Goal: Task Accomplishment & Management: Manage account settings

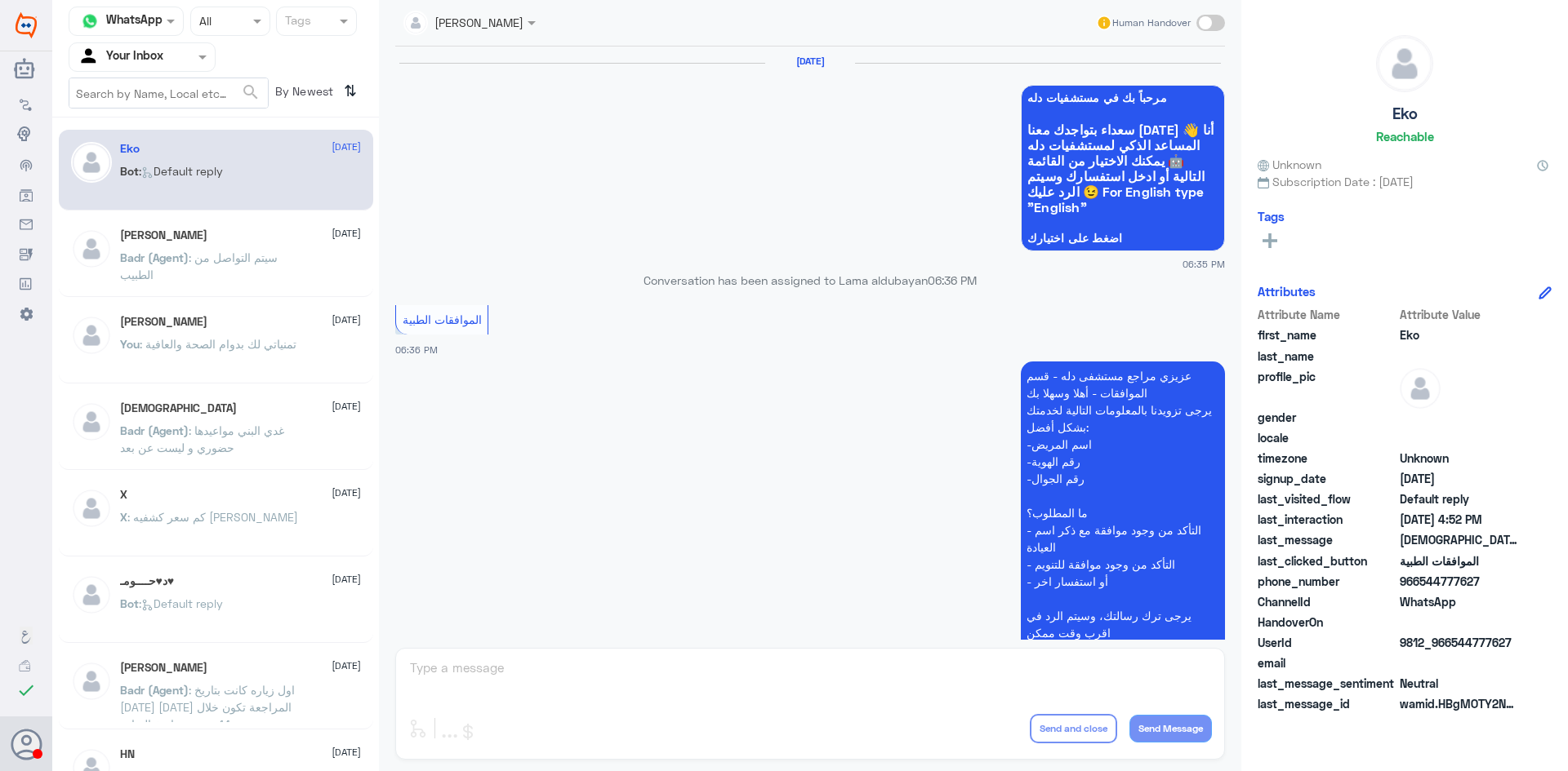
scroll to position [1558, 0]
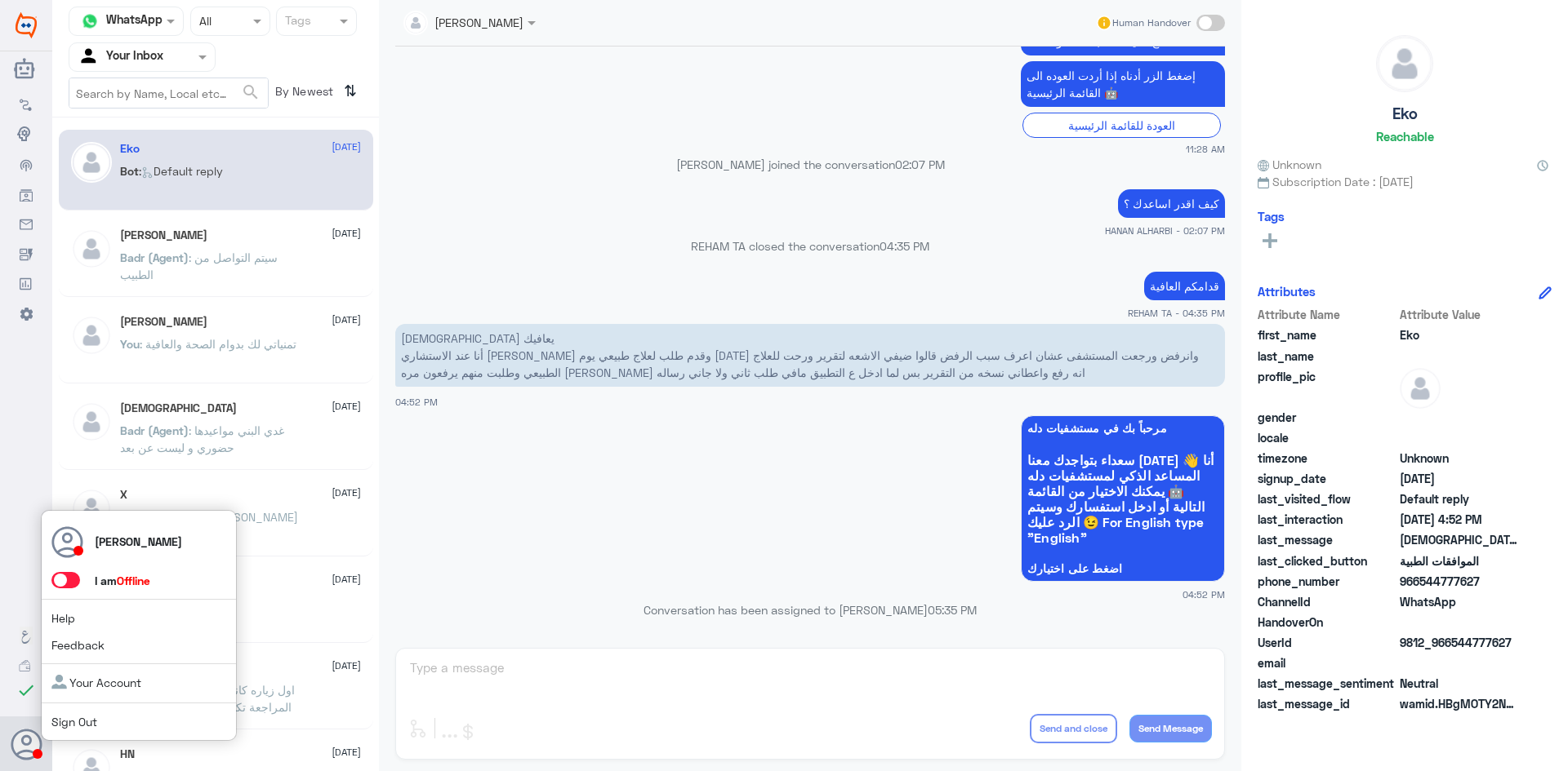
click at [74, 584] on span at bounding box center [65, 580] width 28 height 16
click at [0, 0] on input "checkbox" at bounding box center [0, 0] width 0 height 0
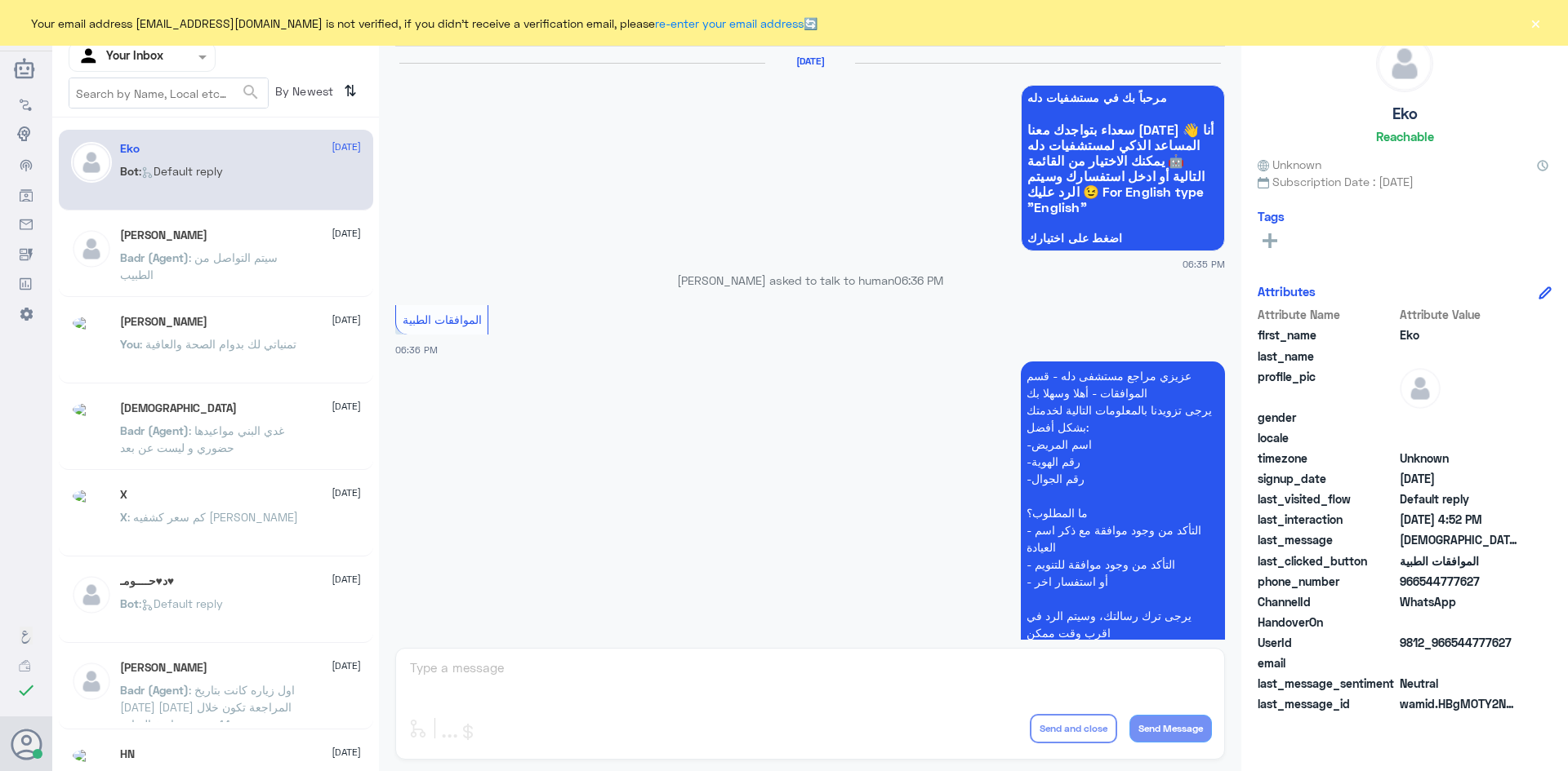
scroll to position [1558, 0]
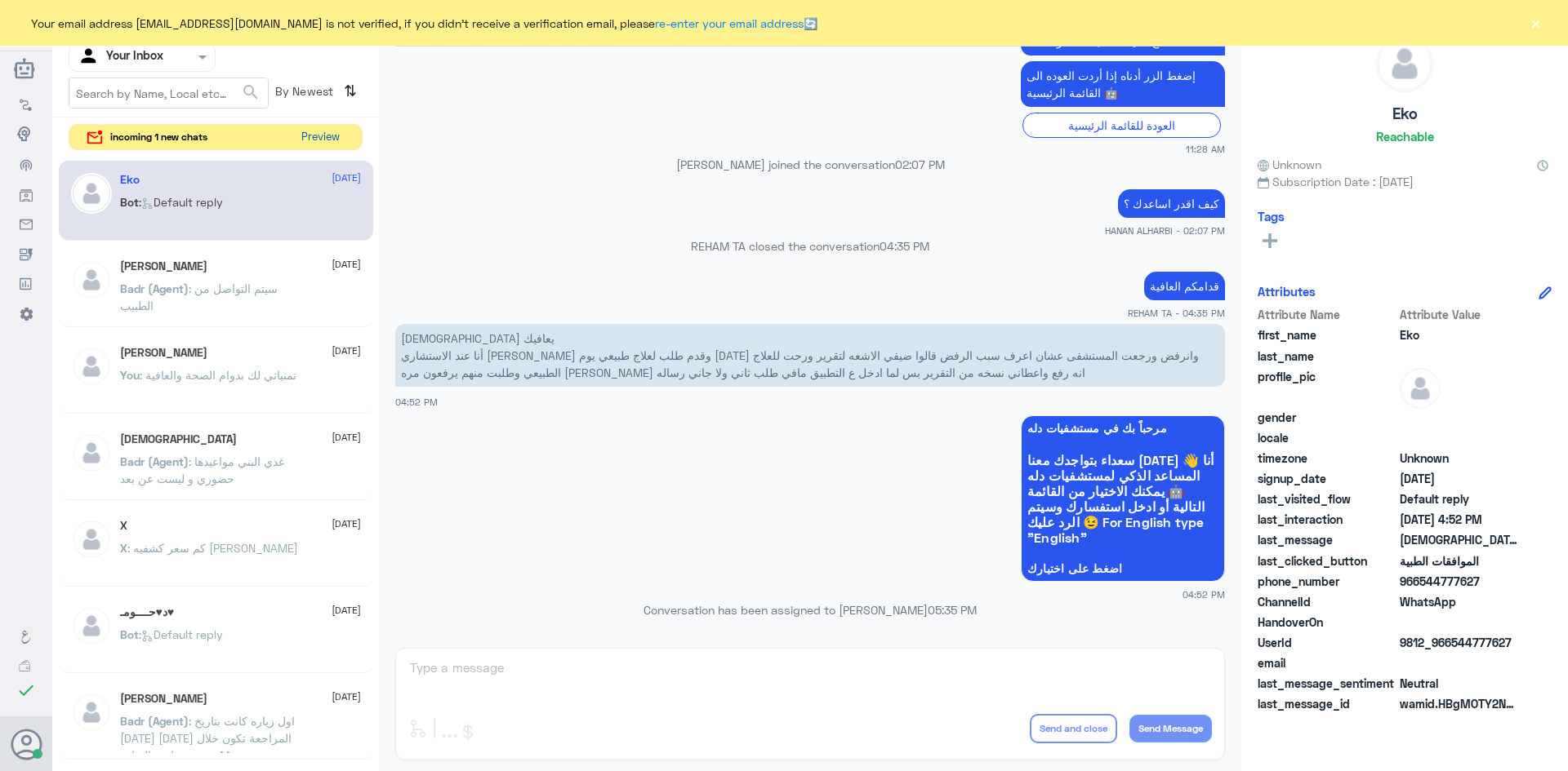
click at [323, 137] on button "Preview" at bounding box center [320, 138] width 50 height 25
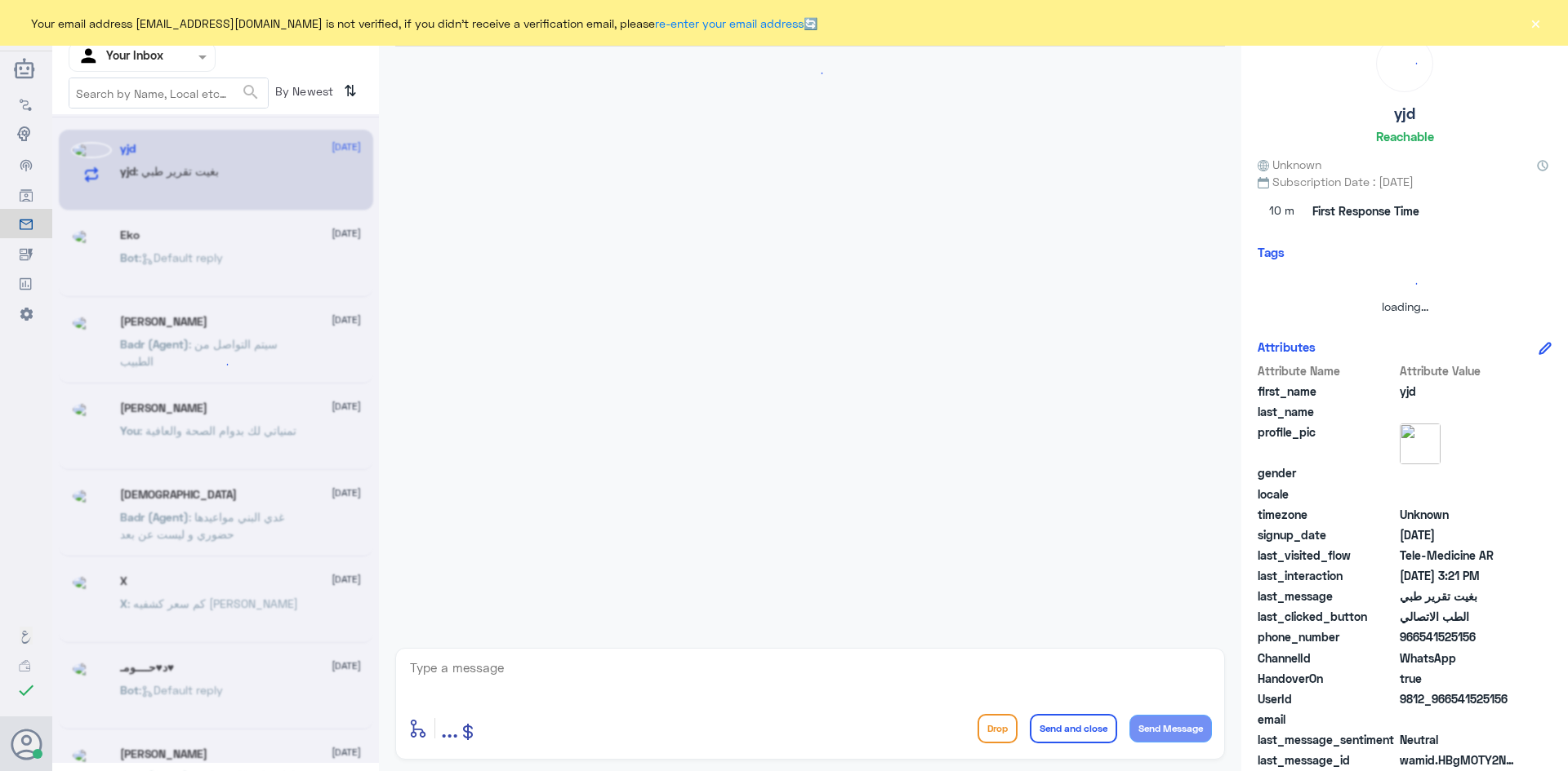
scroll to position [224, 0]
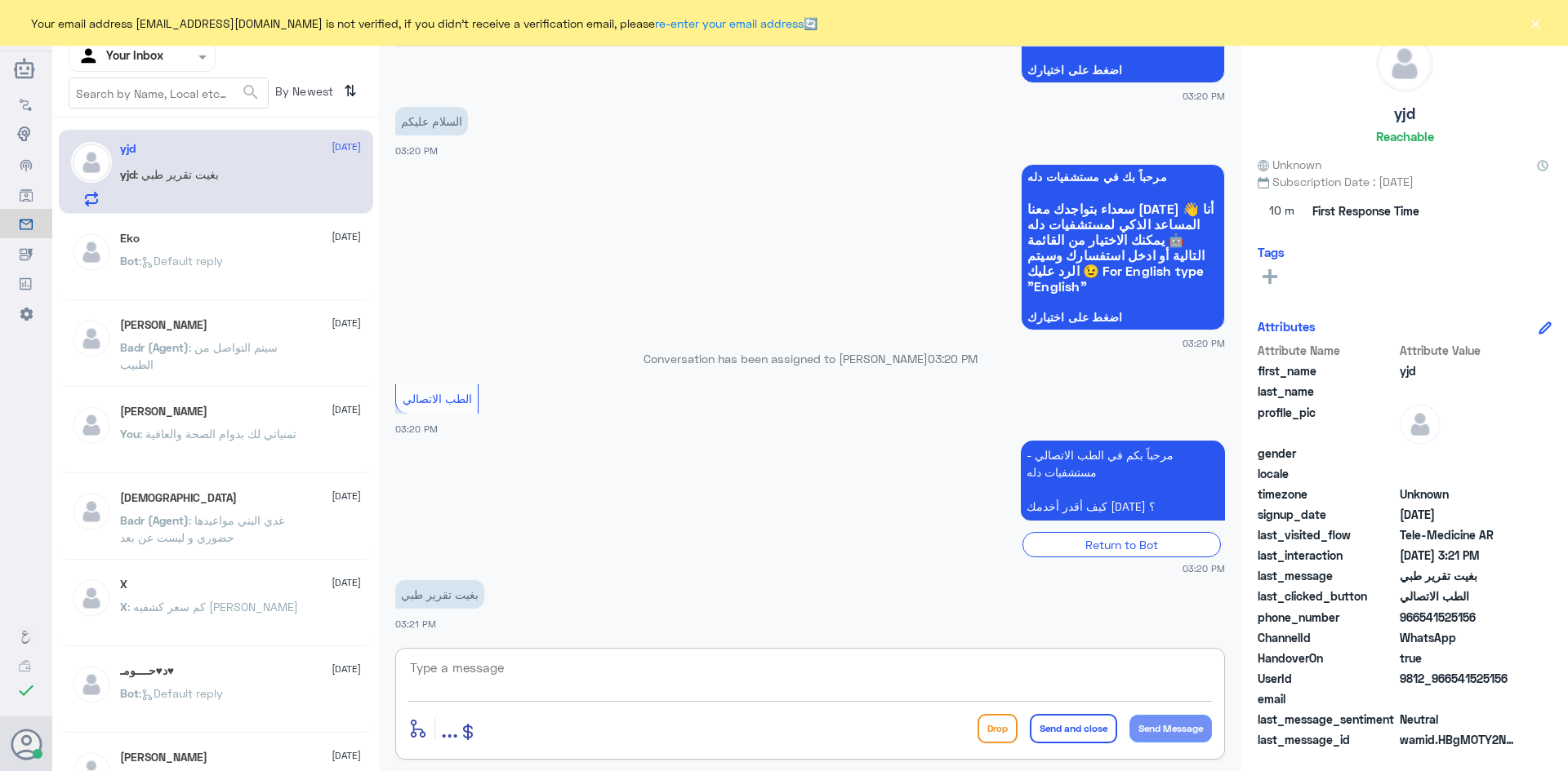
click at [554, 683] on textarea at bounding box center [810, 676] width 803 height 40
paste textarea "مرحبا معك عبدالكريم من الطب الاتصالي"
type textarea "مرحبا معك عبدالكريم من الطب الاتصالي"
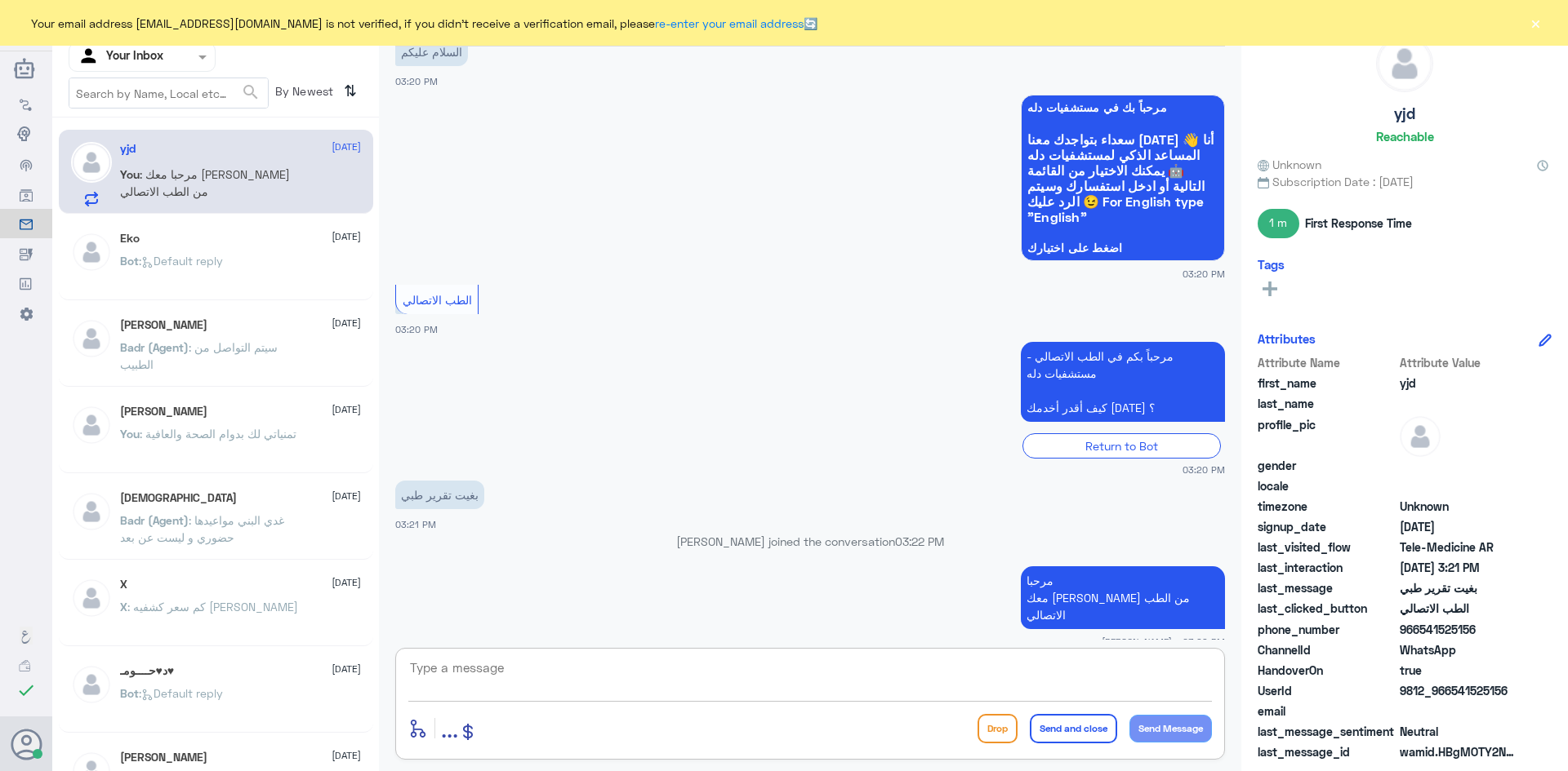
click at [995, 684] on textarea at bounding box center [810, 676] width 803 height 40
paste textarea "بإمكانك التواصل مع قسم التقارير الطبية عن طريق الواتس اب رقم : 0550181732"
type textarea "بإمكانك التواصل مع قسم التقارير الطبية عن طريق الواتس اب رقم : 0550181732"
click at [1069, 729] on button "Send and close" at bounding box center [1073, 728] width 87 height 29
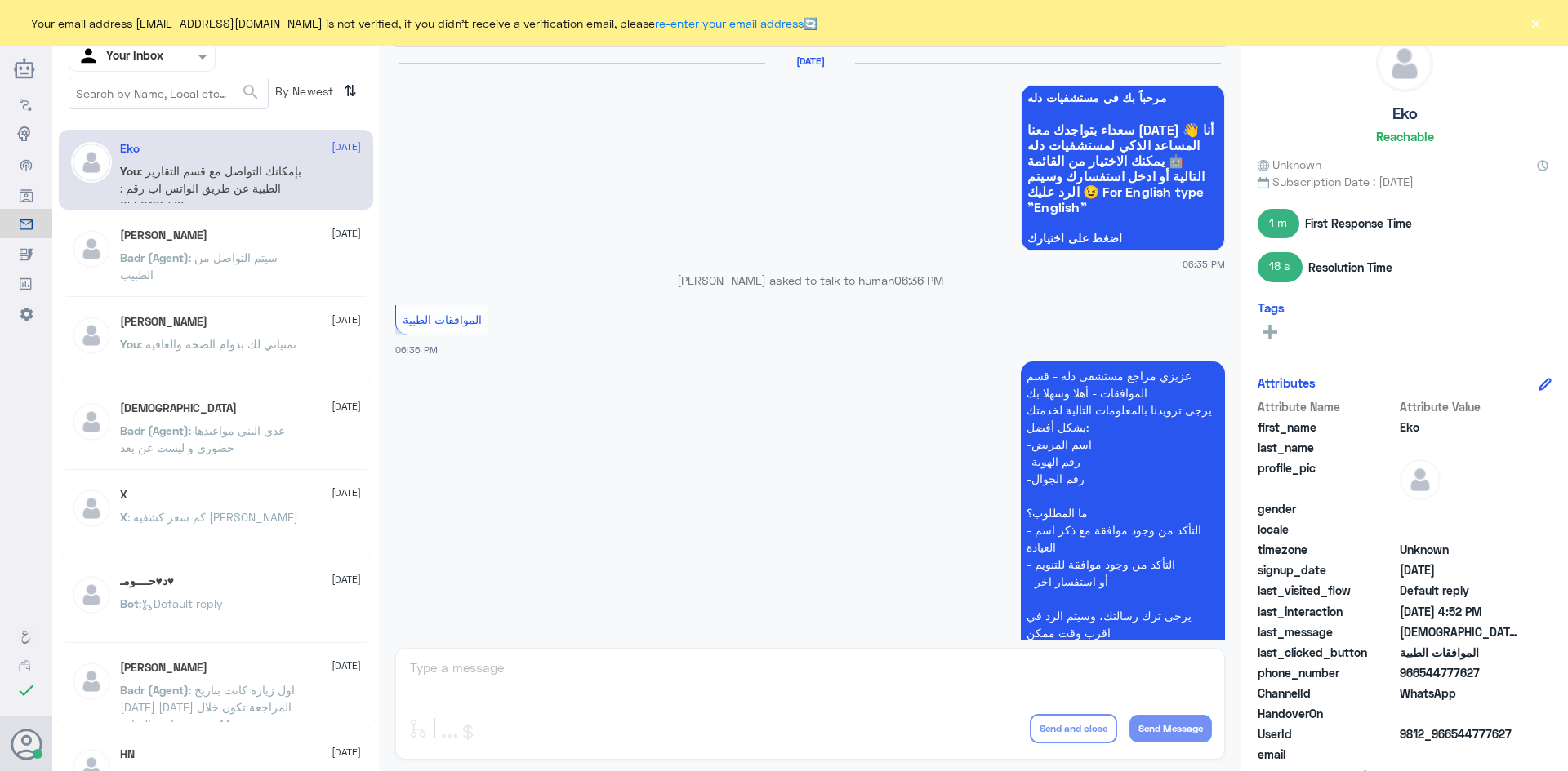
scroll to position [1558, 0]
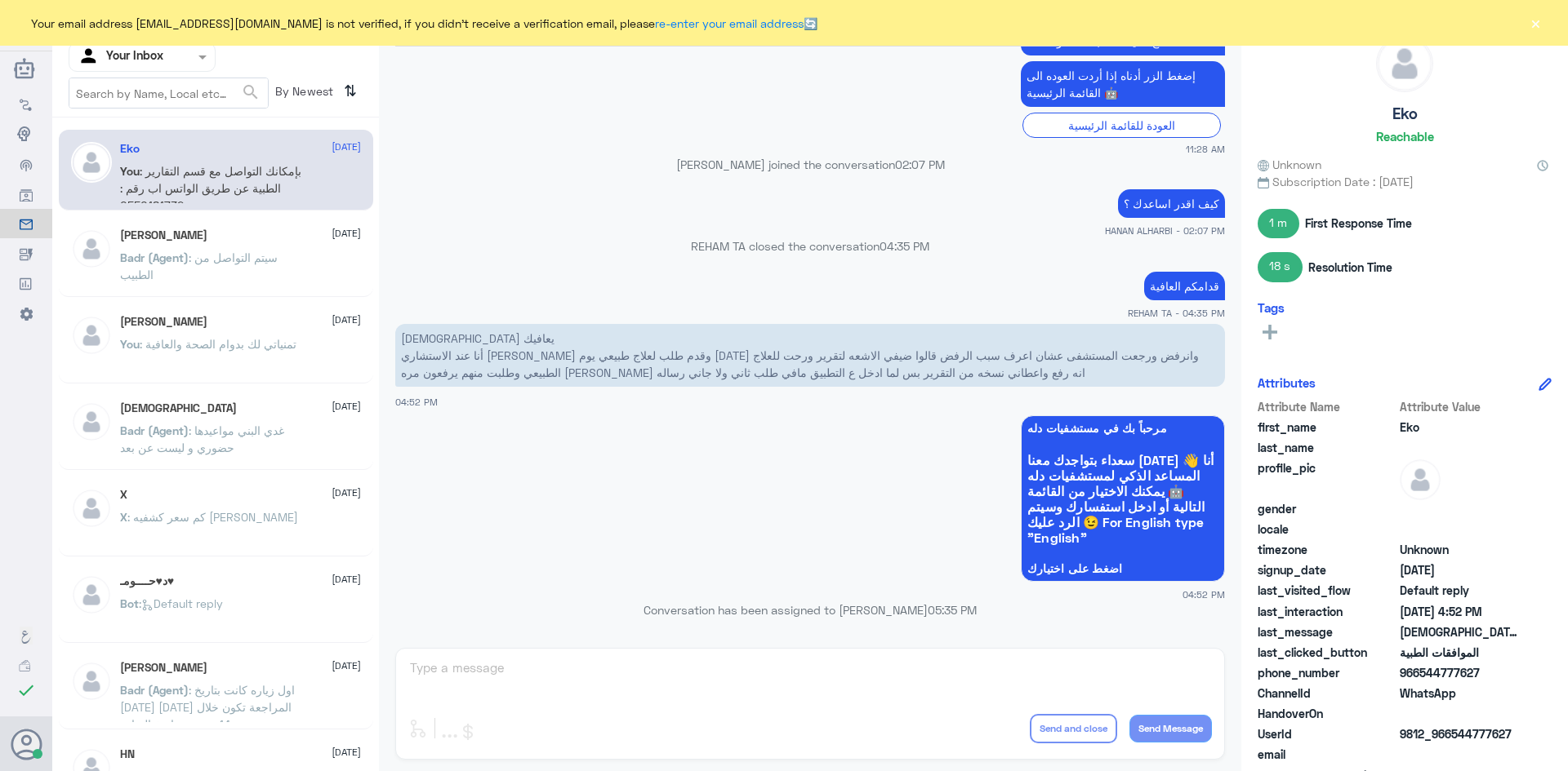
click at [243, 239] on div "Anas 6 August" at bounding box center [241, 236] width 241 height 14
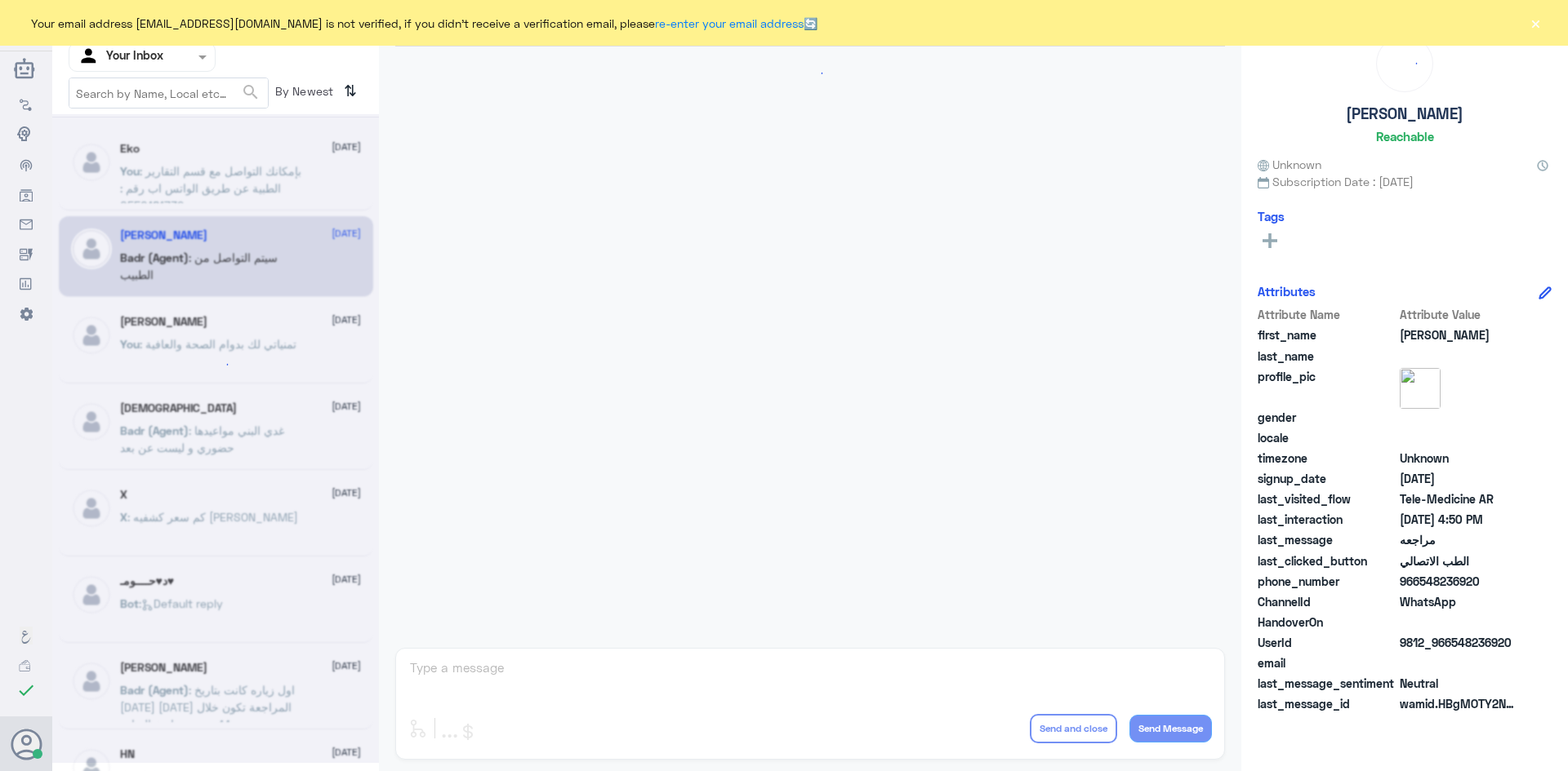
scroll to position [604, 0]
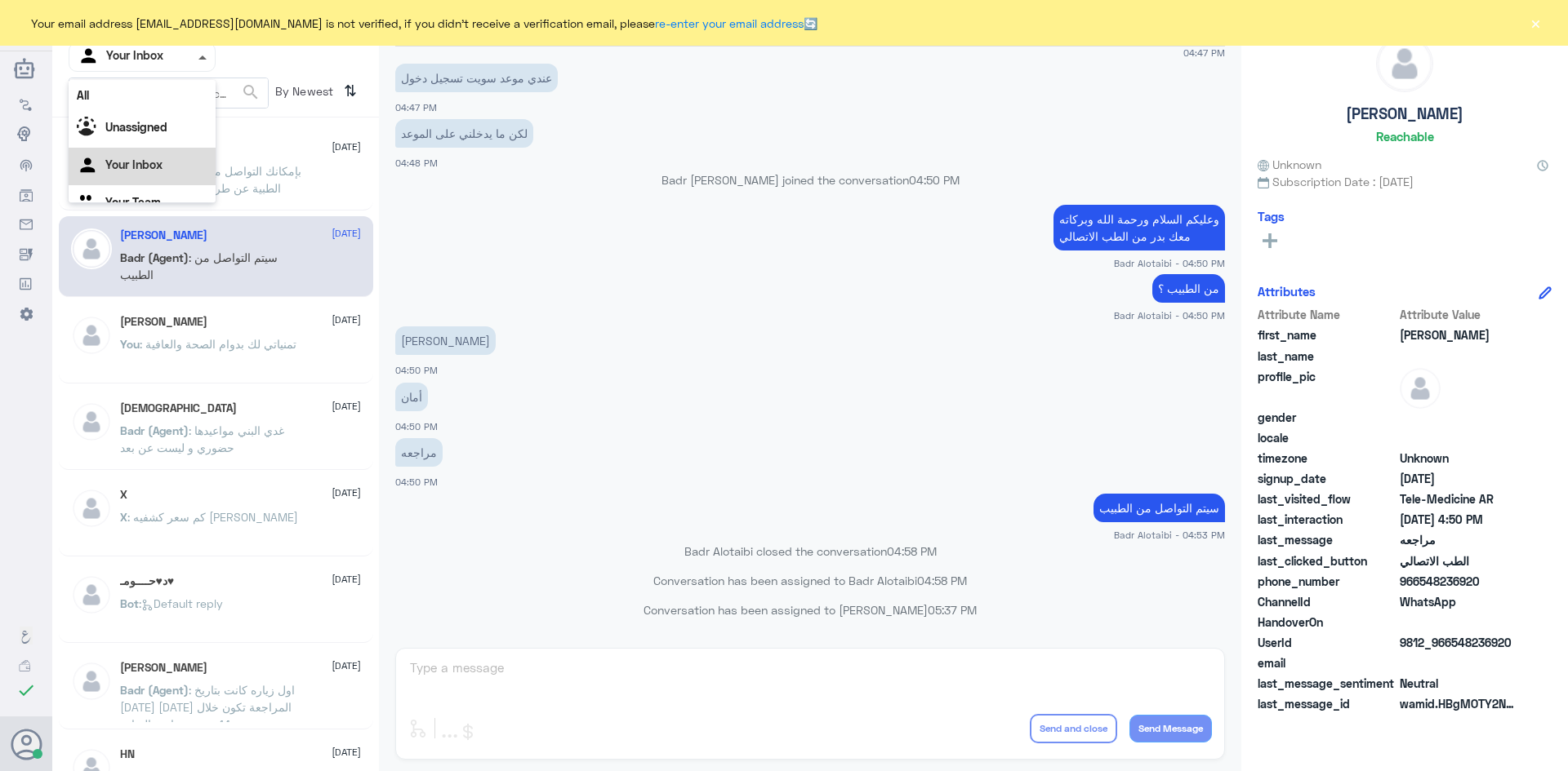
click at [204, 59] on span at bounding box center [204, 57] width 20 height 17
click at [153, 133] on b "Unassigned" at bounding box center [137, 127] width 62 height 14
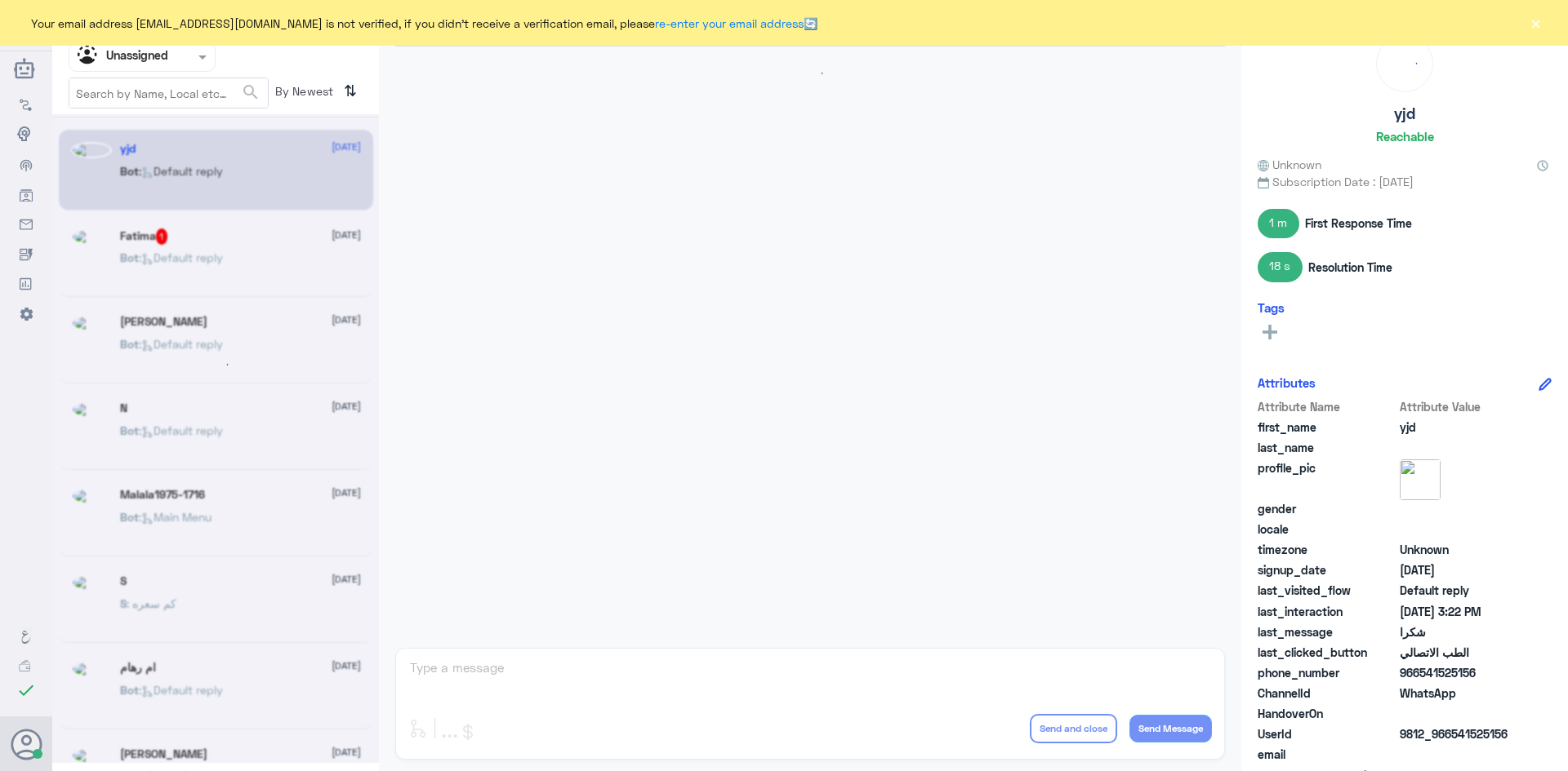
scroll to position [670, 0]
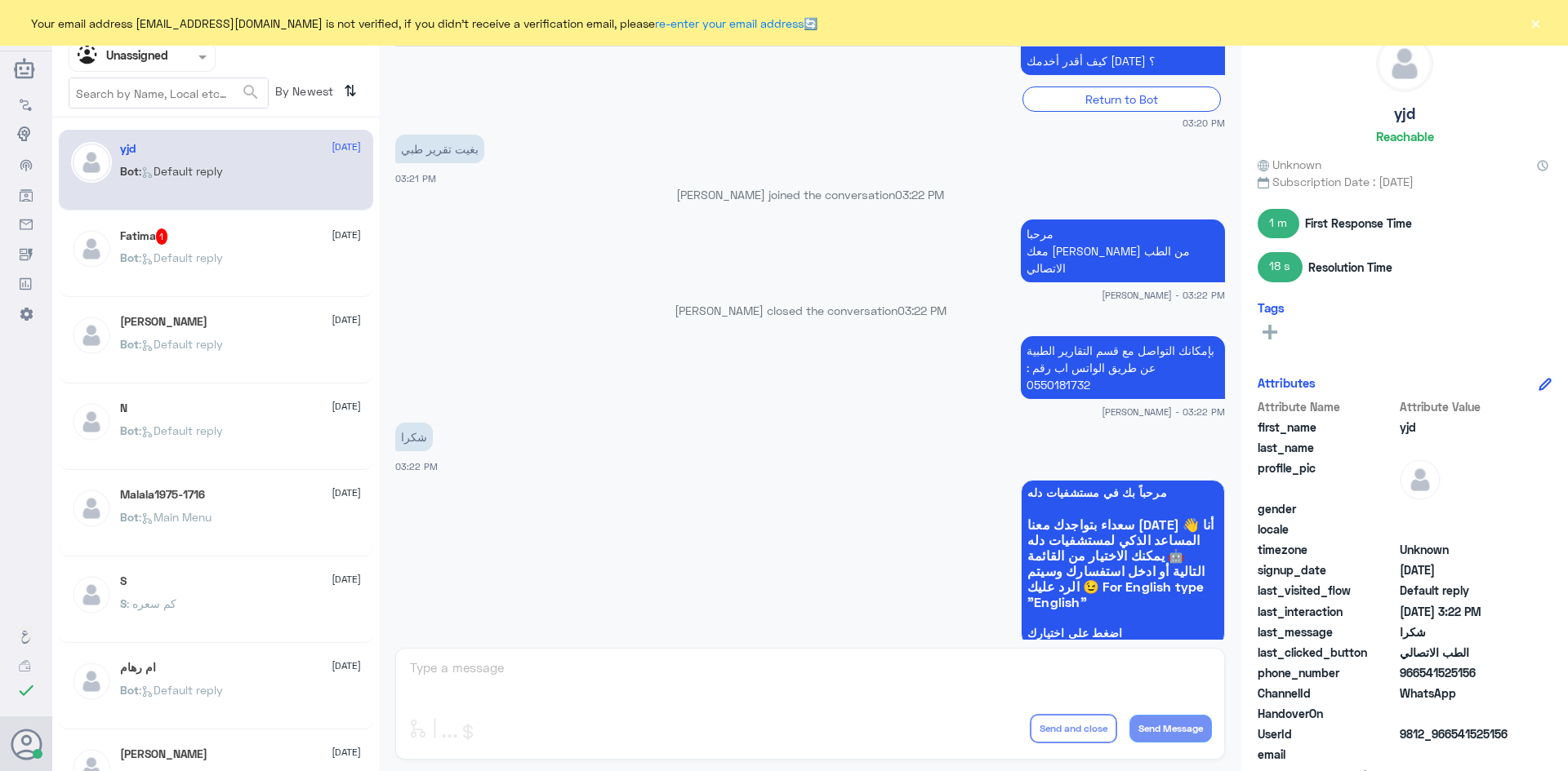
click at [252, 235] on div "Fatima 1 10 August" at bounding box center [241, 237] width 241 height 16
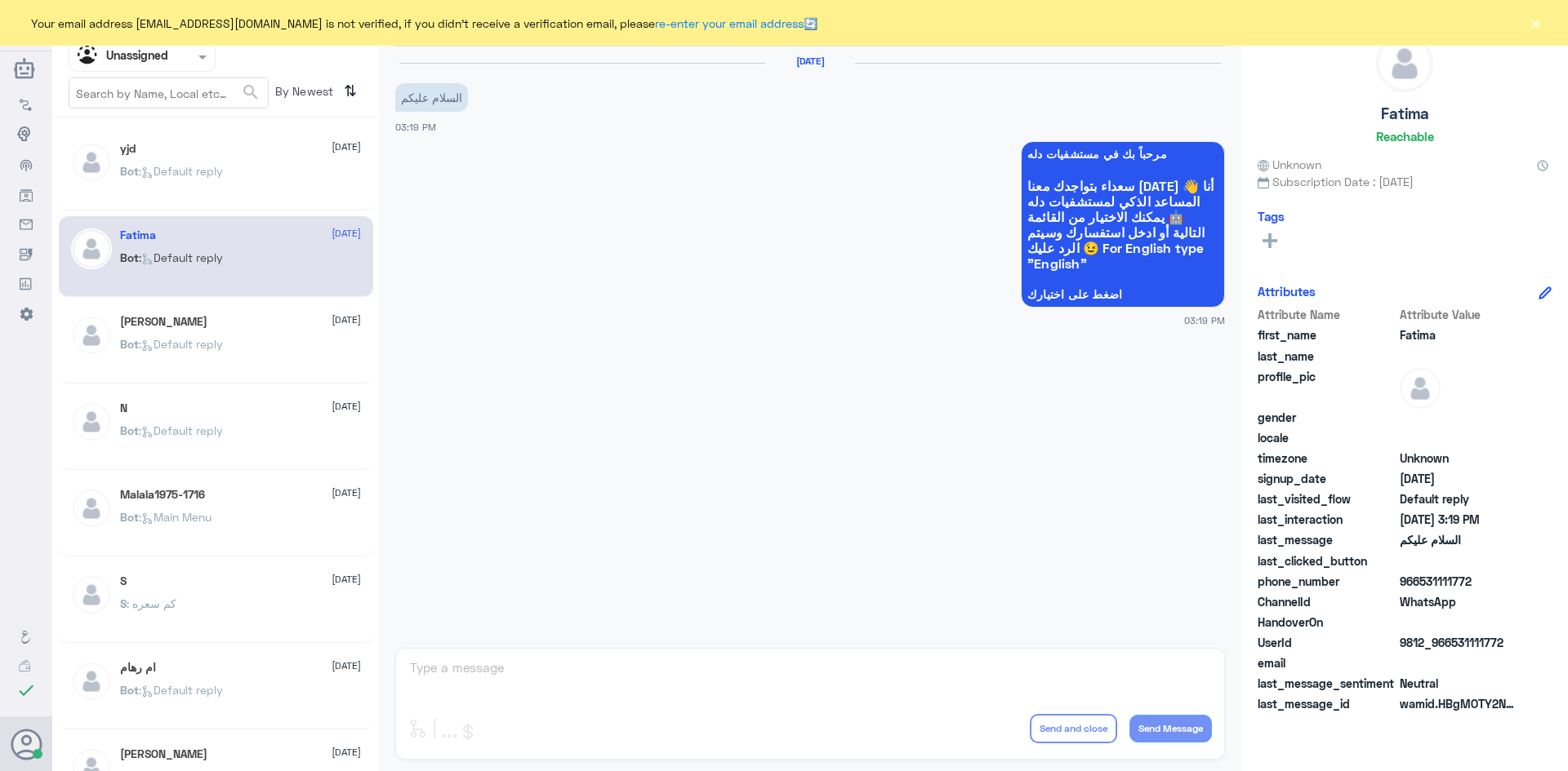
click at [234, 353] on div "Bot : Default reply" at bounding box center [241, 358] width 241 height 37
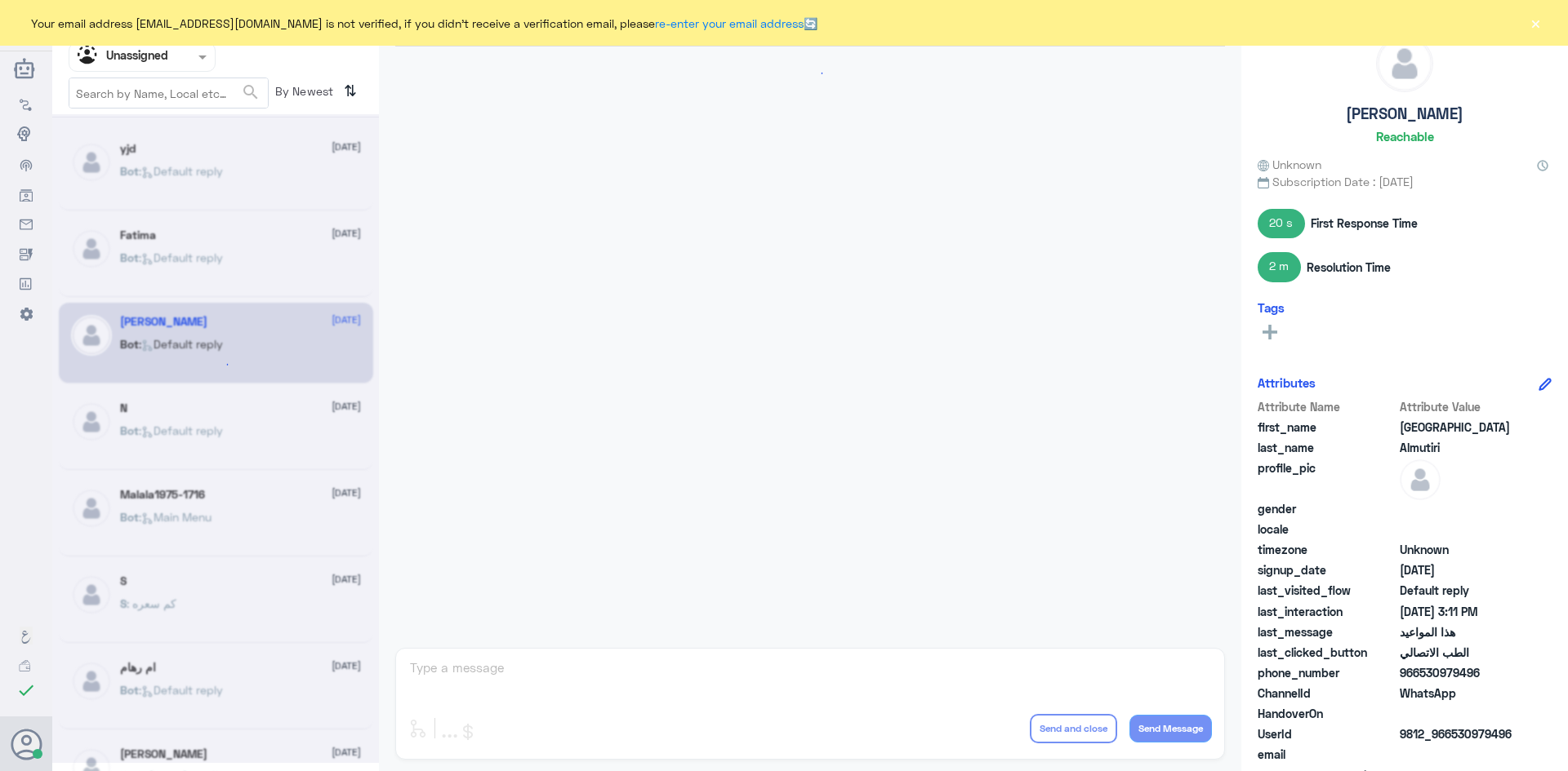
scroll to position [1167, 0]
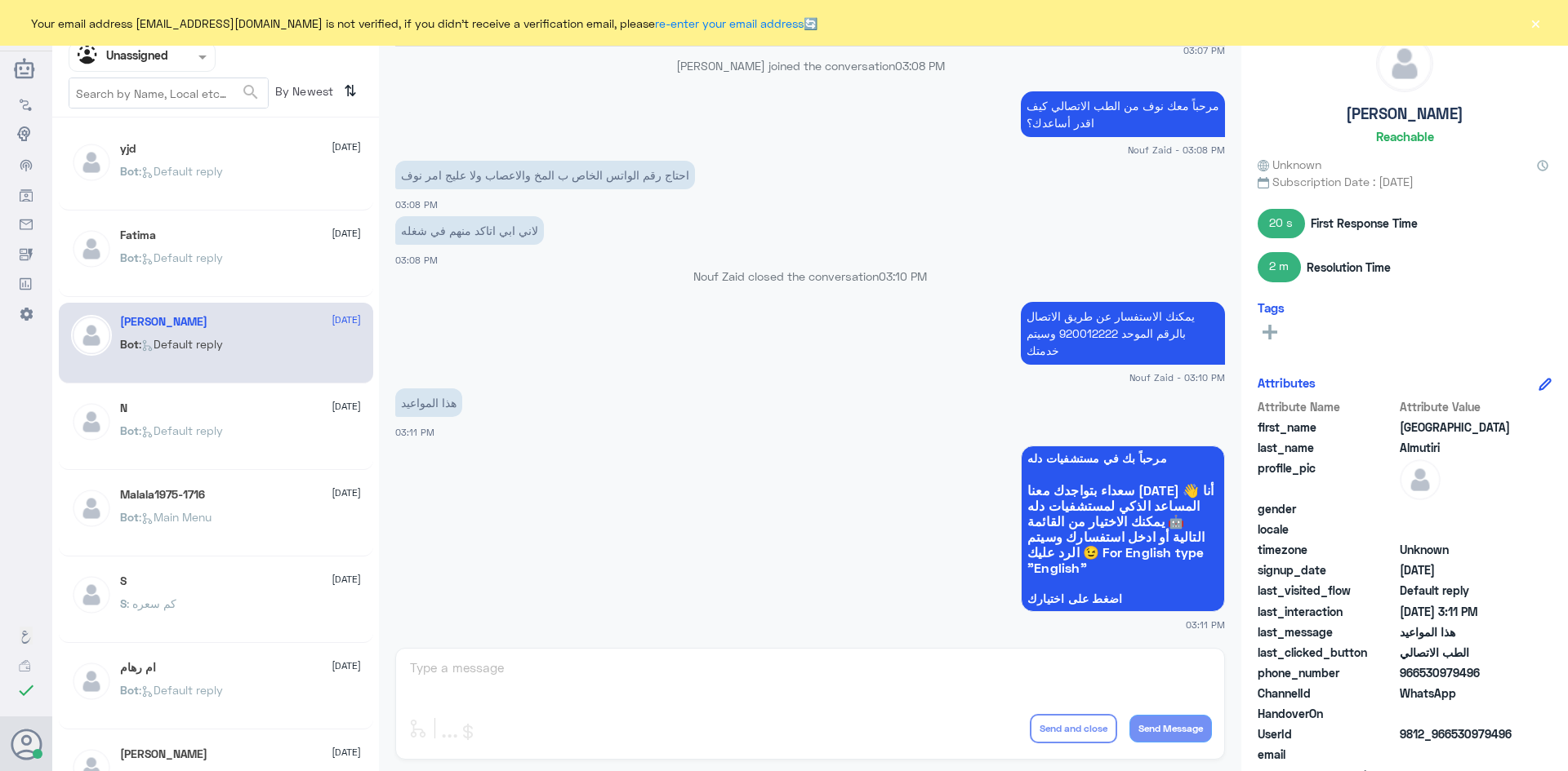
click at [1538, 28] on button "×" at bounding box center [1535, 22] width 16 height 16
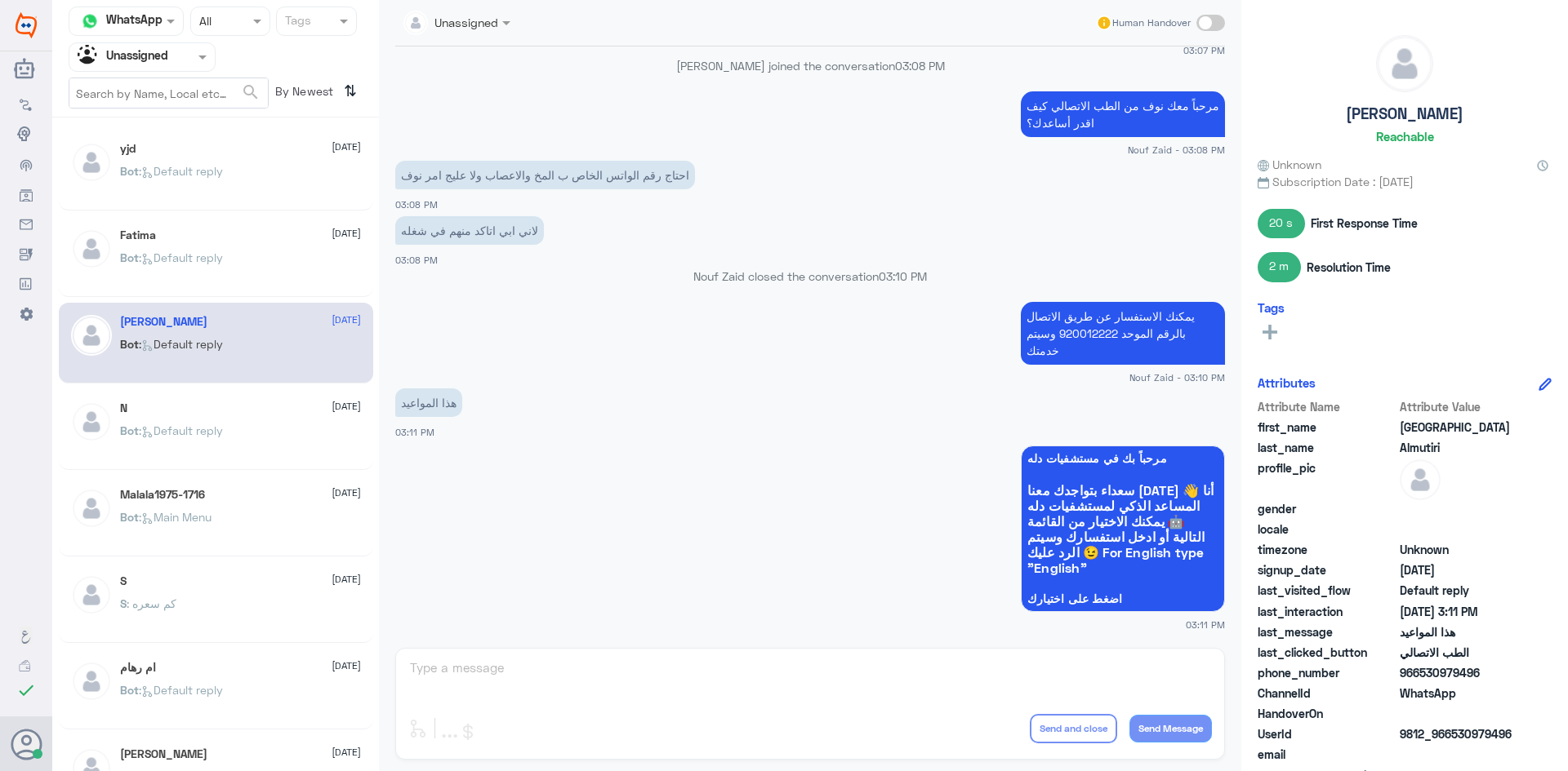
click at [224, 580] on div "S 10 August" at bounding box center [241, 581] width 241 height 14
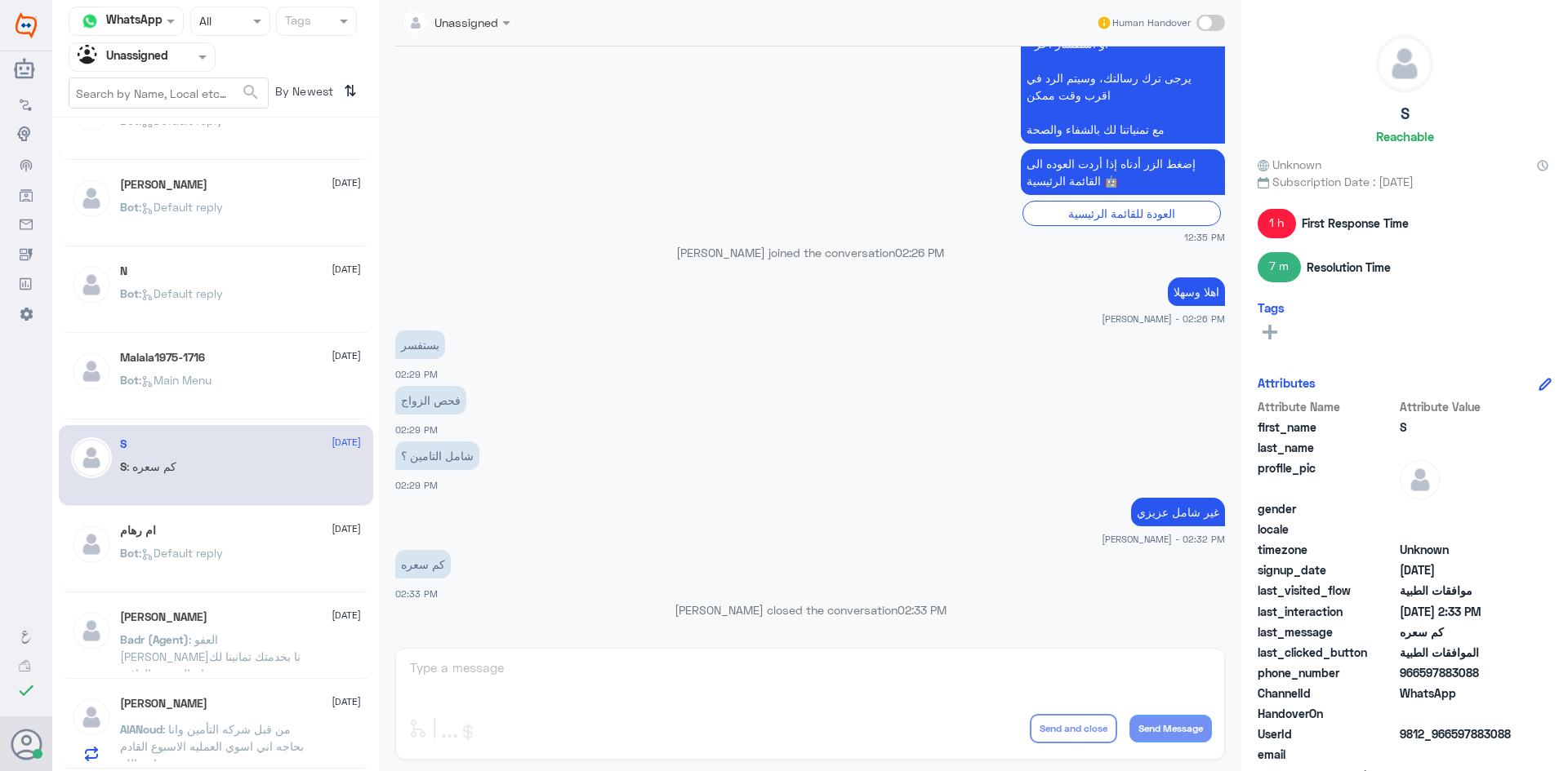
scroll to position [163, 0]
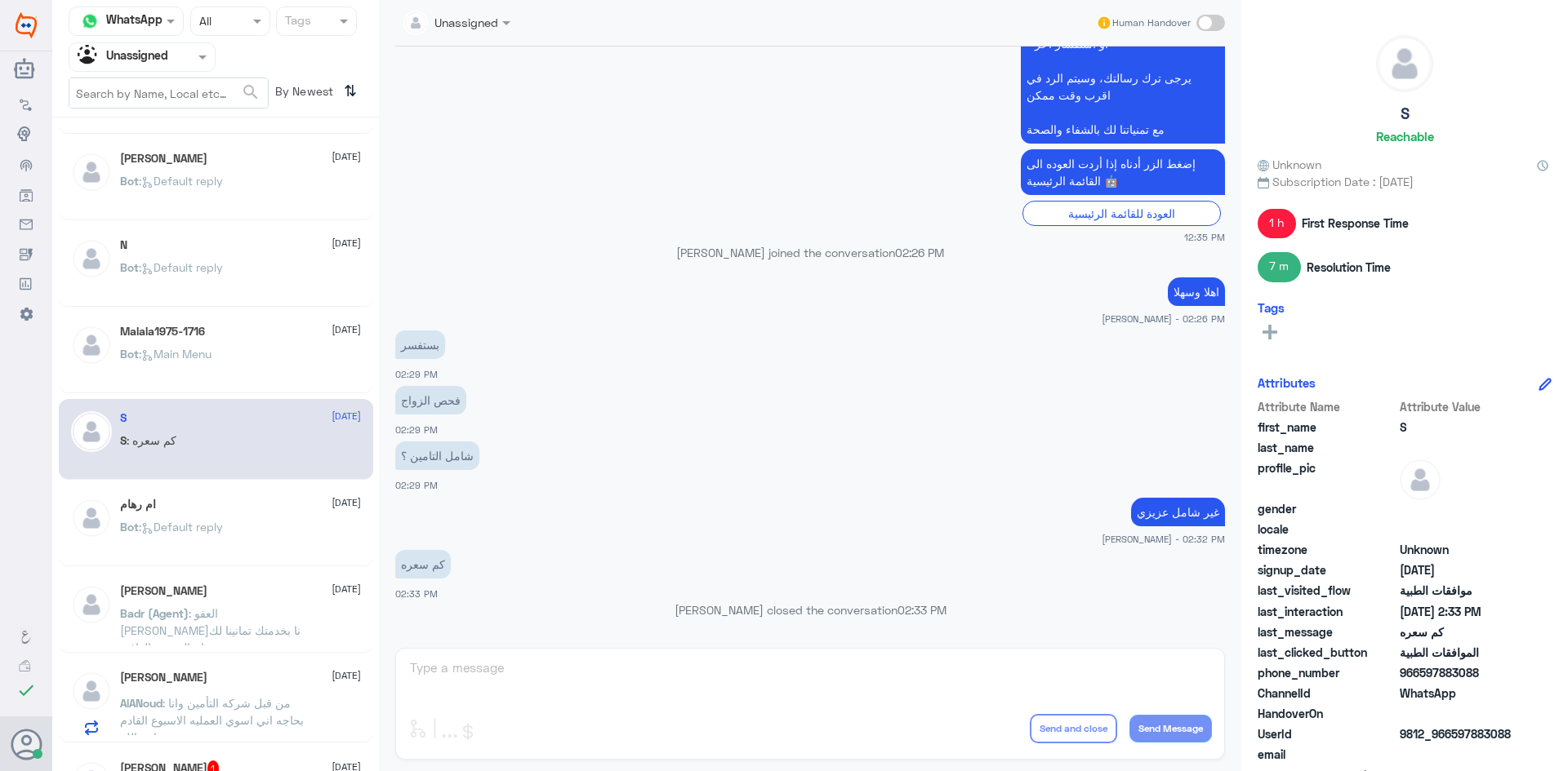
click at [245, 541] on div "Bot : Default reply" at bounding box center [241, 541] width 241 height 37
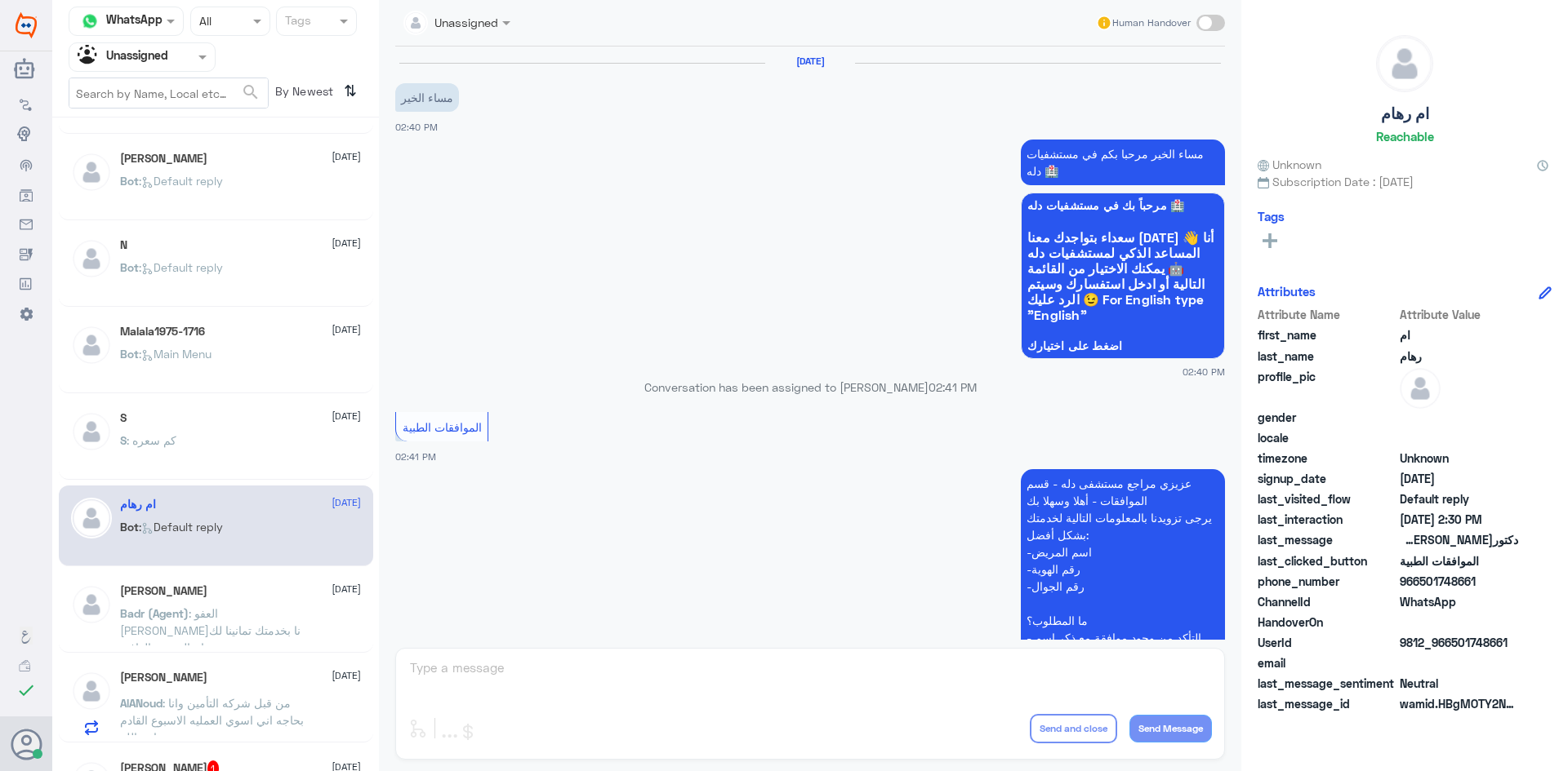
click at [253, 585] on div "Zahraa Alidhaim 10 August" at bounding box center [241, 592] width 241 height 14
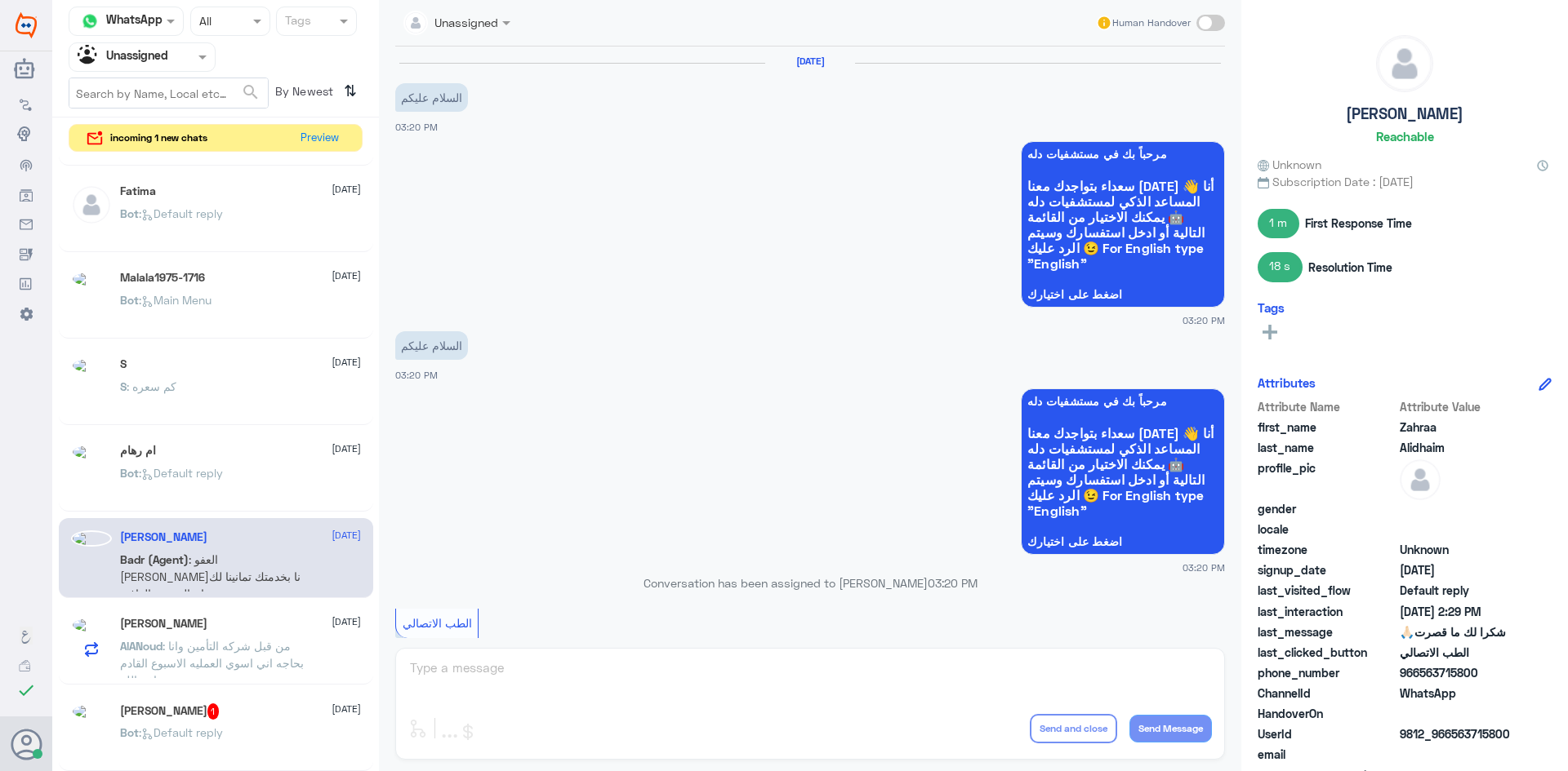
scroll to position [670, 0]
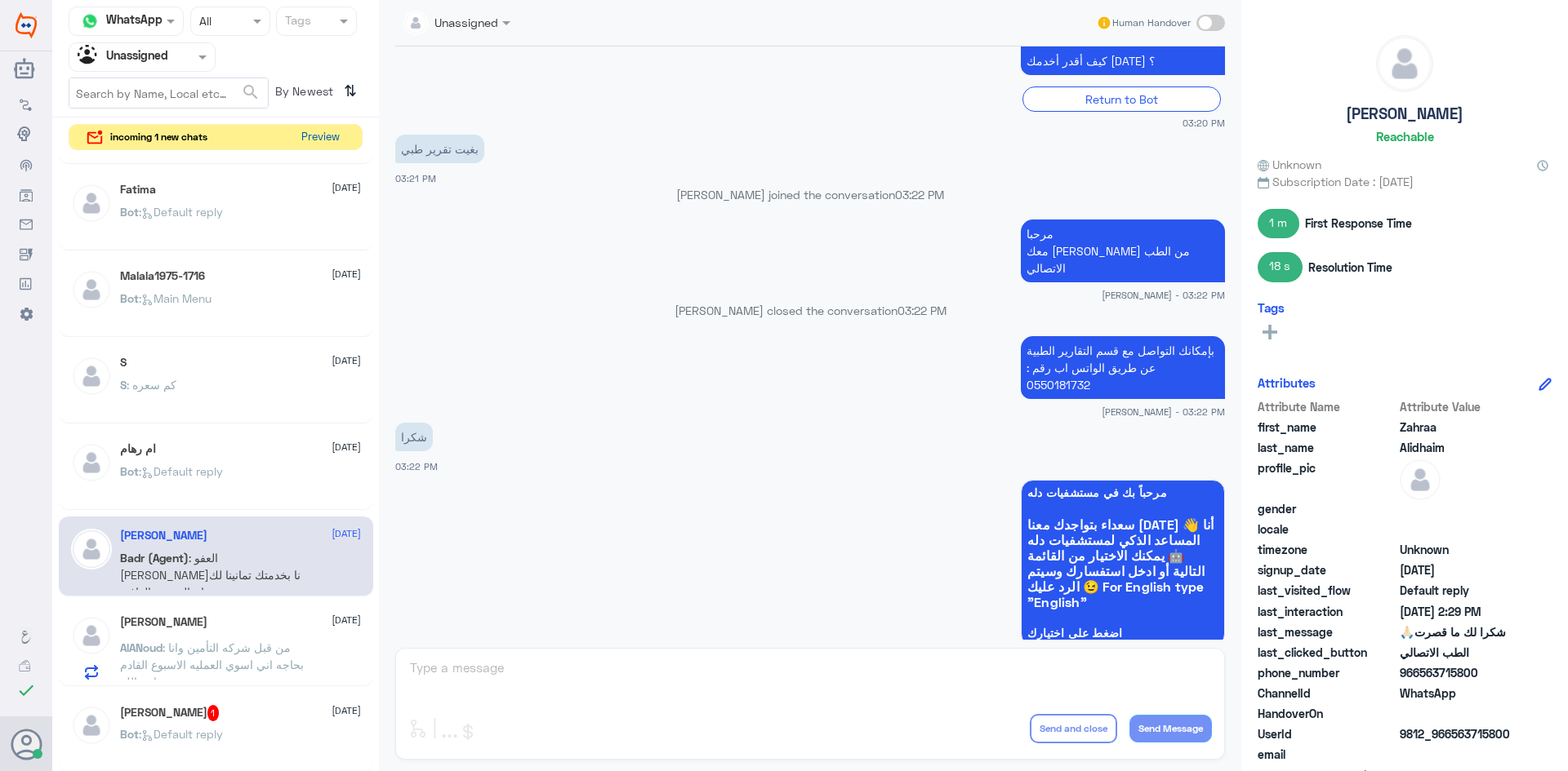
click at [322, 131] on button "Preview" at bounding box center [320, 138] width 50 height 25
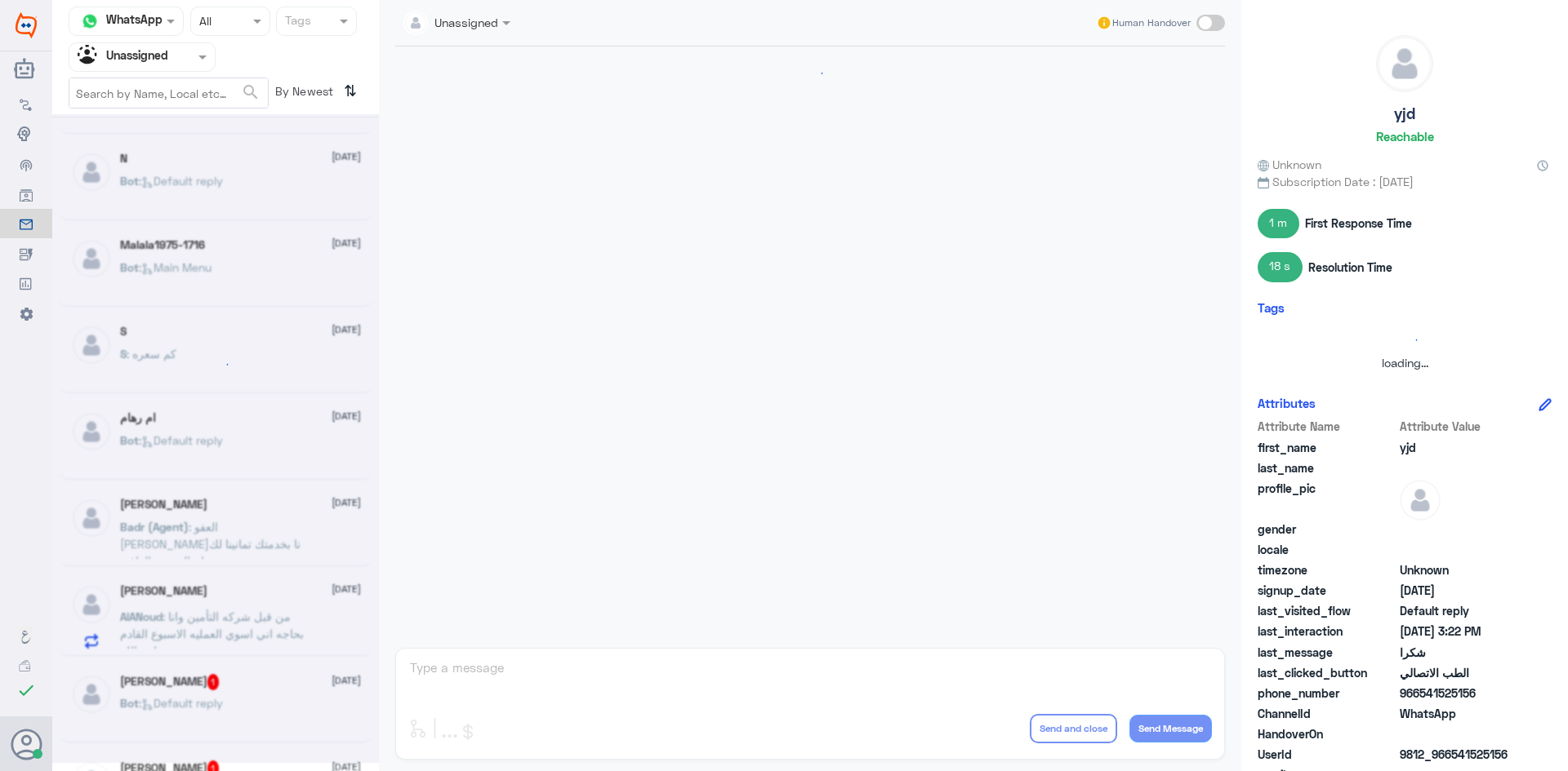
scroll to position [670, 0]
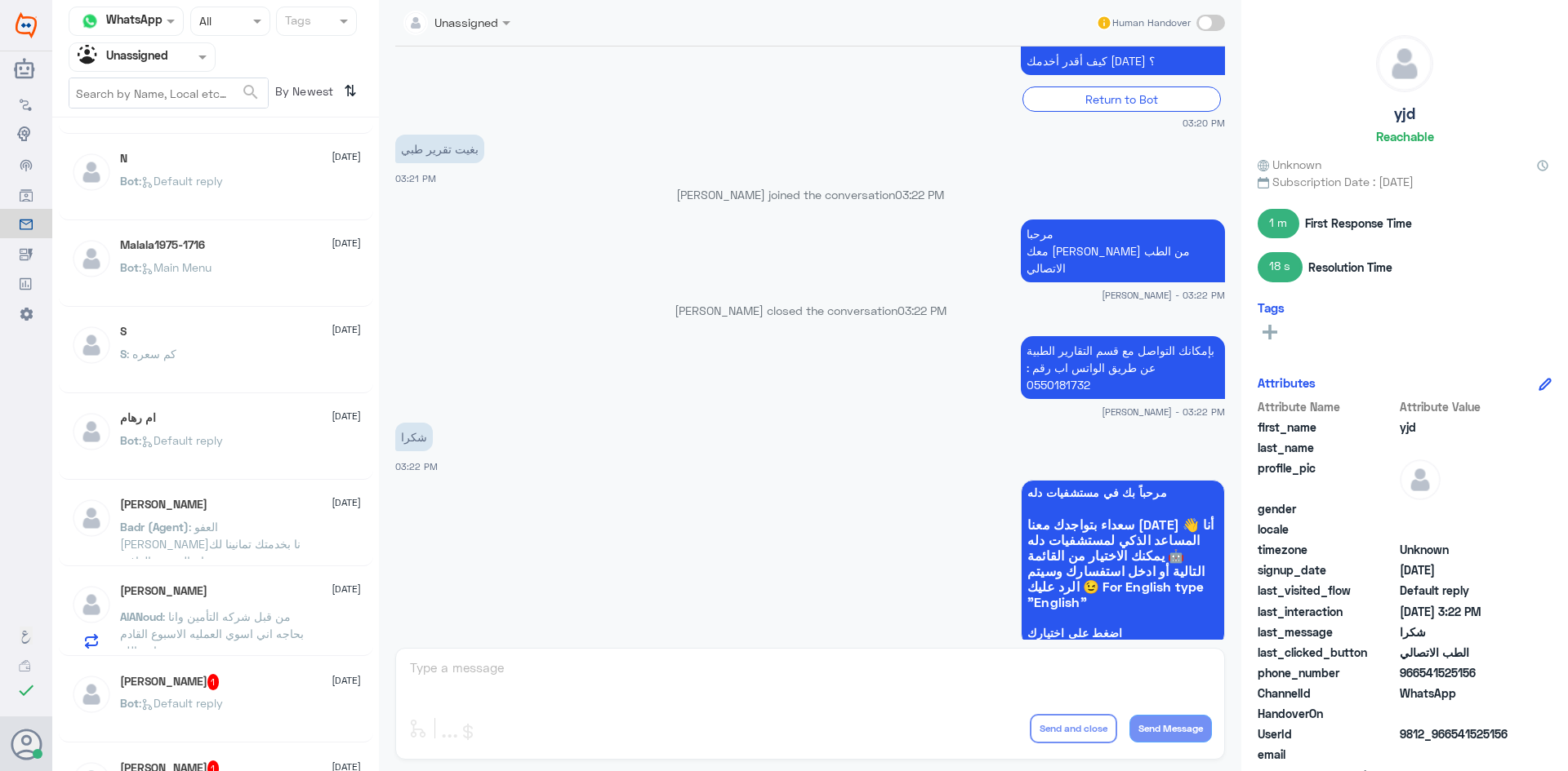
click at [205, 64] on span at bounding box center [204, 57] width 20 height 17
click at [161, 102] on div "All" at bounding box center [142, 94] width 147 height 30
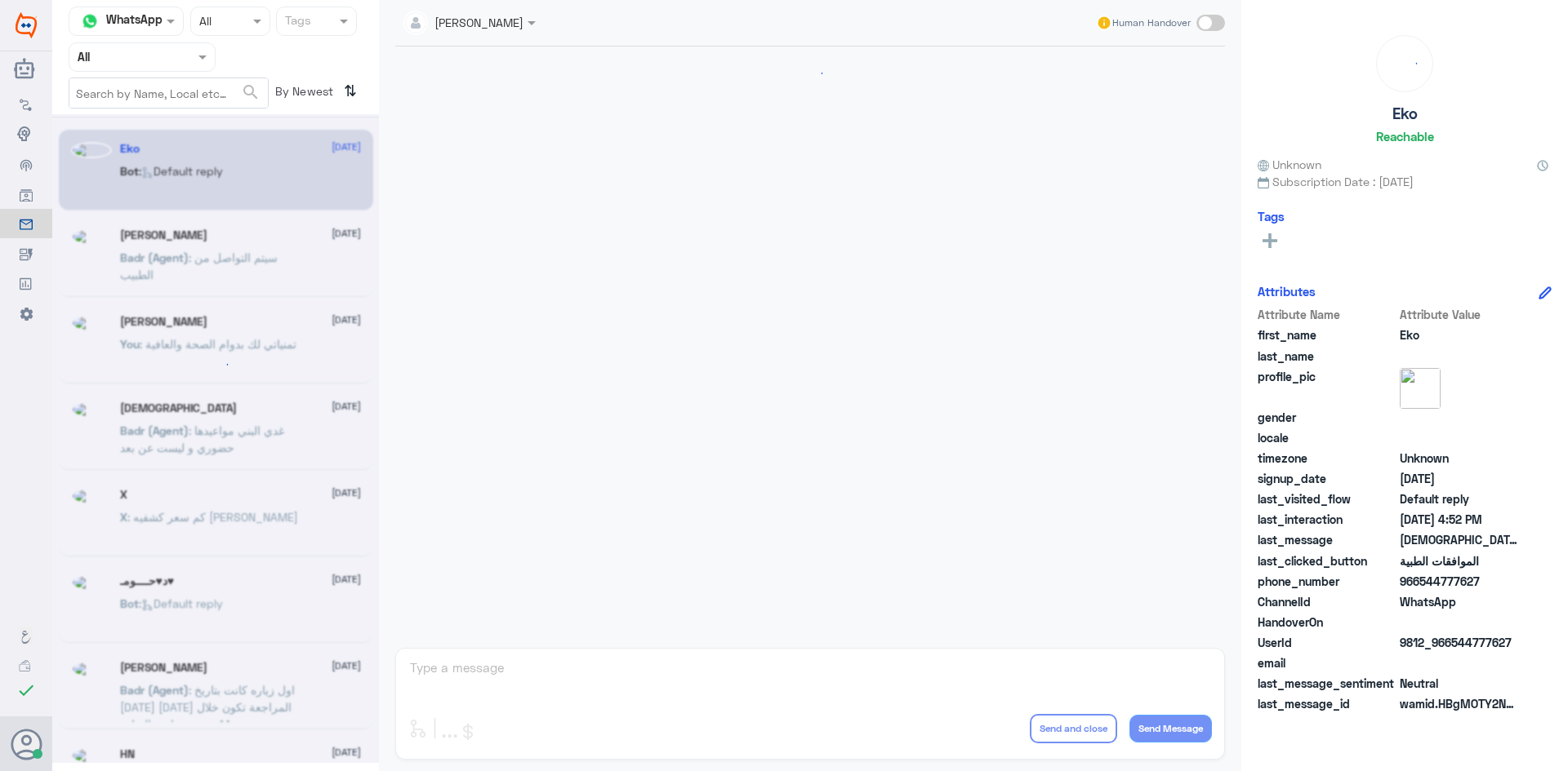
scroll to position [1558, 0]
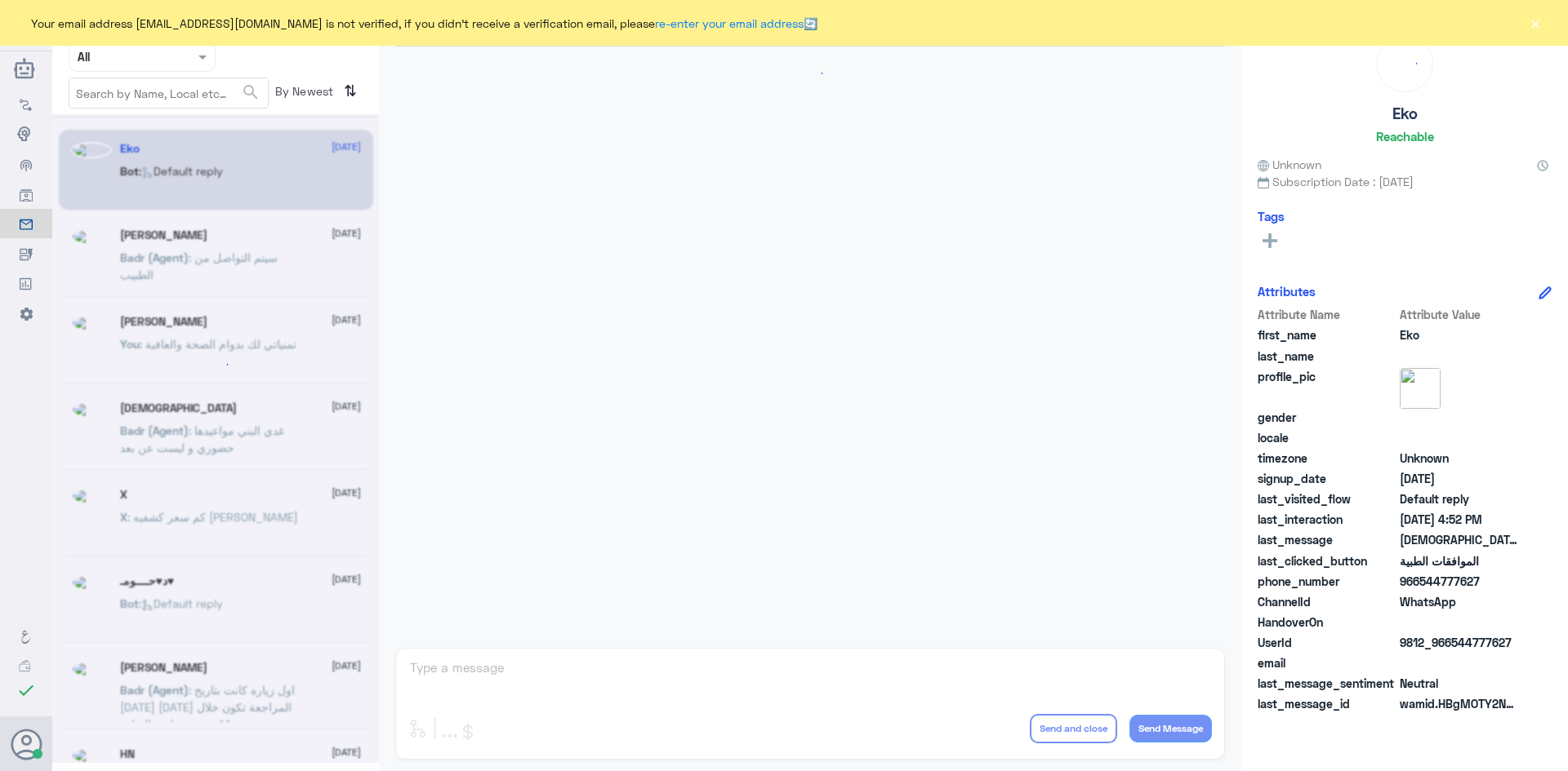
scroll to position [1558, 0]
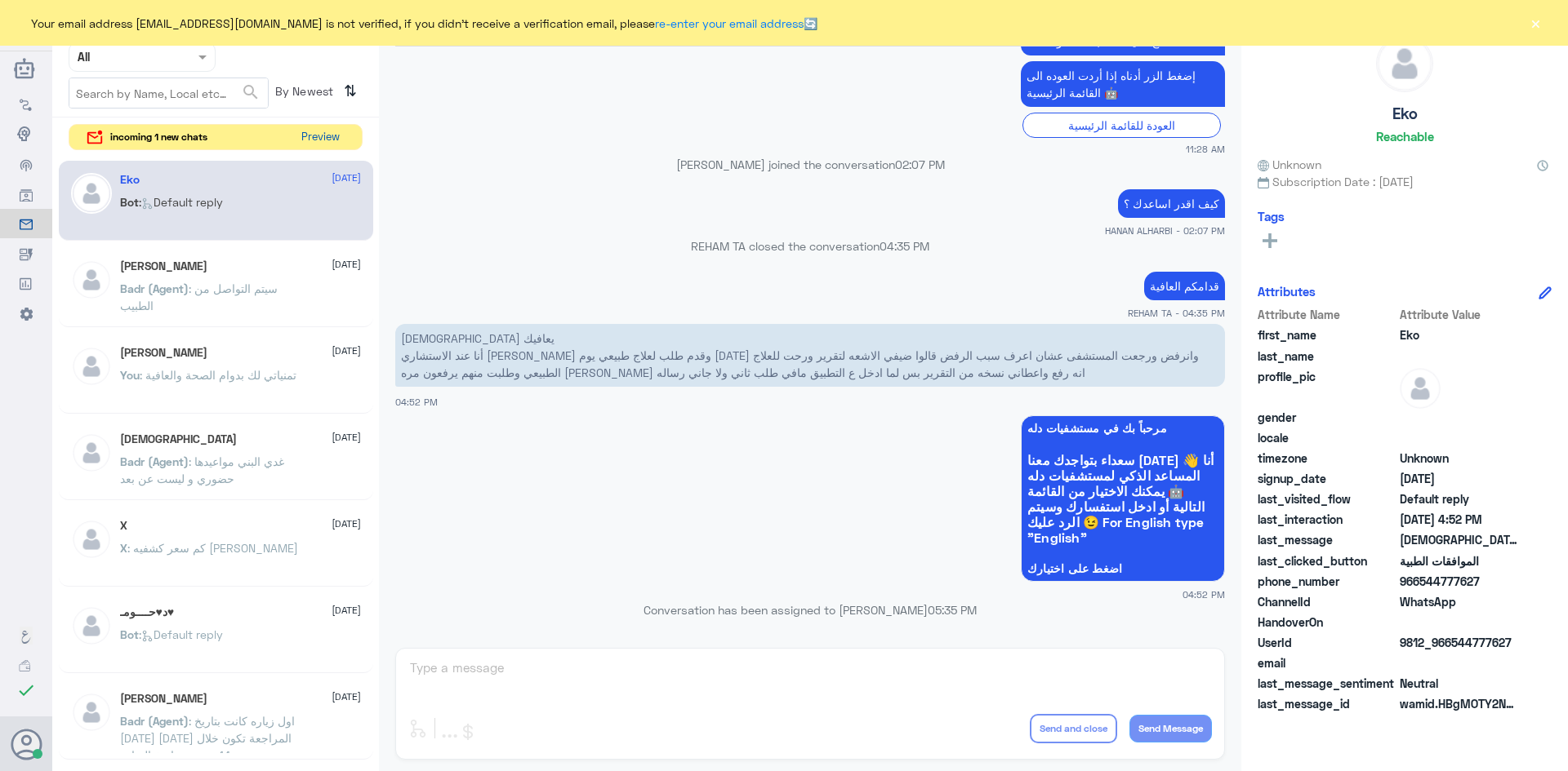
click at [324, 137] on button "Preview" at bounding box center [320, 138] width 50 height 25
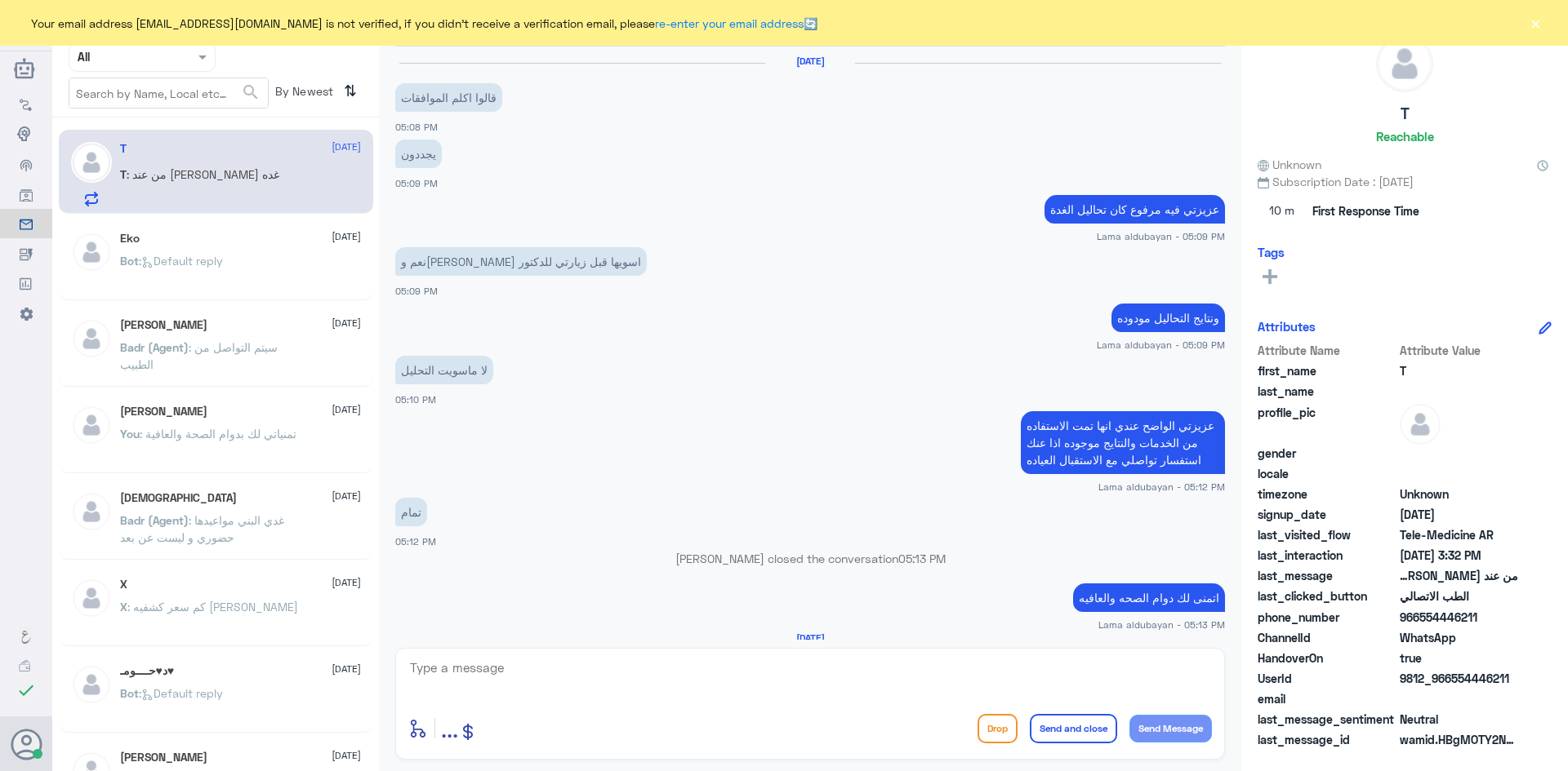
scroll to position [722, 0]
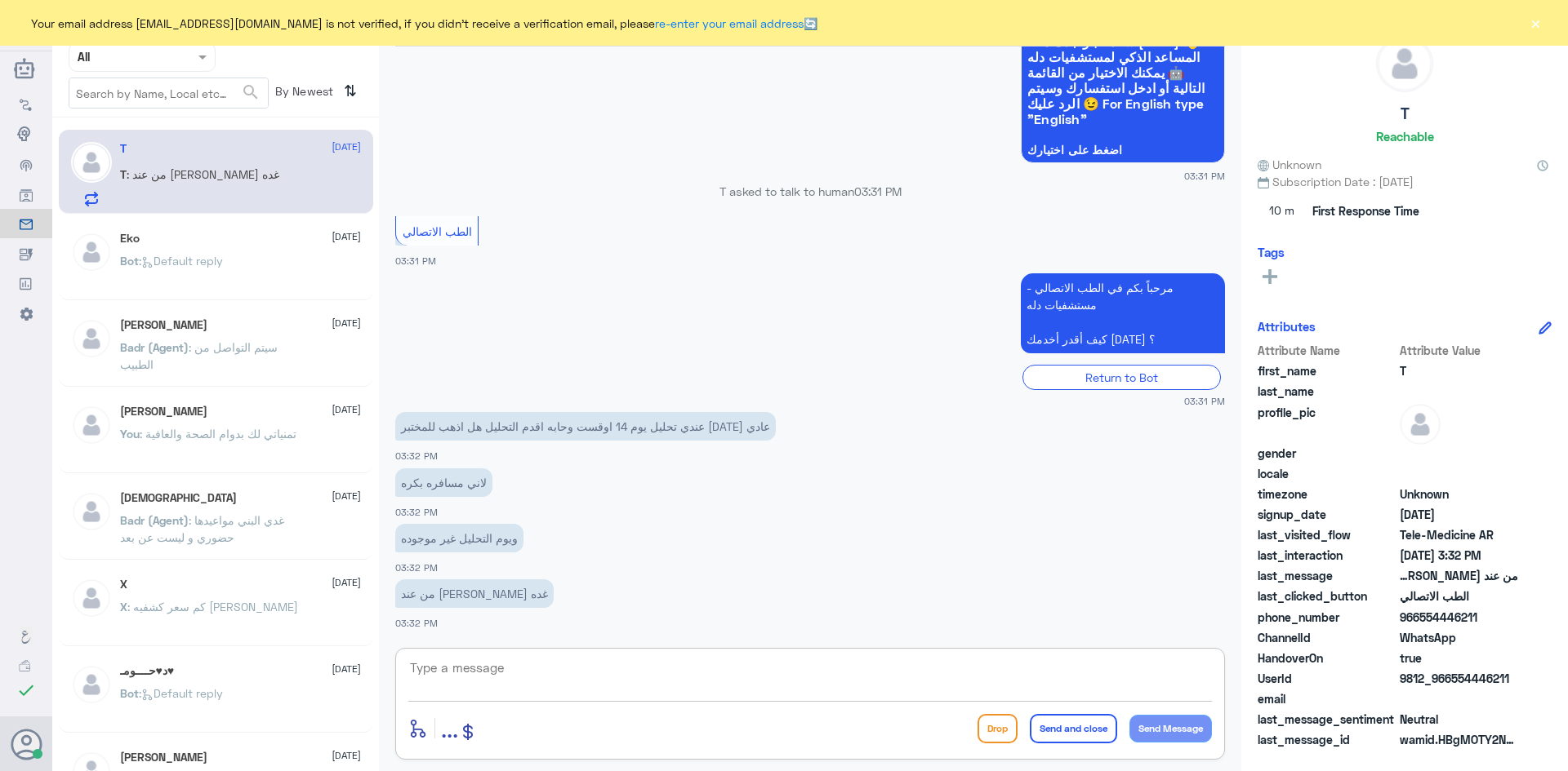
click at [527, 663] on textarea at bounding box center [810, 676] width 803 height 40
paste textarea "مرحبا معك عبدالكريم من الطب الاتصالي"
type textarea "مرحبا معك عبدالكريم من الطب الاتصالي"
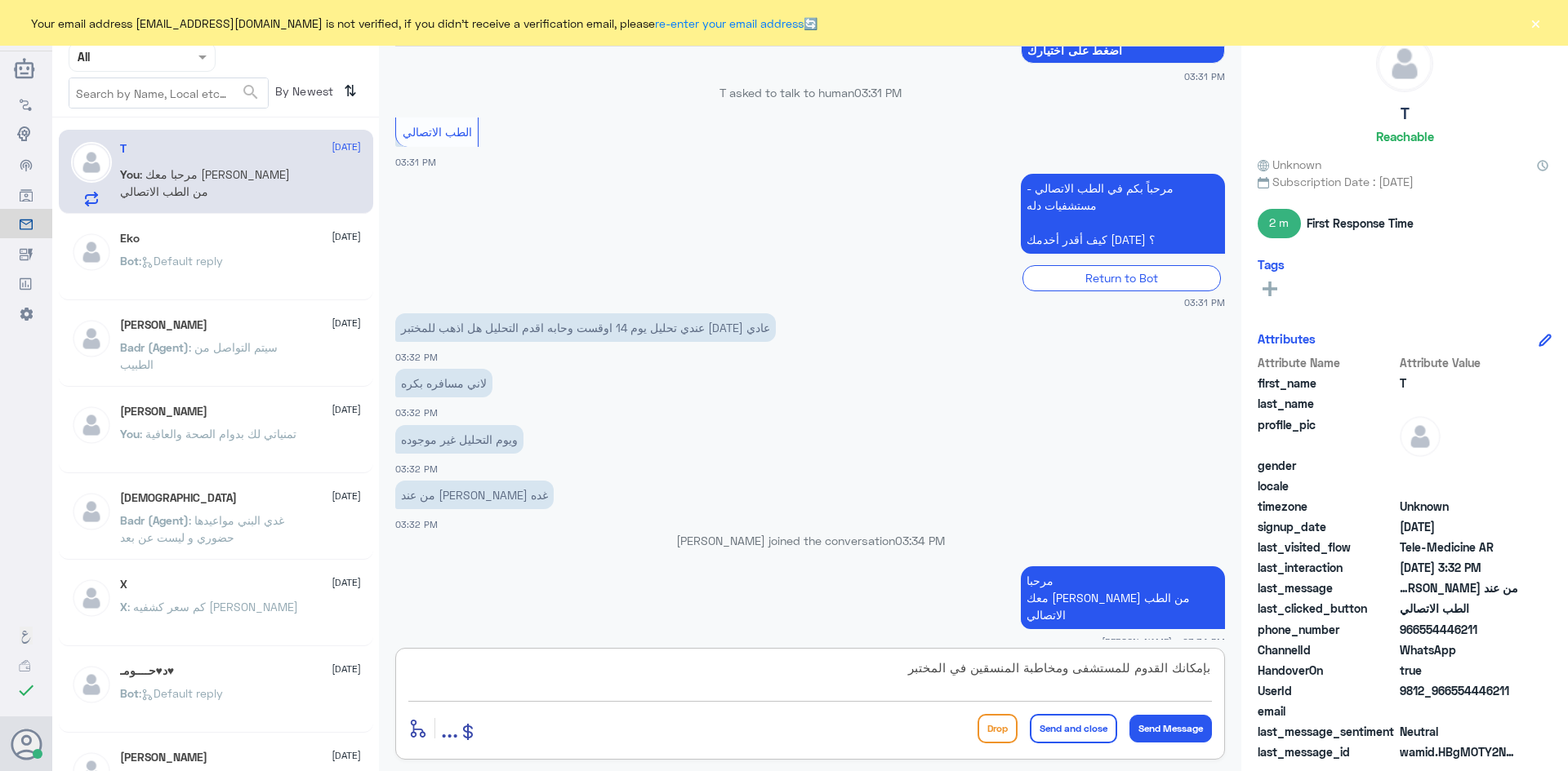
type textarea "بإمكانك القدوم للمستشفى ومخاطبة المنسقين في المختبر"
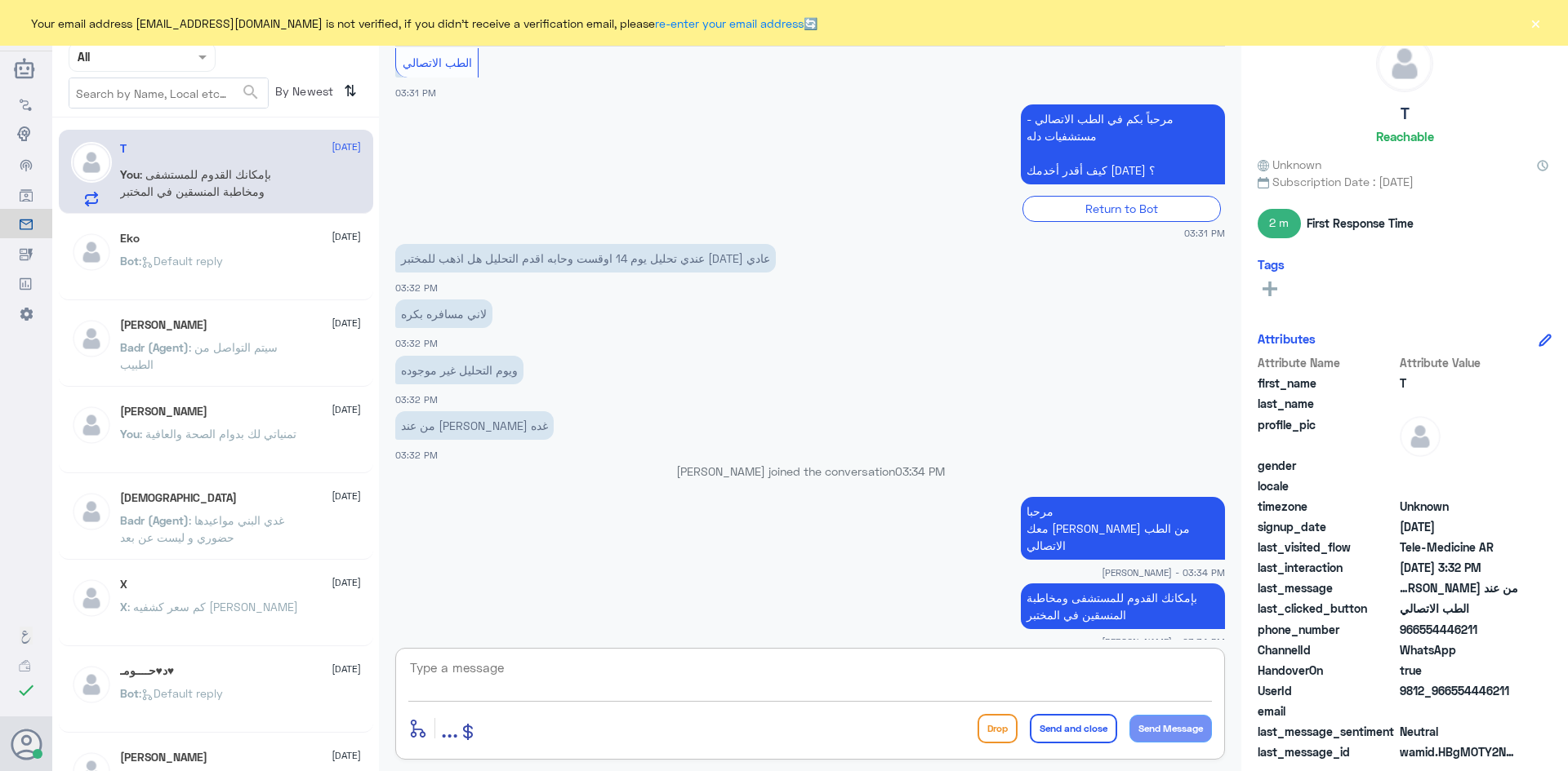
scroll to position [916, 0]
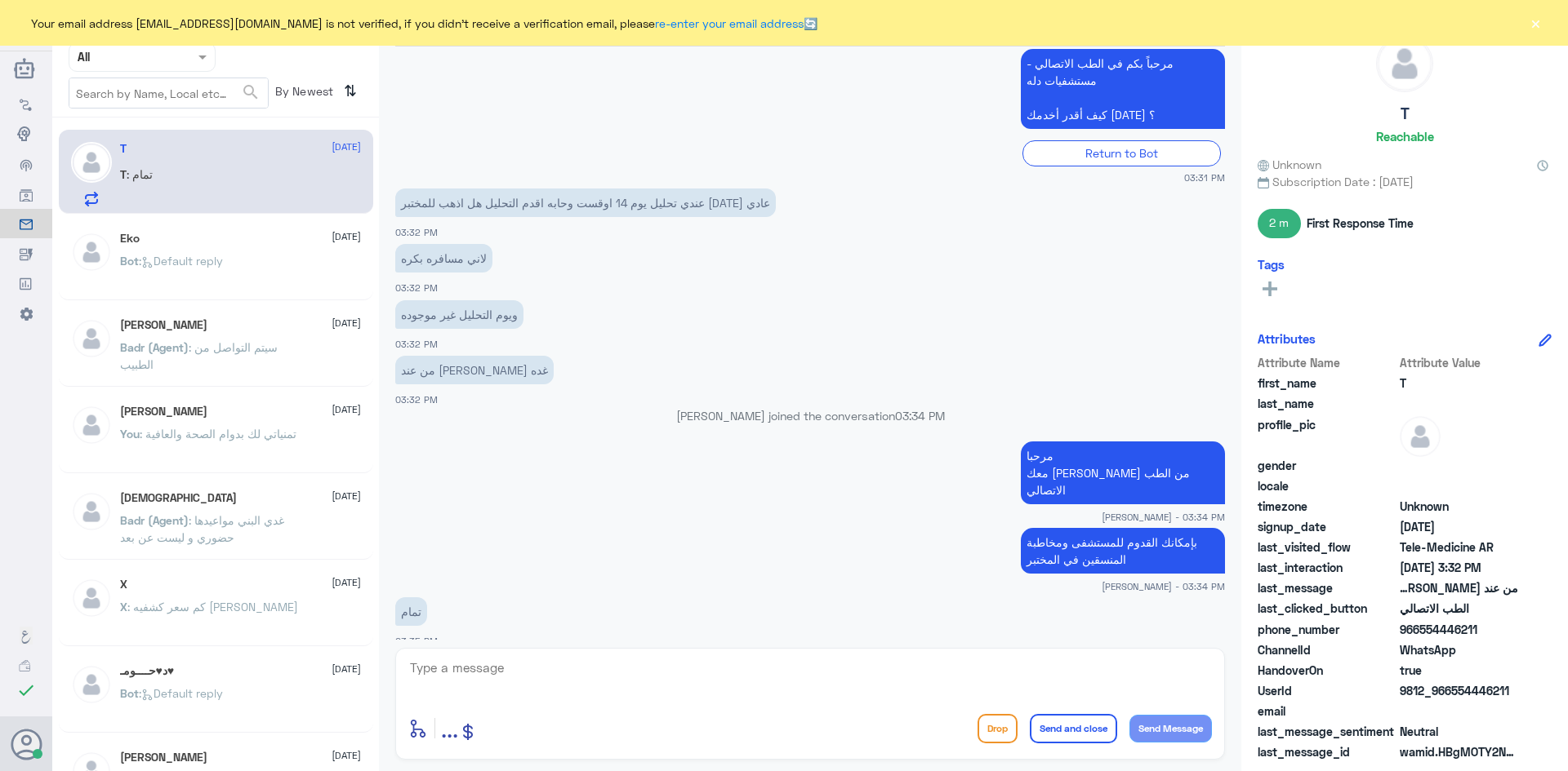
click at [1539, 23] on button "×" at bounding box center [1535, 22] width 16 height 16
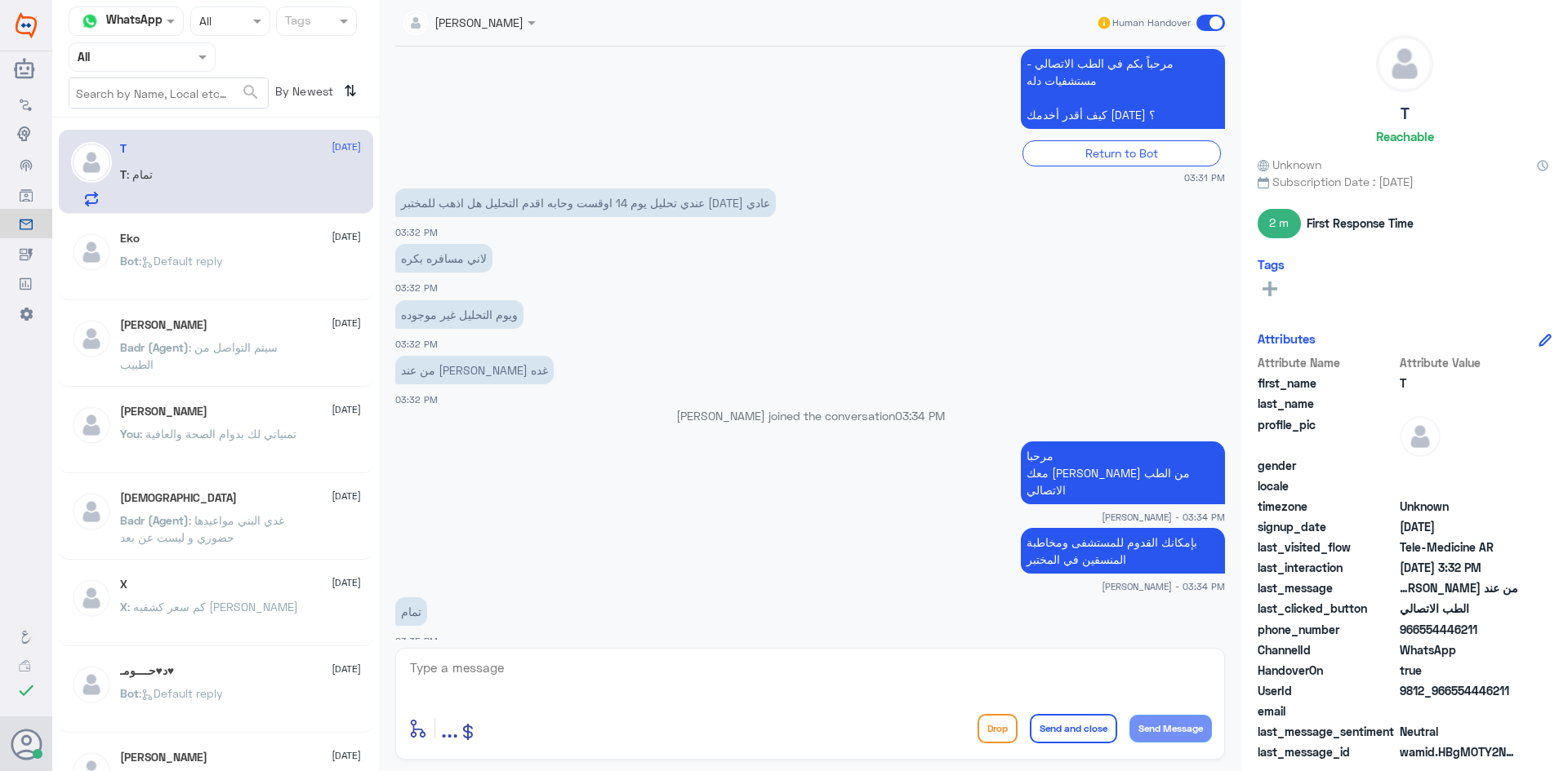
click at [1207, 23] on span at bounding box center [1210, 22] width 28 height 16
click at [0, 0] on input "checkbox" at bounding box center [0, 0] width 0 height 0
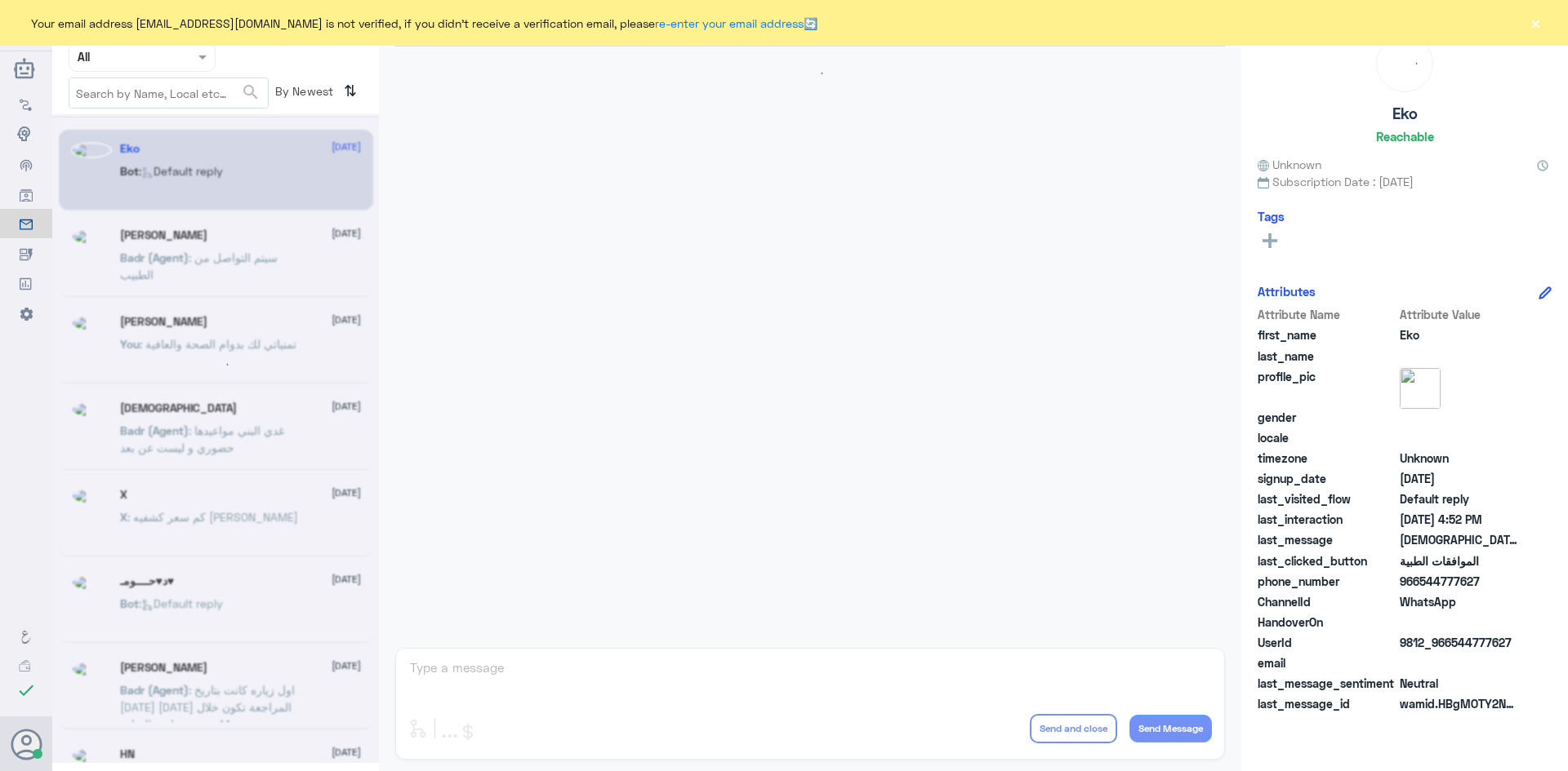
scroll to position [1558, 0]
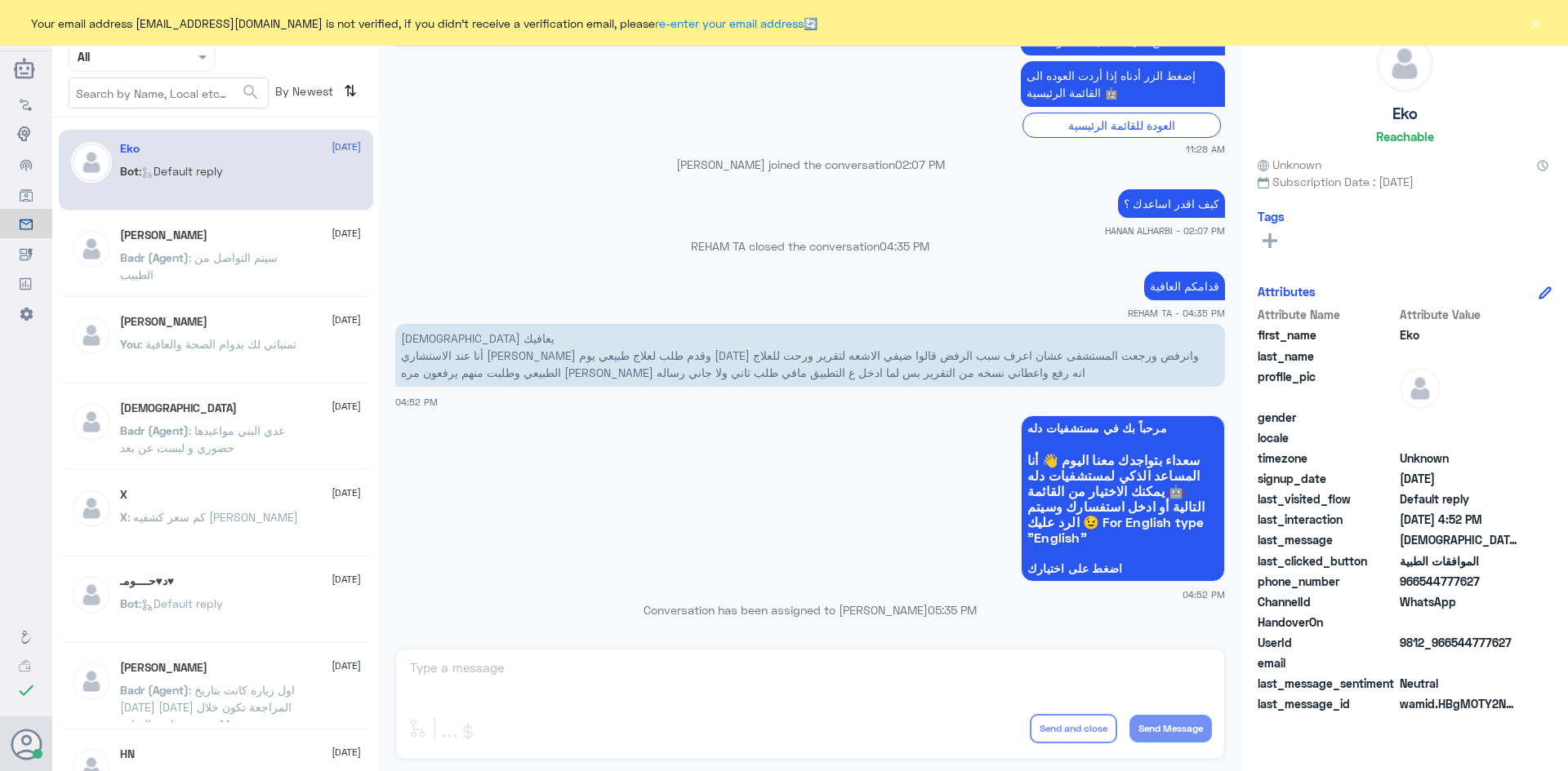
click at [1537, 25] on button "×" at bounding box center [1535, 22] width 16 height 16
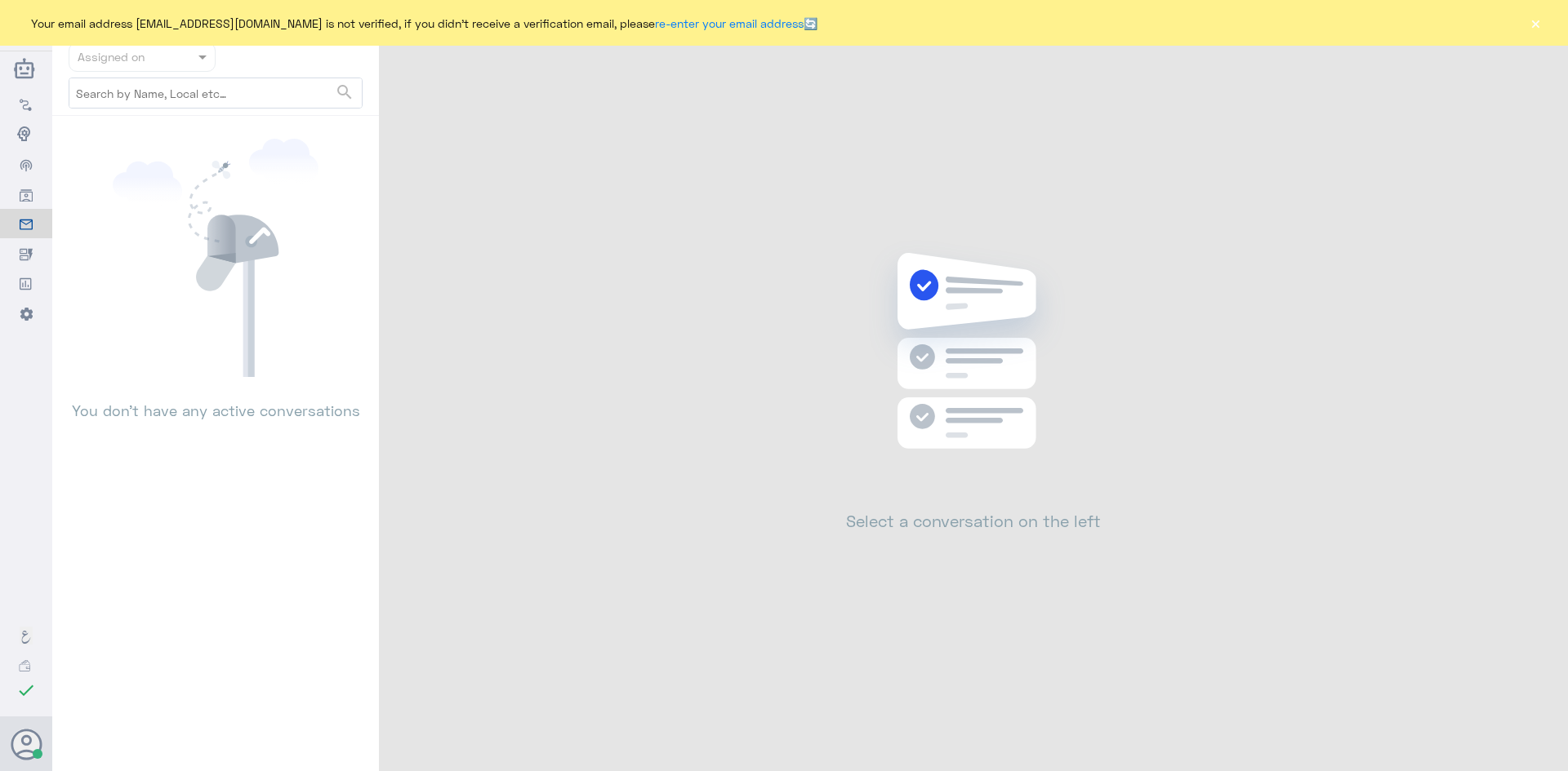
click at [1540, 30] on button "×" at bounding box center [1535, 22] width 16 height 16
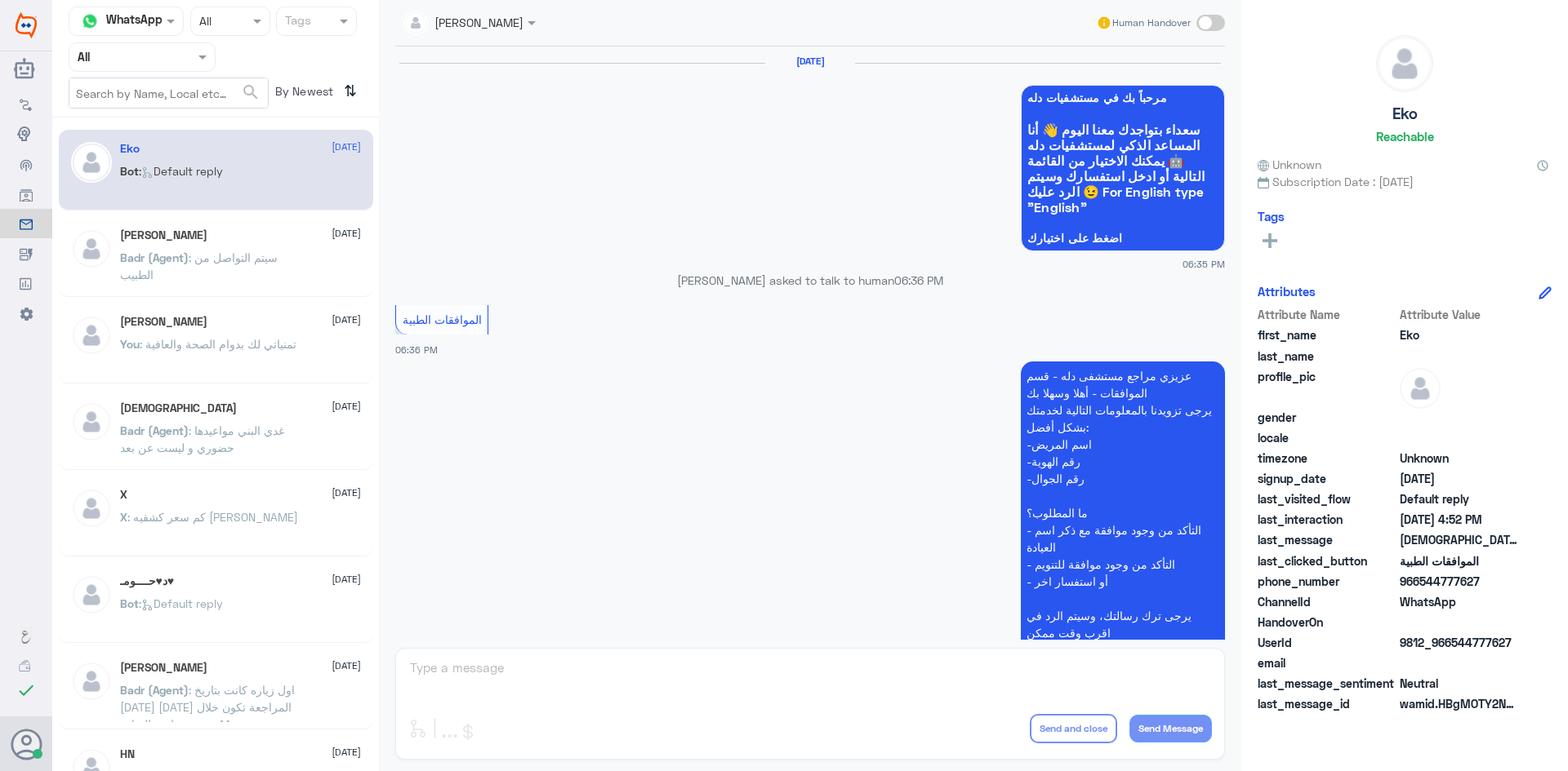
scroll to position [1558, 0]
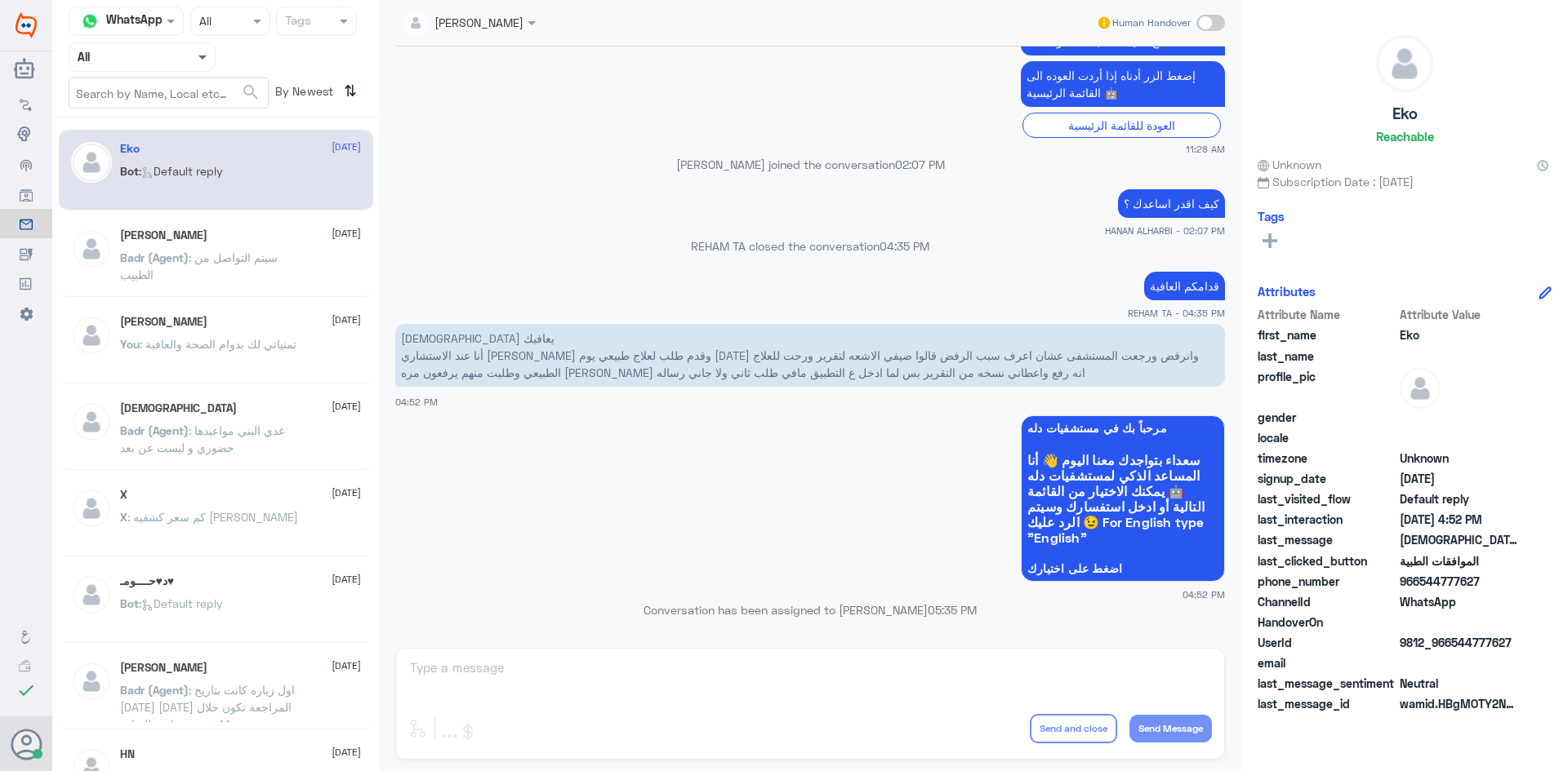
click at [201, 58] on span at bounding box center [202, 58] width 8 height 6
click at [162, 121] on b "Unassigned" at bounding box center [137, 127] width 62 height 14
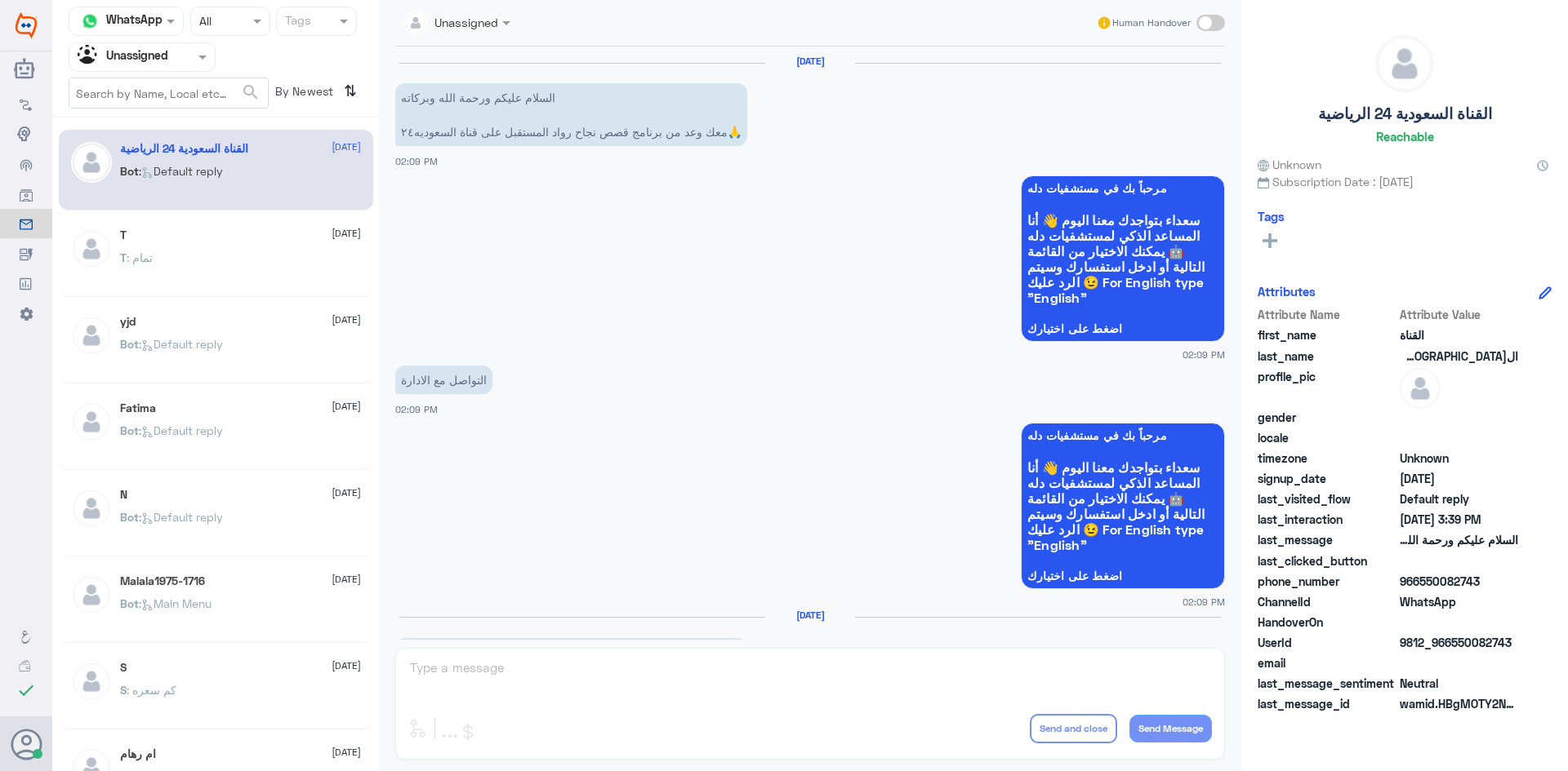
scroll to position [284, 0]
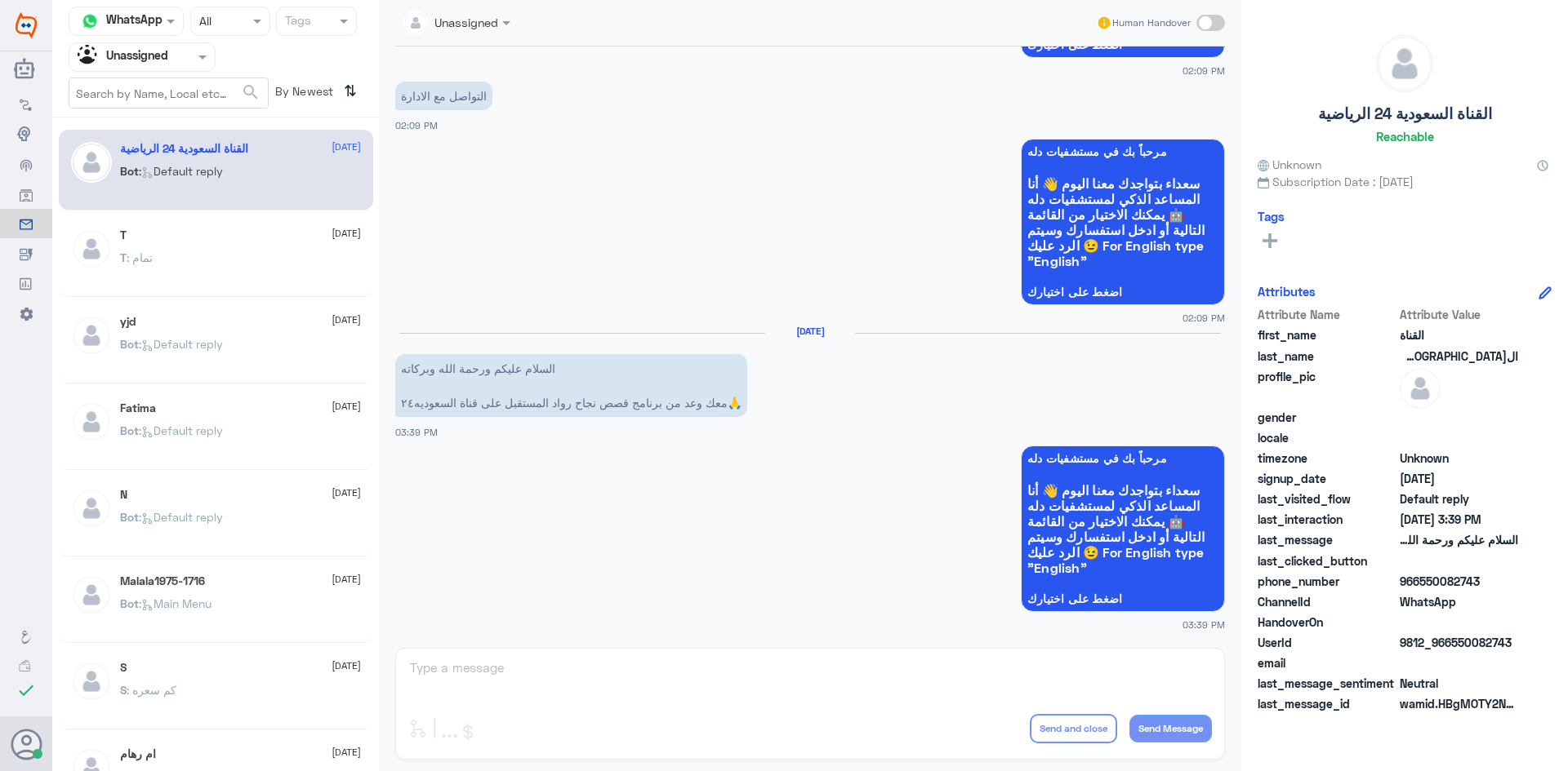
click at [232, 249] on div "T 10 August T : تمام" at bounding box center [241, 259] width 241 height 61
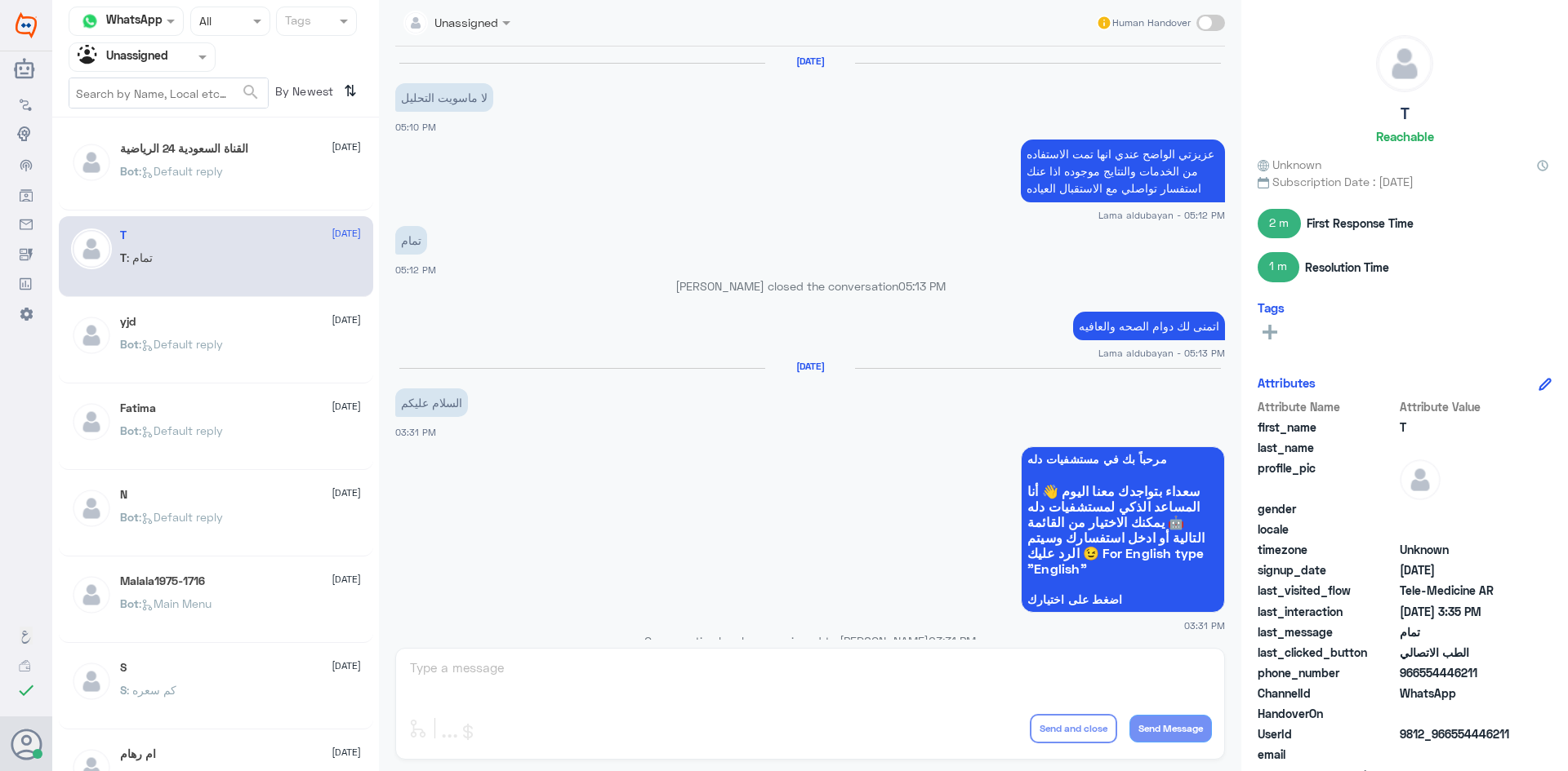
scroll to position [703, 0]
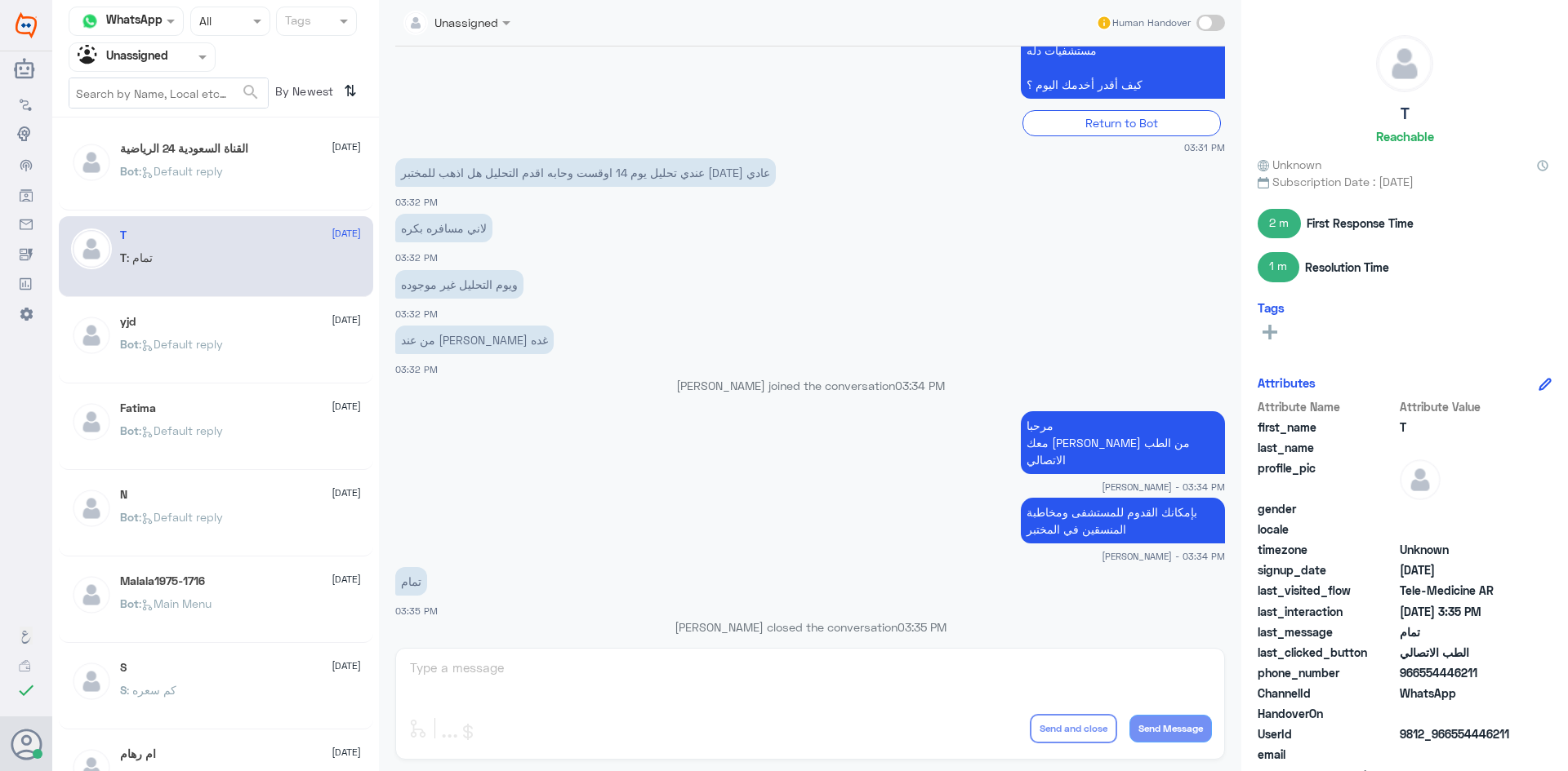
click at [216, 345] on span ": Default reply" at bounding box center [180, 344] width 84 height 14
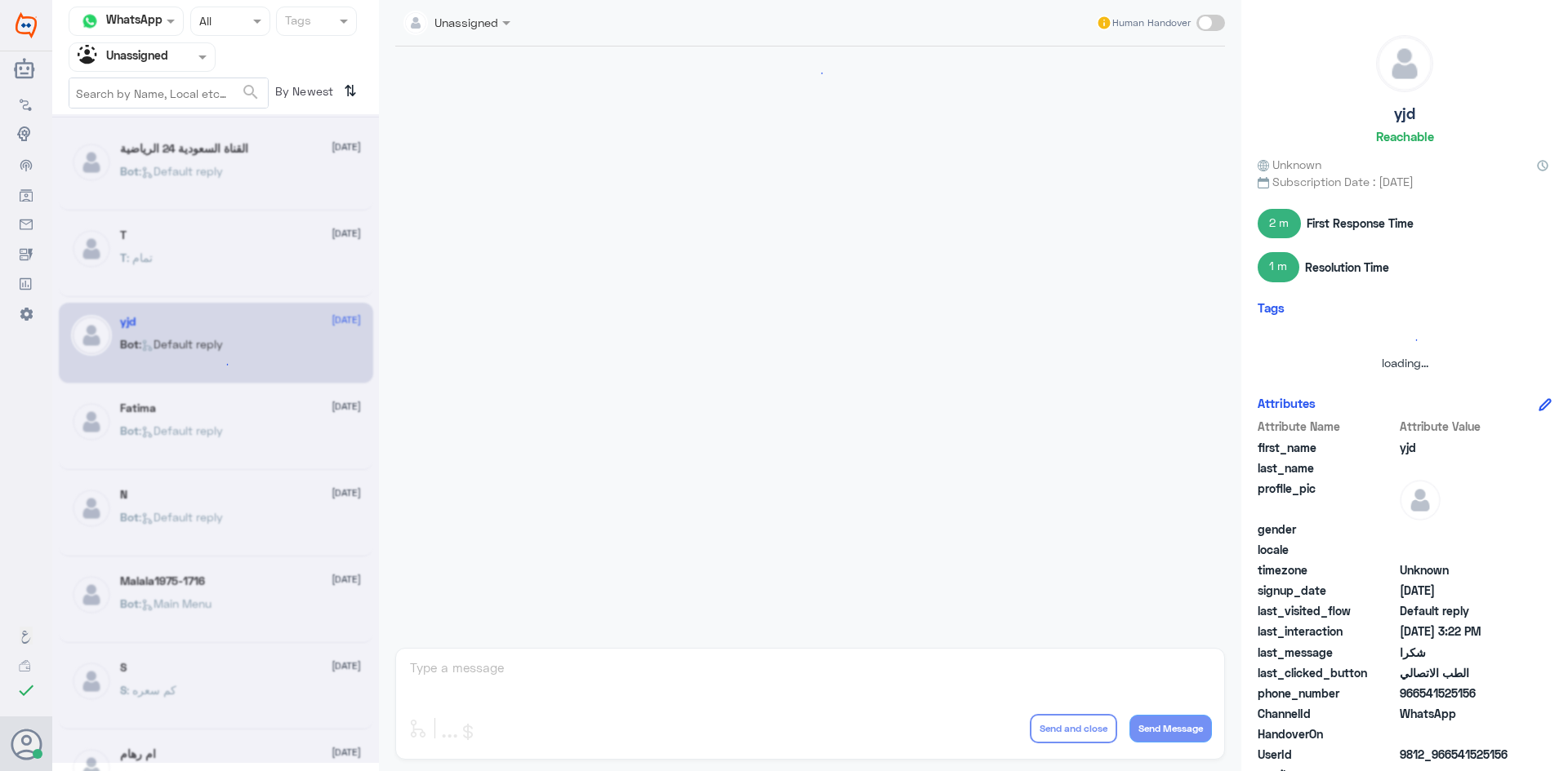
scroll to position [670, 0]
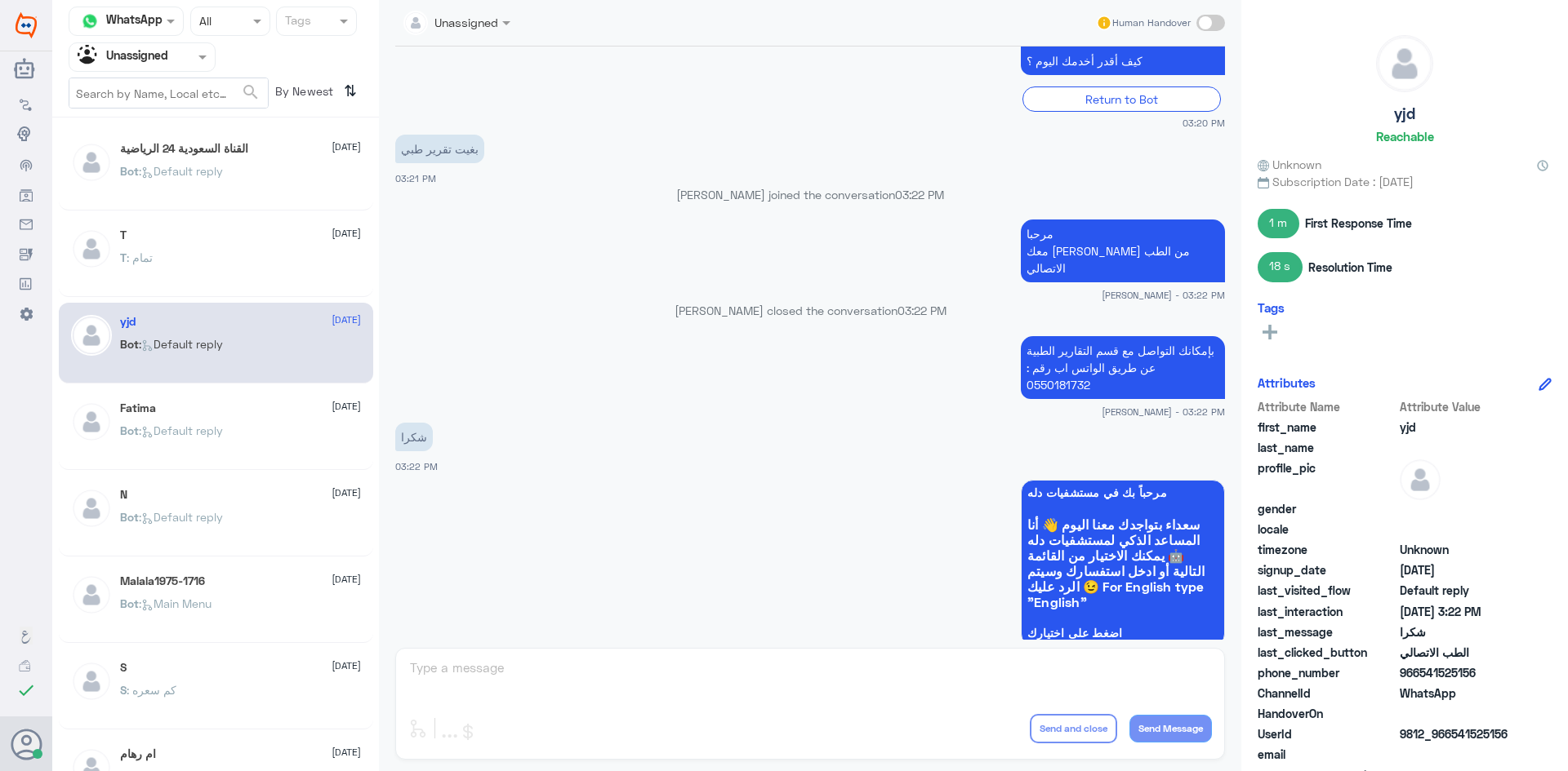
click at [250, 404] on div "Fatima 10 August" at bounding box center [241, 408] width 241 height 14
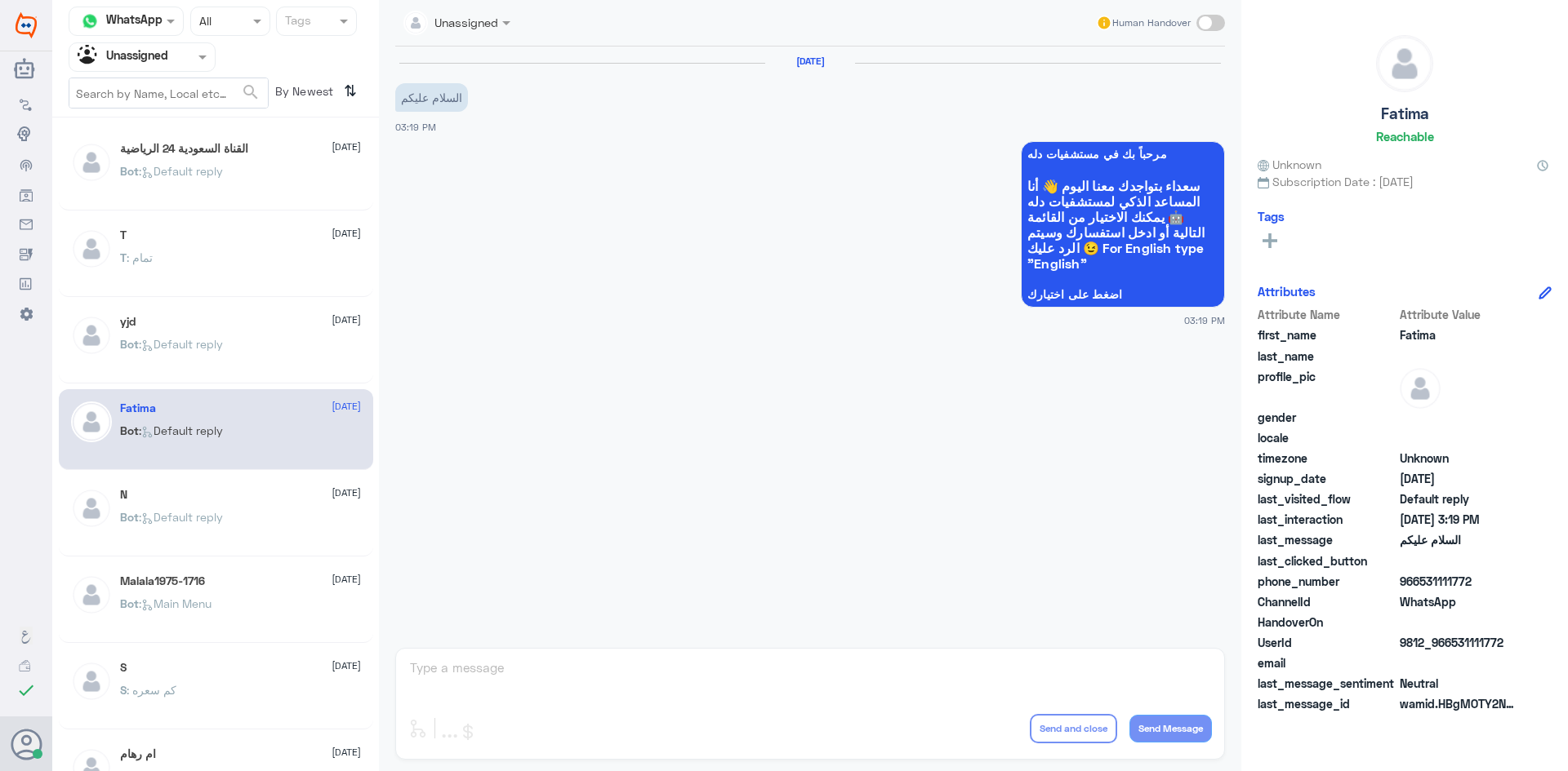
click at [265, 150] on div "القناة السعودية 24 الرياضية 10 August" at bounding box center [241, 148] width 241 height 14
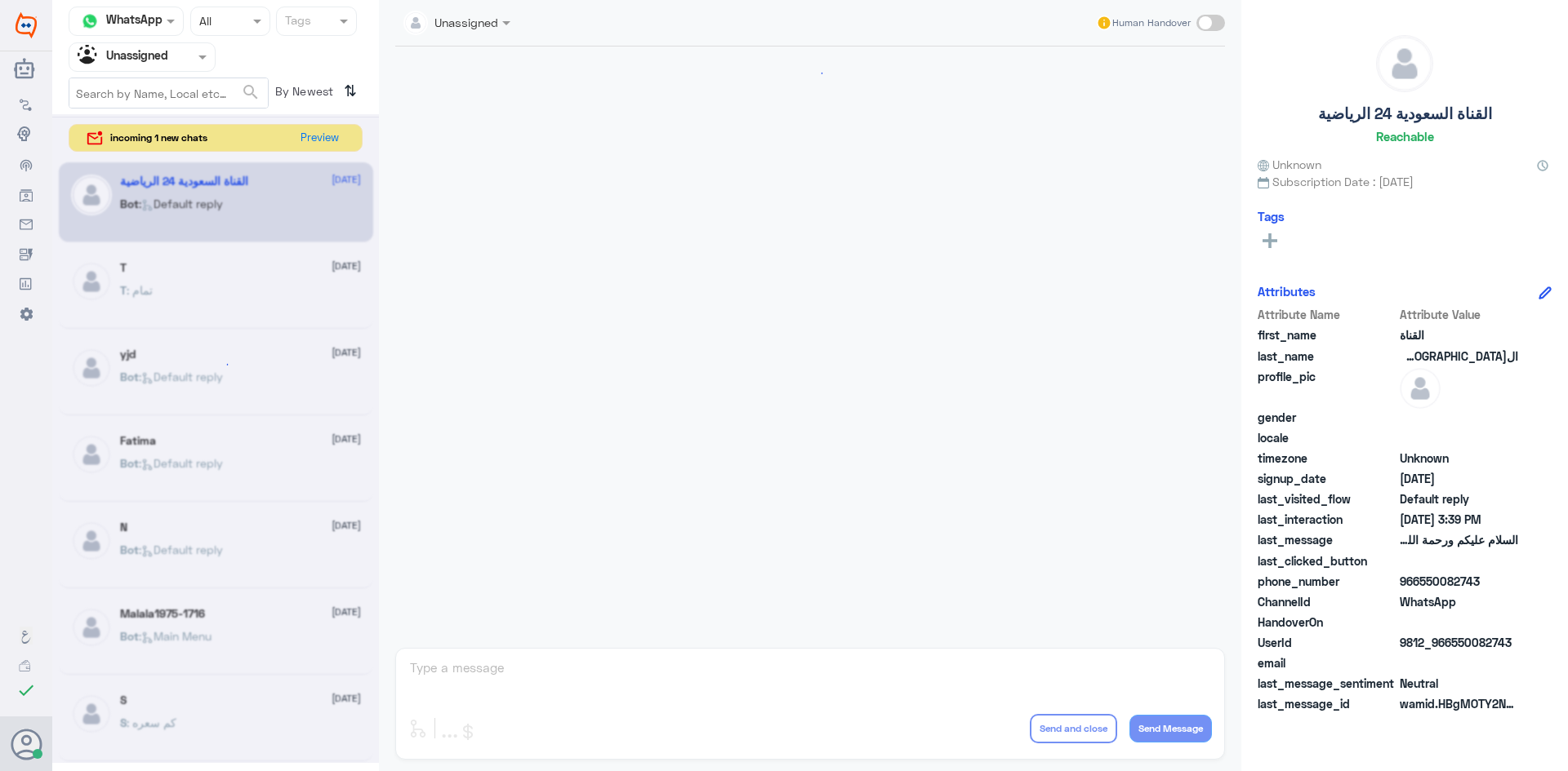
scroll to position [284, 0]
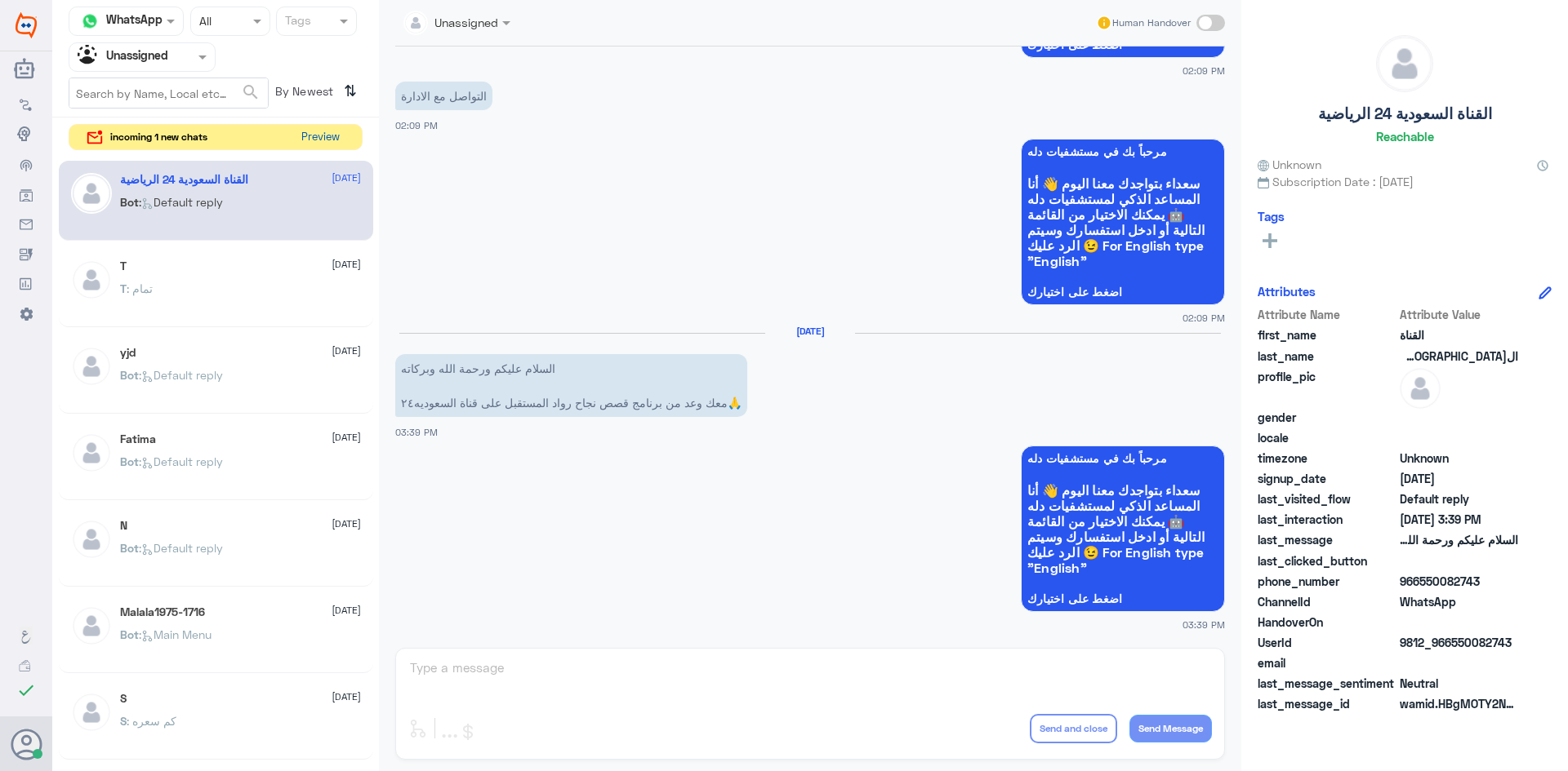
click at [312, 141] on button "Preview" at bounding box center [320, 138] width 50 height 25
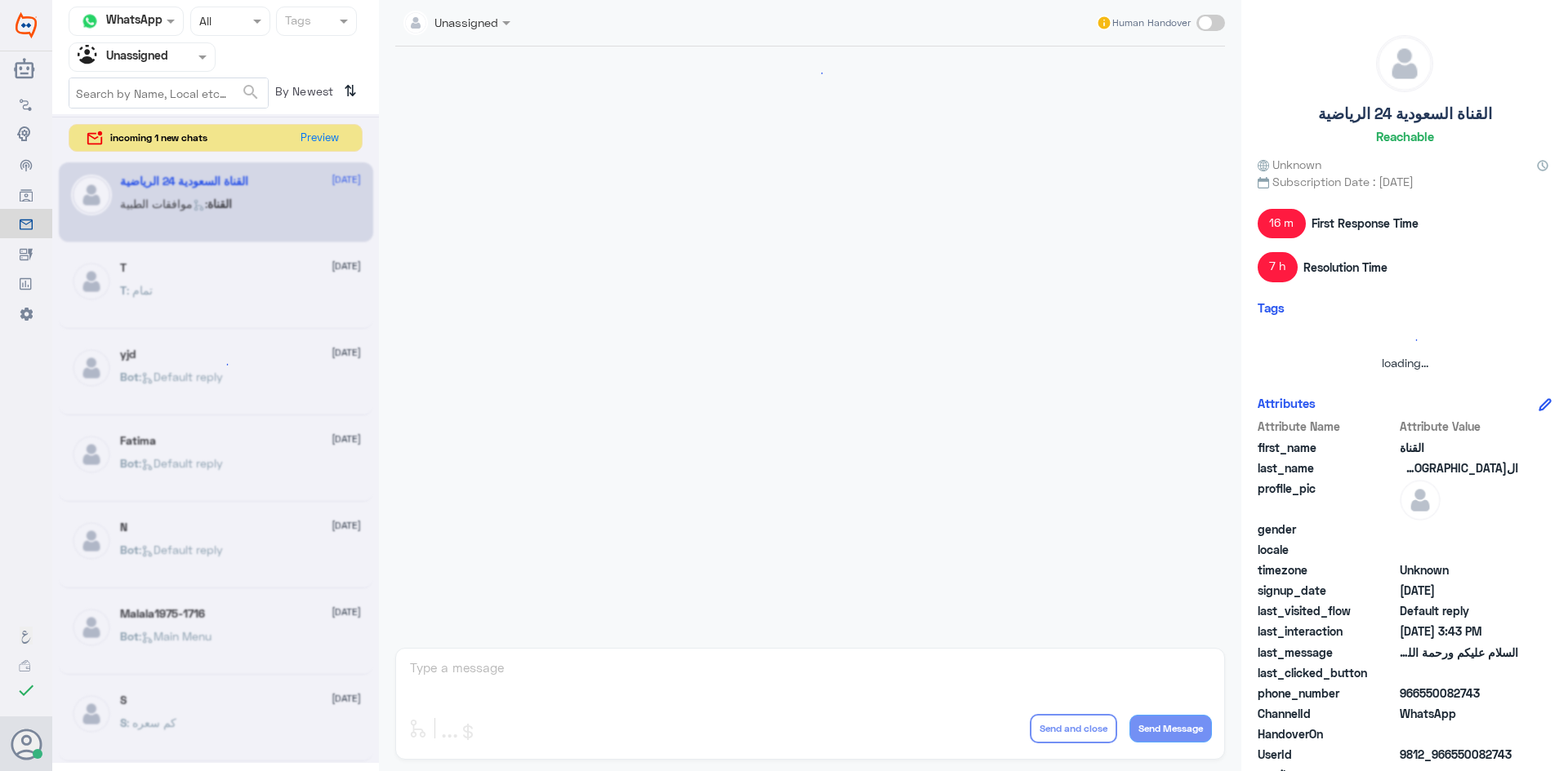
scroll to position [284, 0]
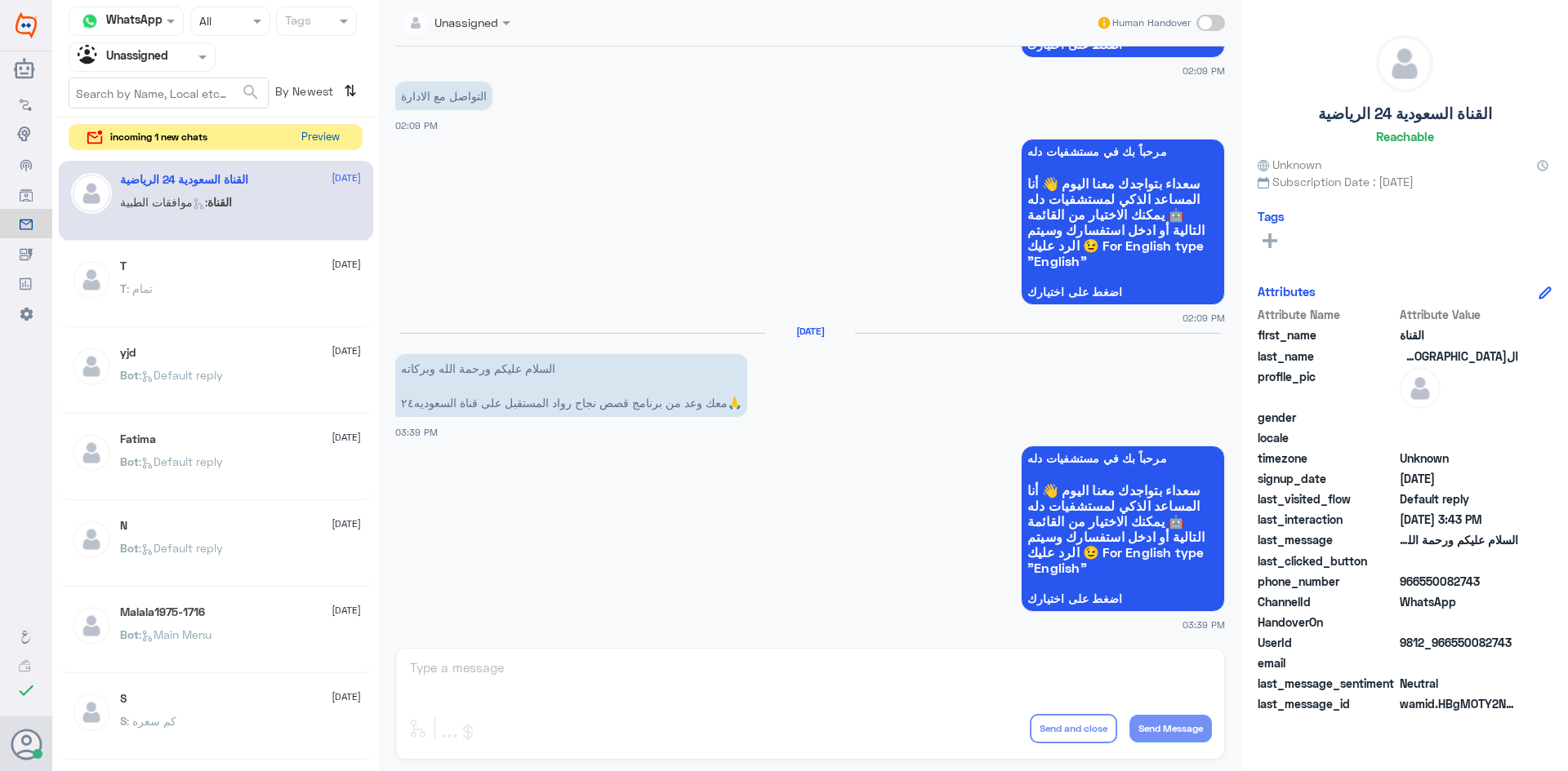
click at [311, 142] on button "Preview" at bounding box center [320, 138] width 50 height 25
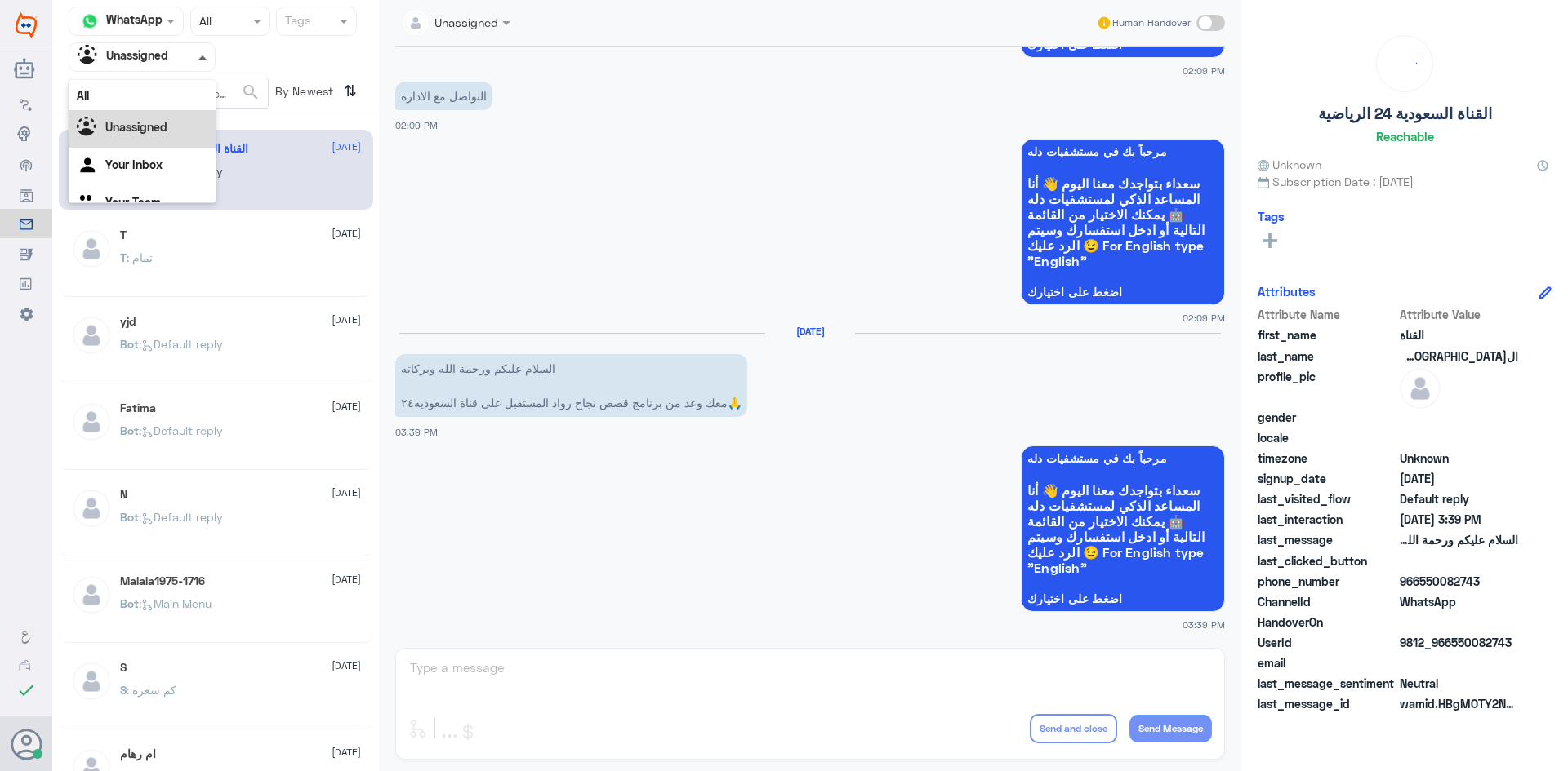
click at [198, 57] on span at bounding box center [202, 57] width 8 height 4
click at [169, 95] on div "All" at bounding box center [142, 94] width 147 height 30
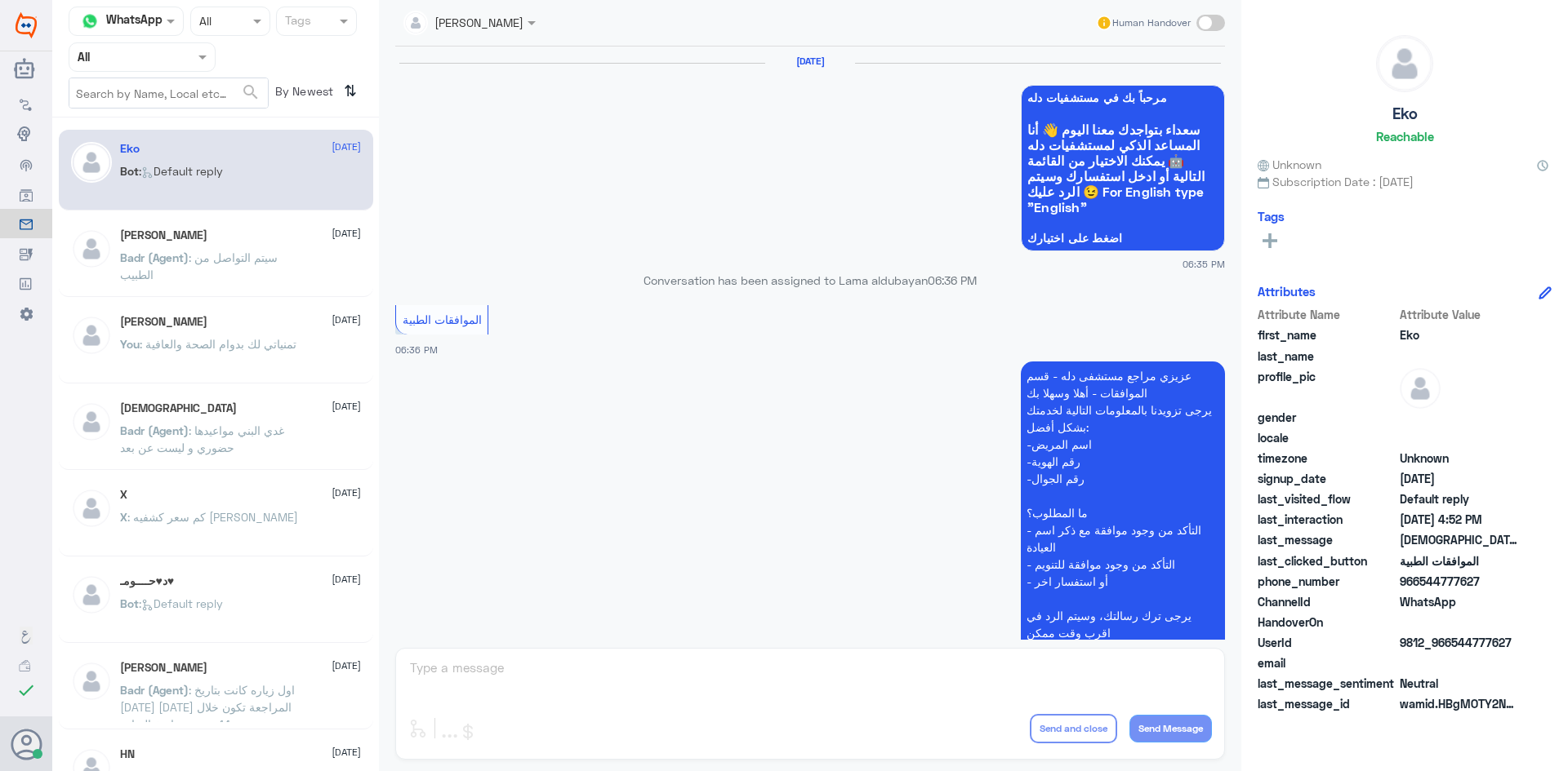
scroll to position [1558, 0]
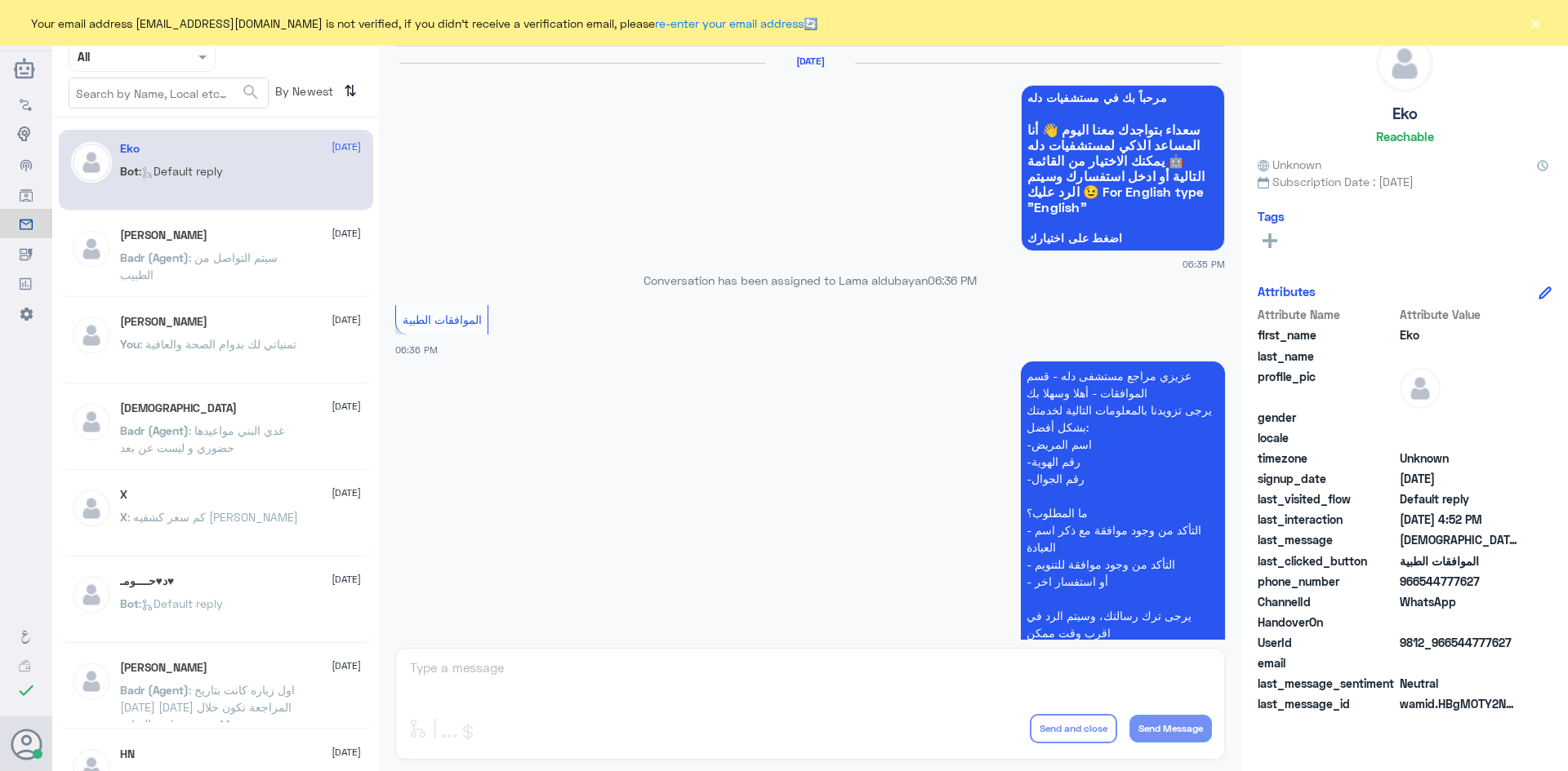
scroll to position [1558, 0]
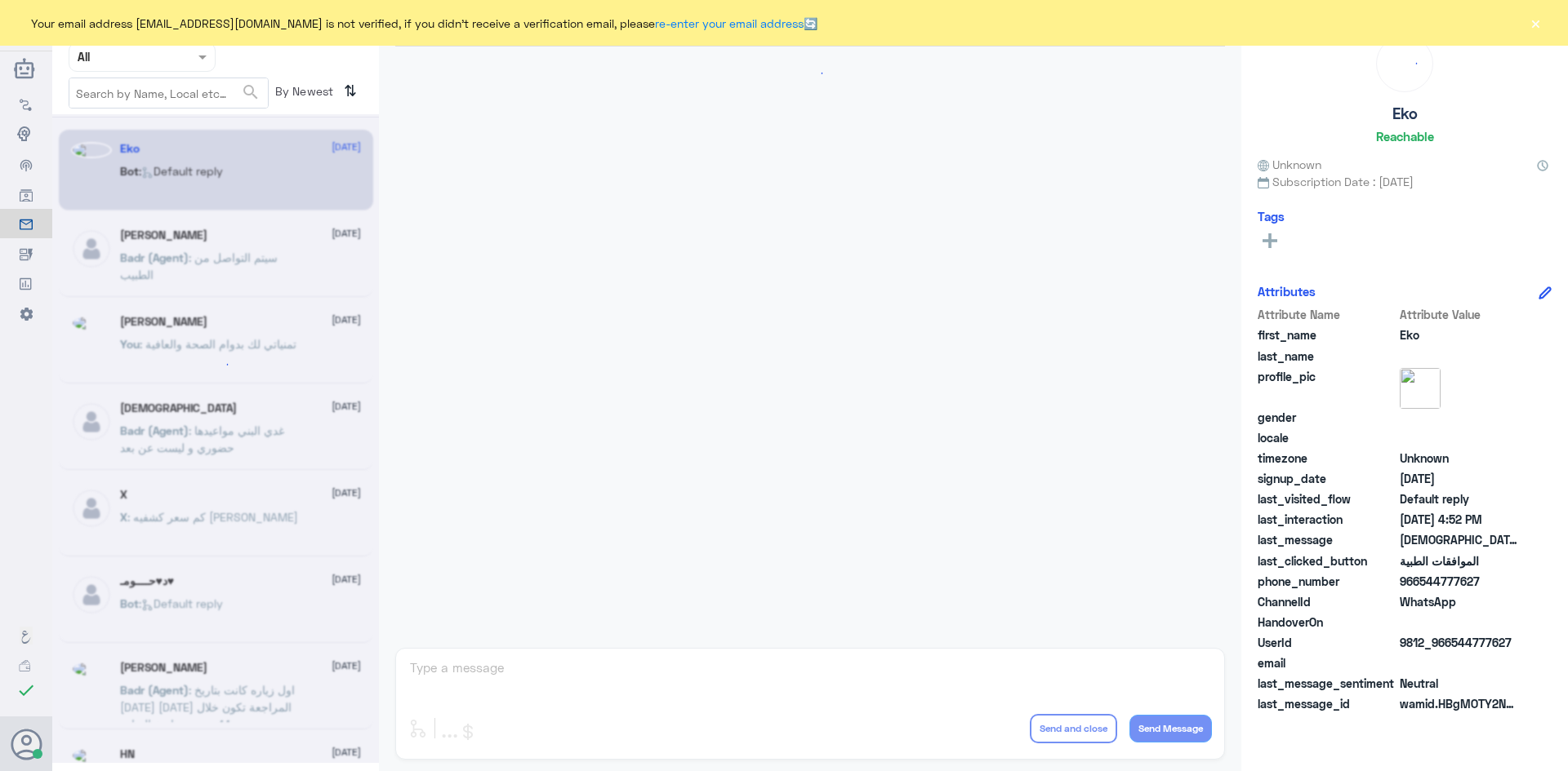
scroll to position [1558, 0]
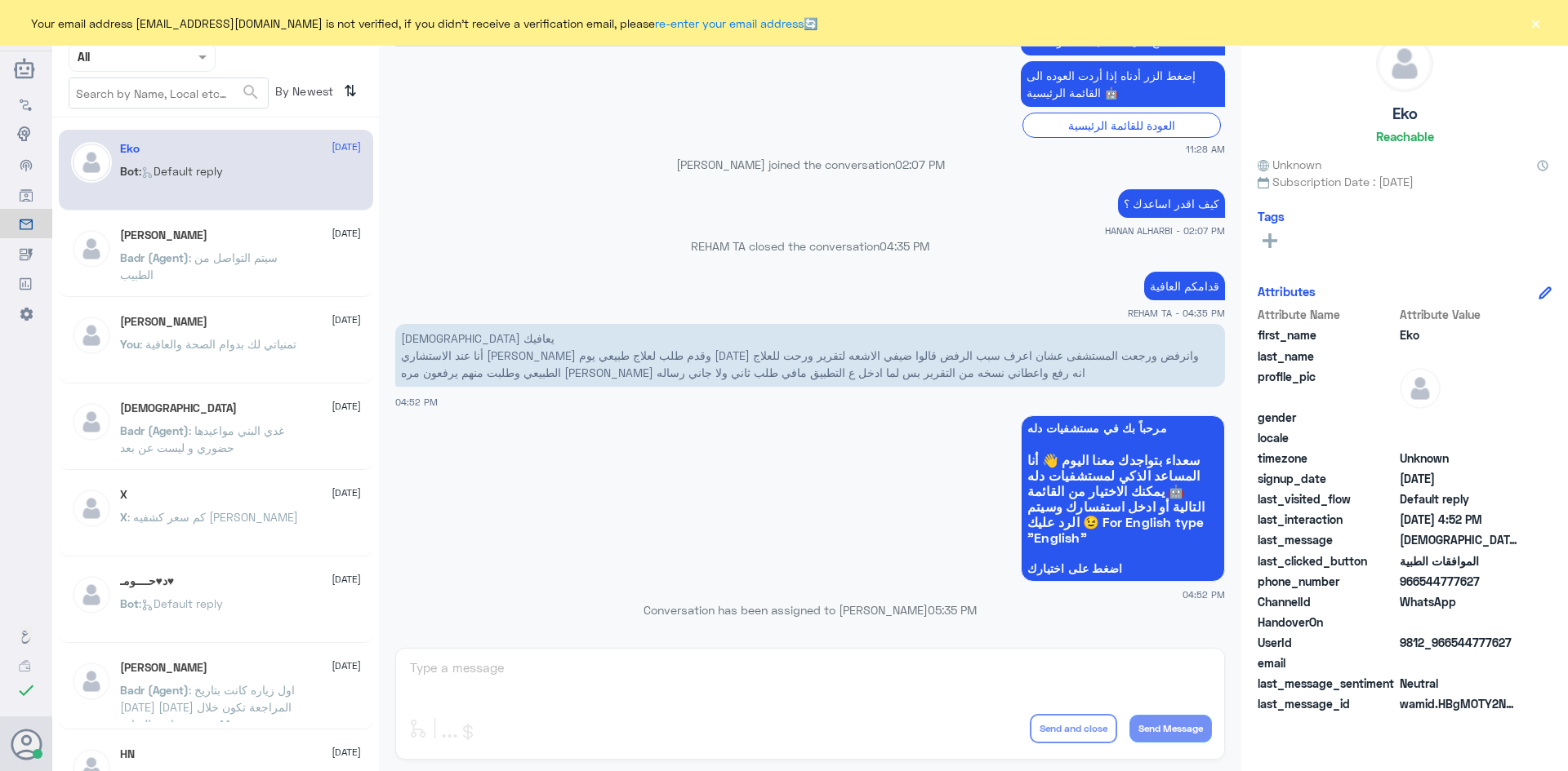
click at [1539, 24] on button "×" at bounding box center [1535, 22] width 16 height 16
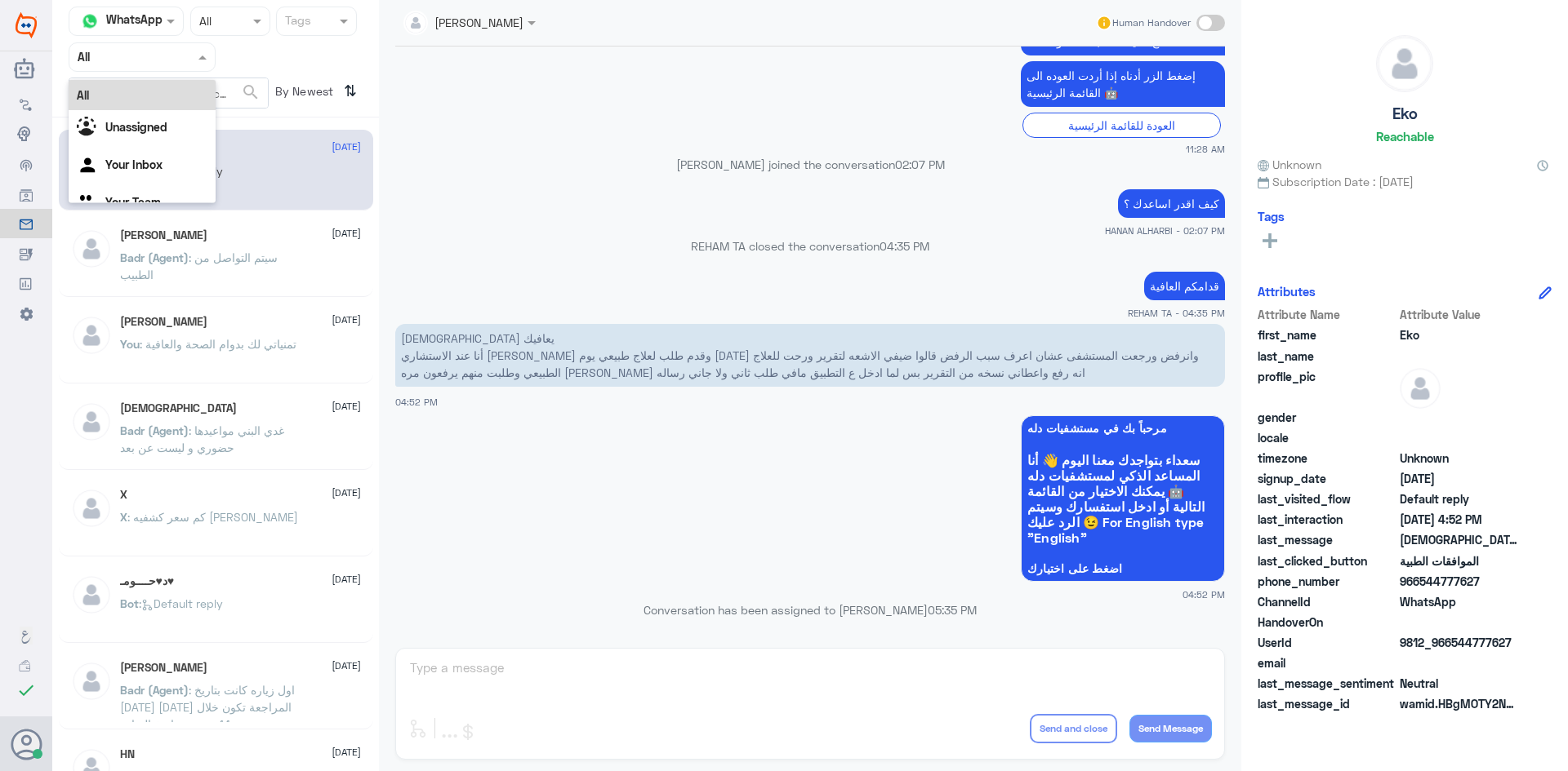
click at [204, 52] on span at bounding box center [204, 57] width 20 height 17
click at [190, 126] on div "Unassigned" at bounding box center [142, 129] width 147 height 38
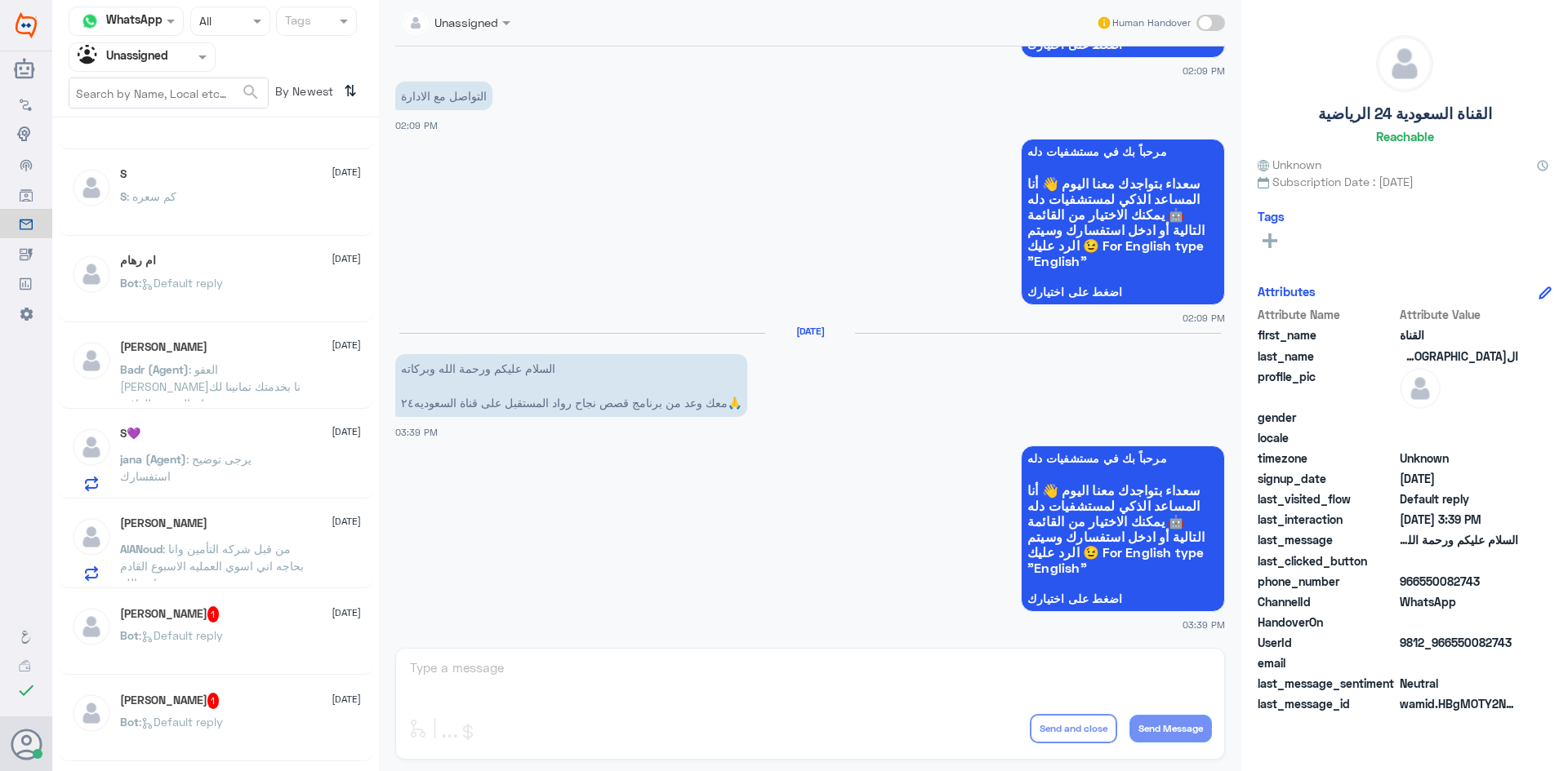
scroll to position [898, 0]
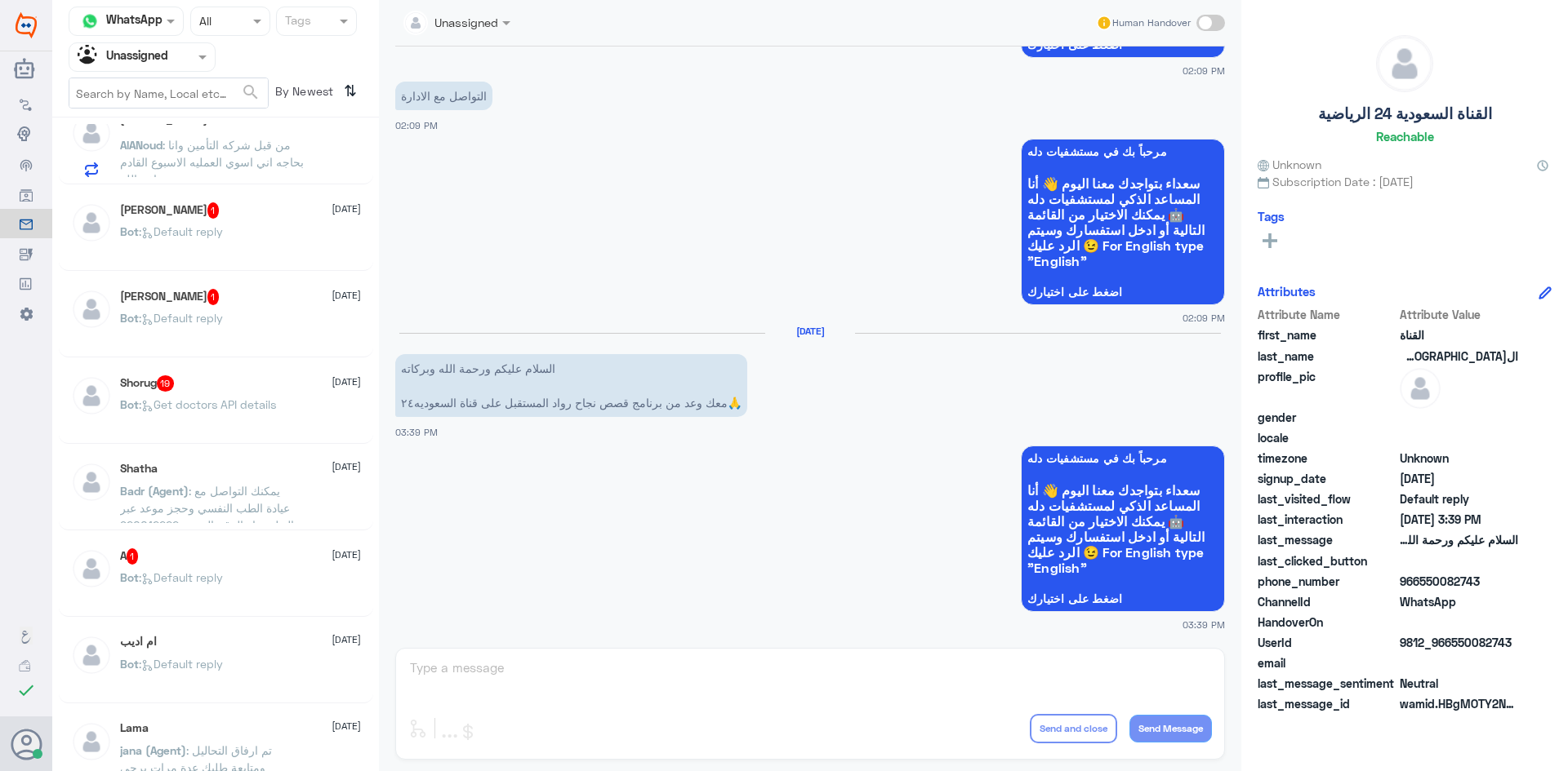
click at [274, 204] on div "أبو عبد الرحمن 1 10 August" at bounding box center [241, 210] width 241 height 16
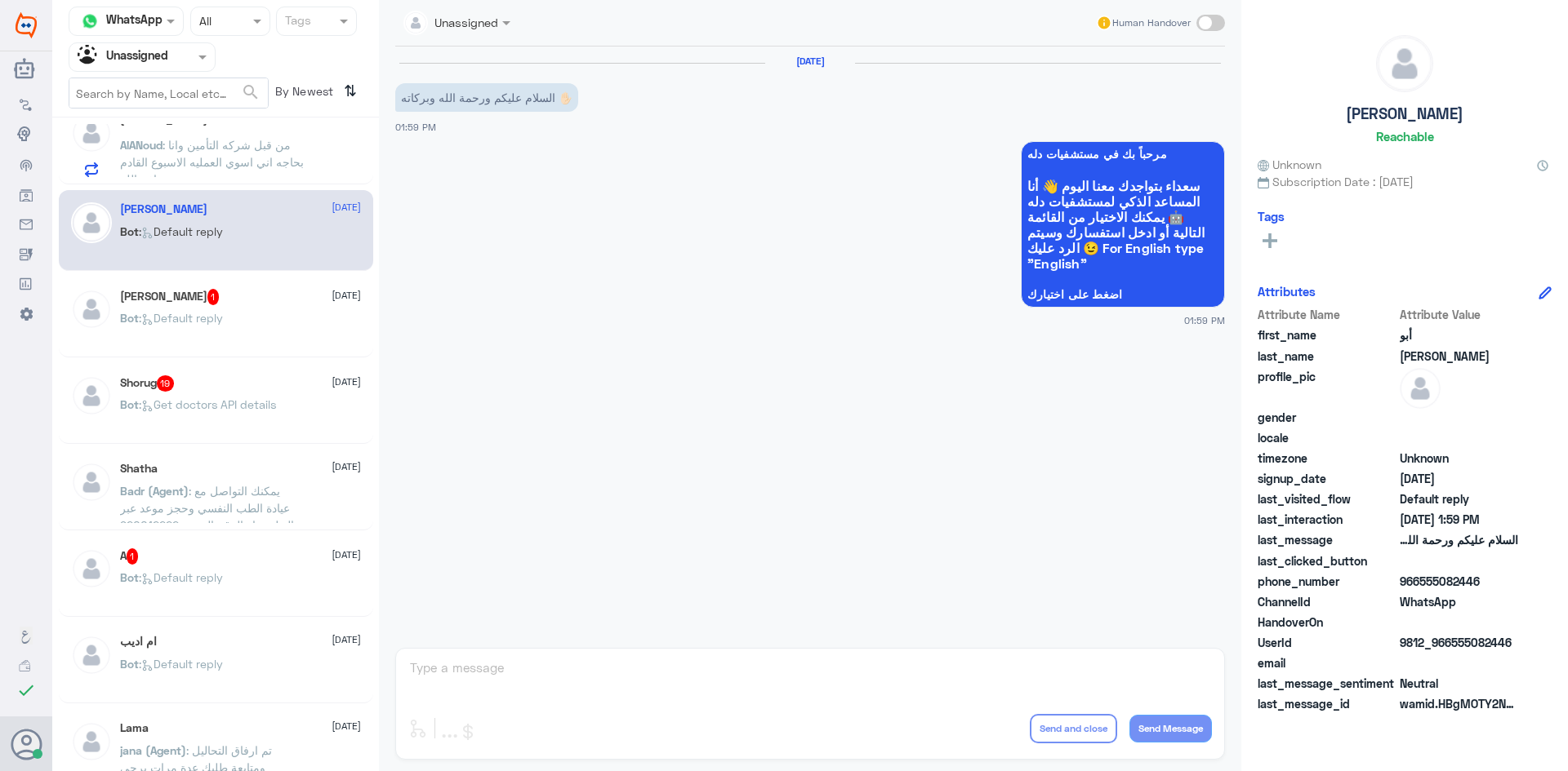
click at [251, 315] on div "Bot : Default reply" at bounding box center [241, 332] width 241 height 37
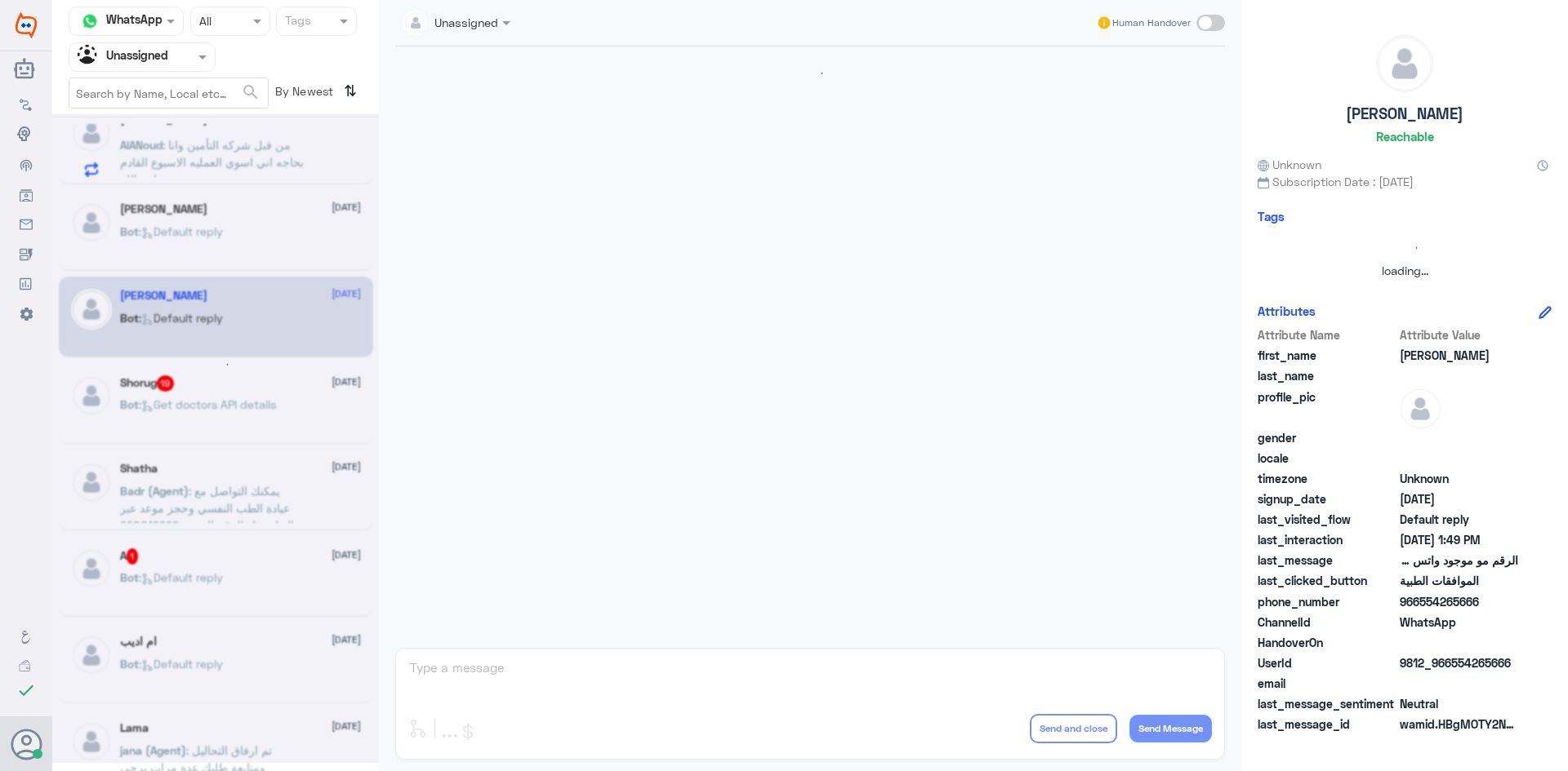
scroll to position [911, 0]
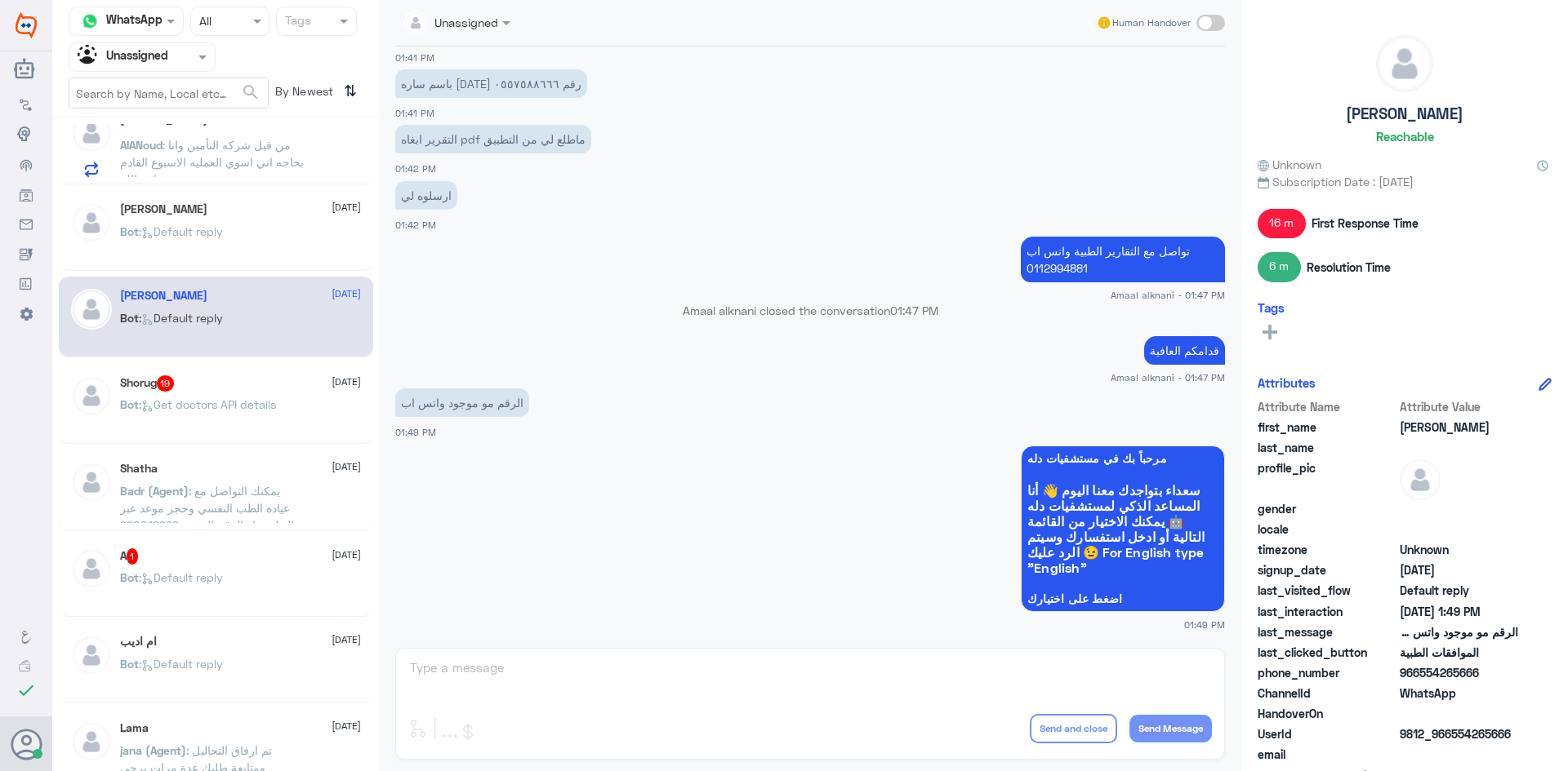
click at [260, 391] on div "Shorug 19 10 August" at bounding box center [241, 383] width 241 height 16
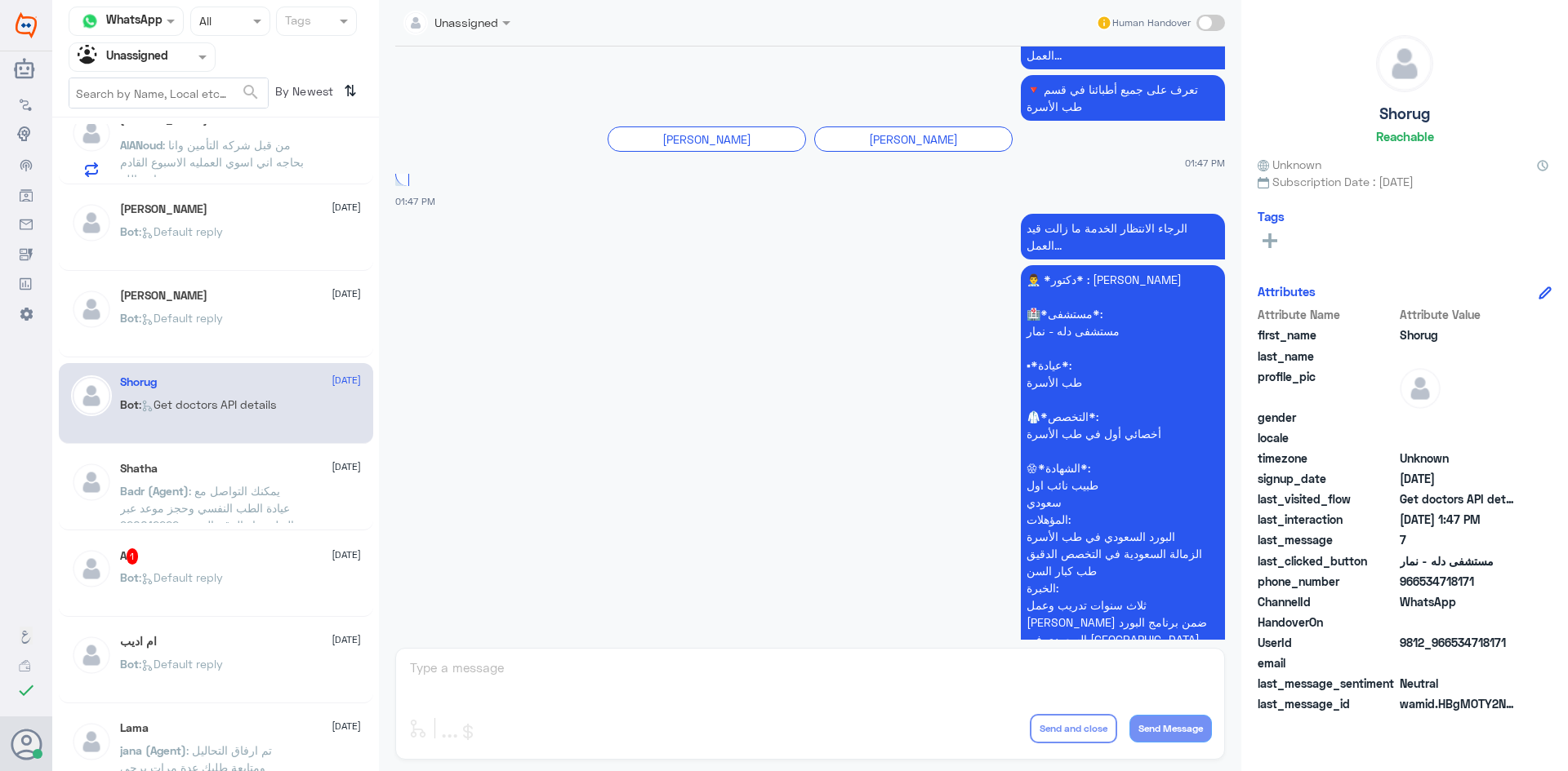
scroll to position [2056, 0]
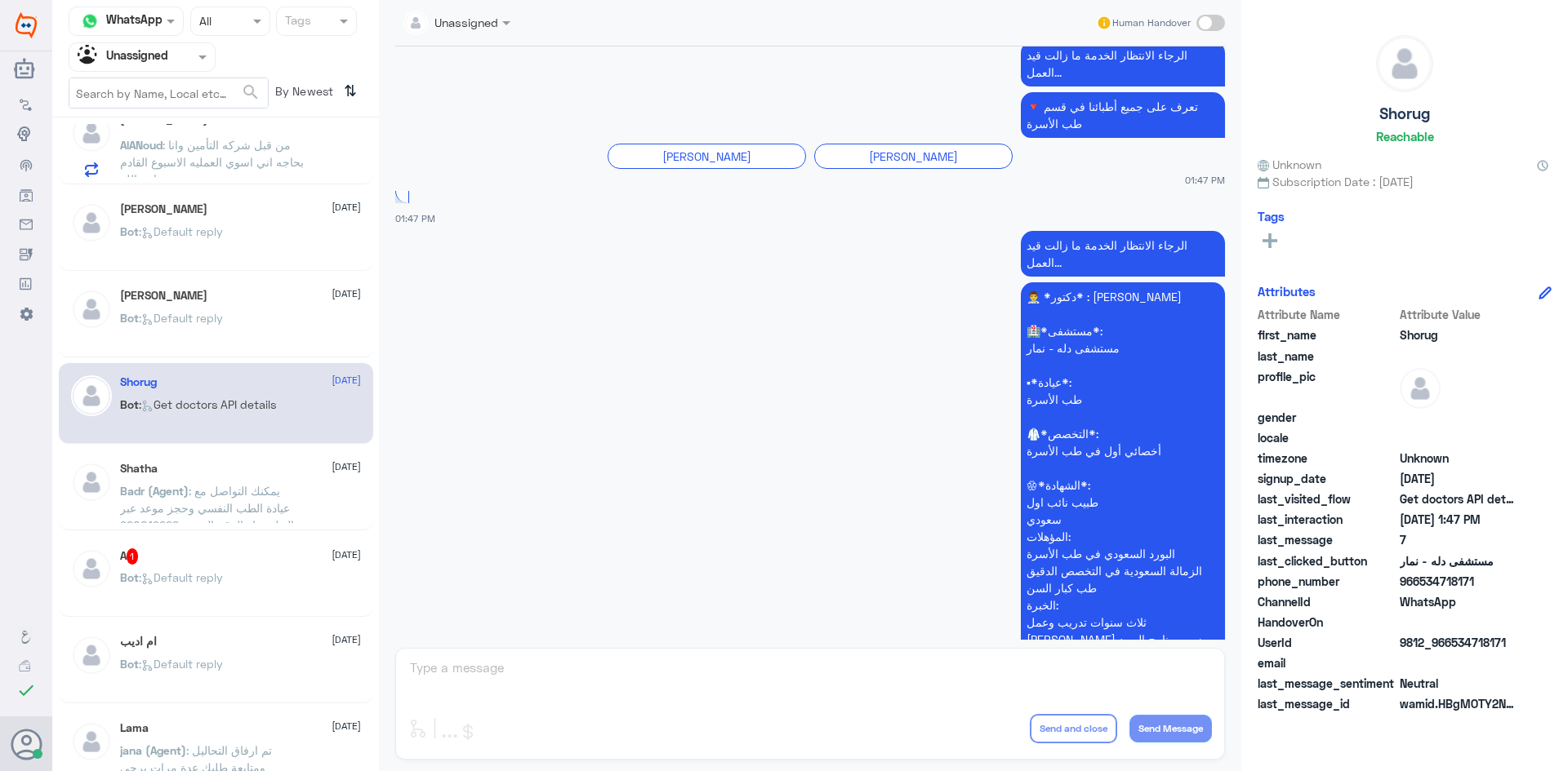
click at [235, 557] on div "A 1 10 August" at bounding box center [241, 556] width 241 height 16
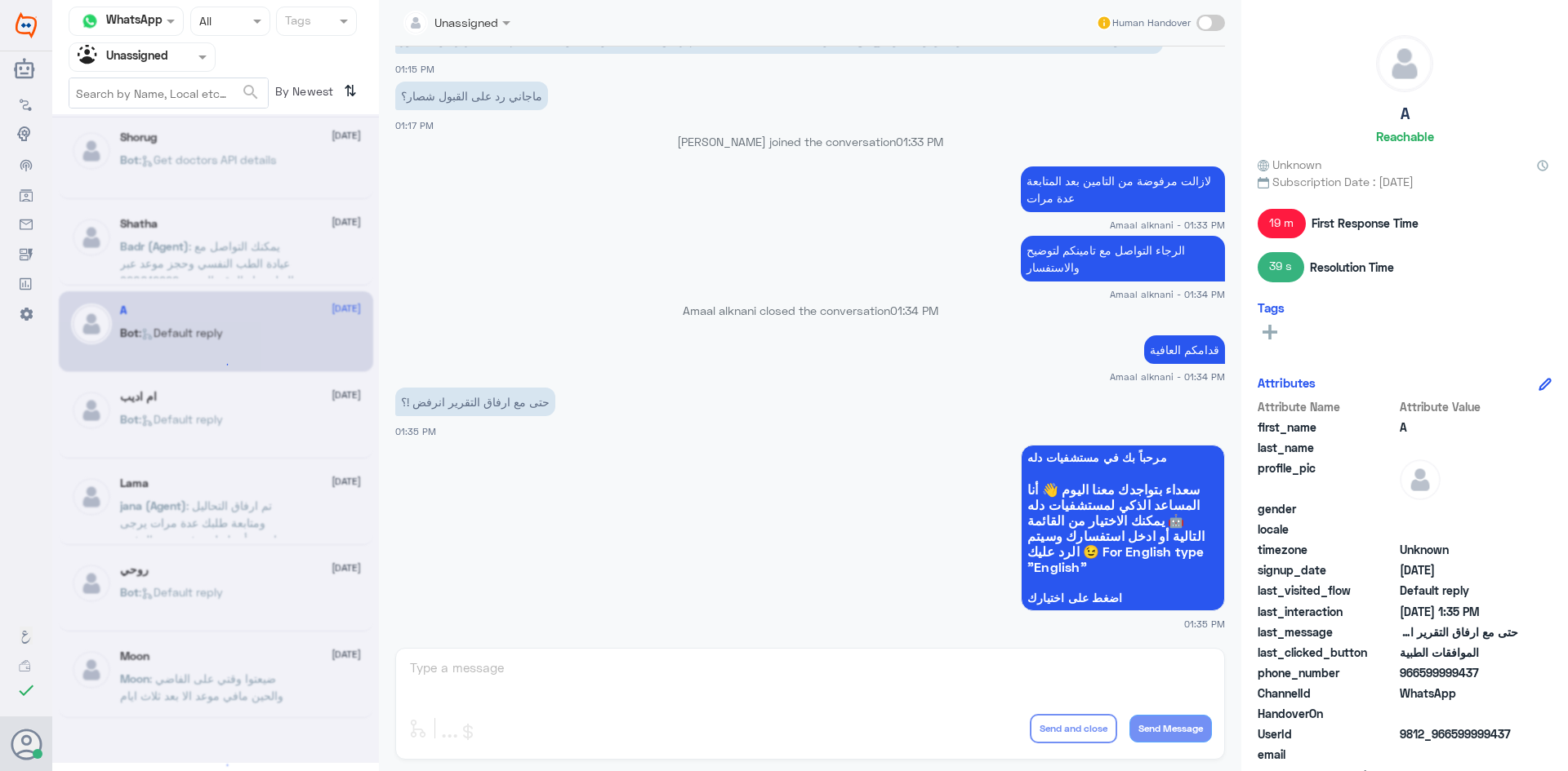
scroll to position [8, 0]
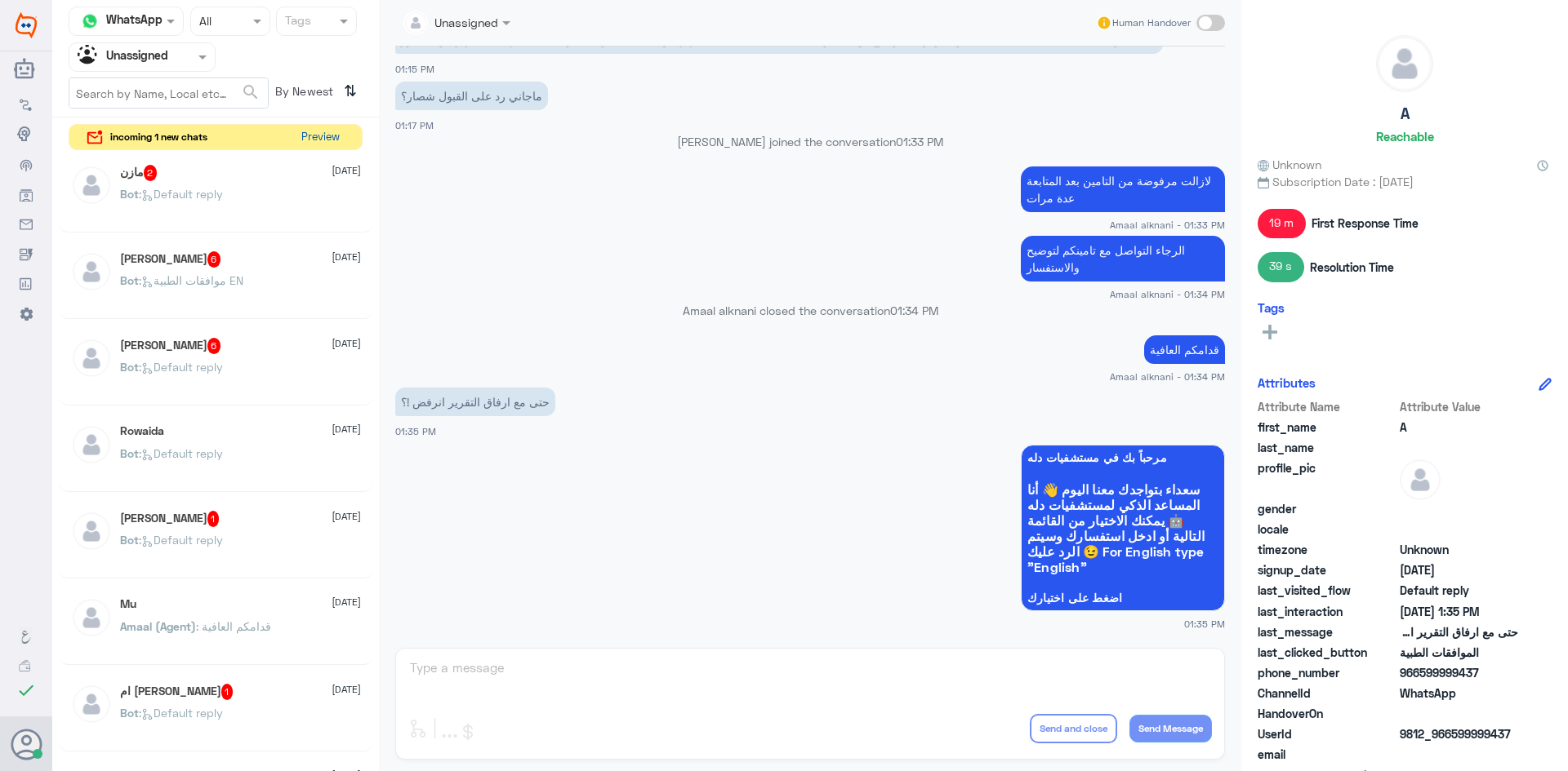
click at [330, 136] on button "Preview" at bounding box center [320, 138] width 50 height 25
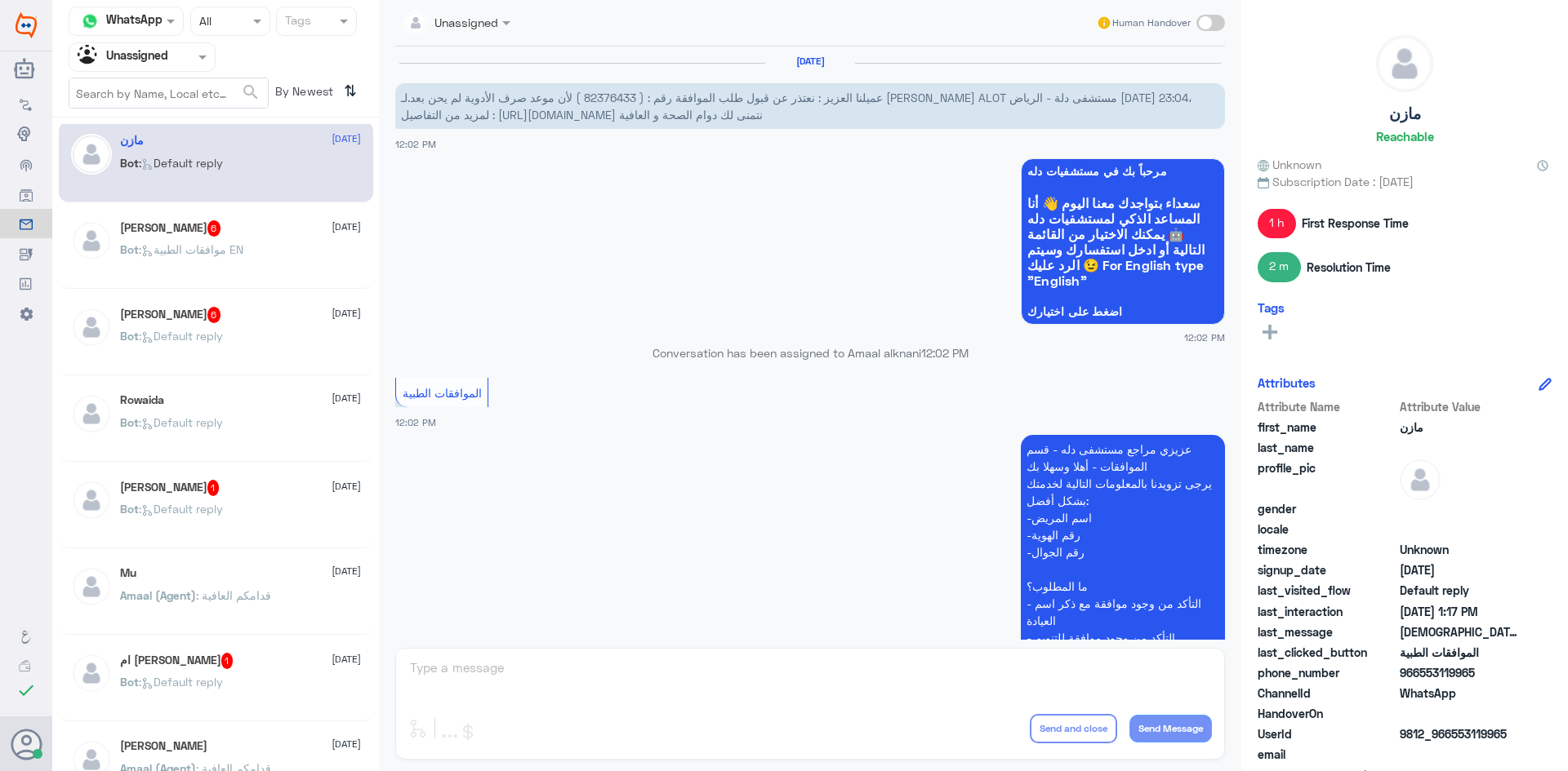
scroll to position [1279, 0]
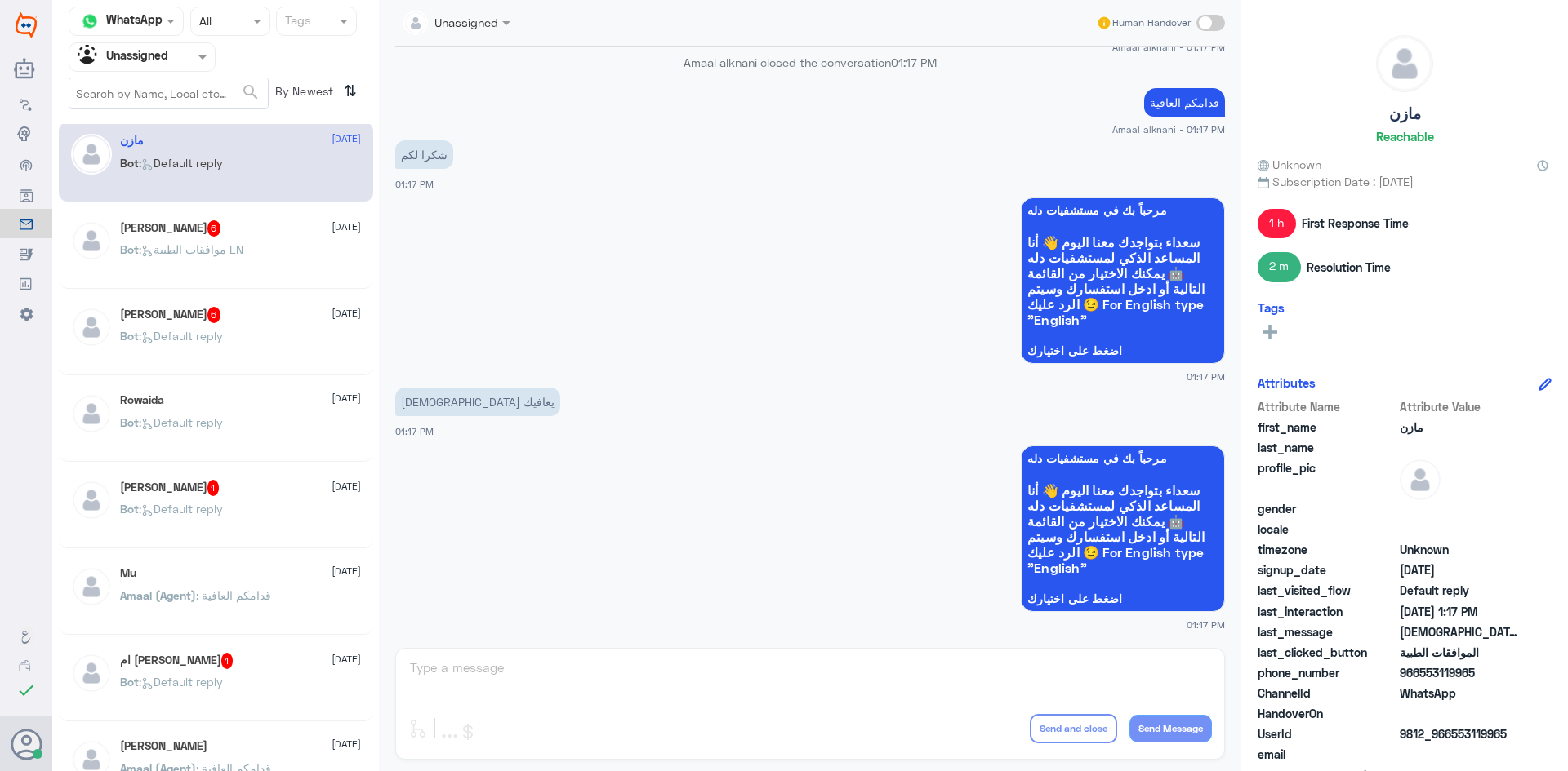
click at [266, 251] on div "Bot : موافقات الطبية EN" at bounding box center [241, 263] width 241 height 37
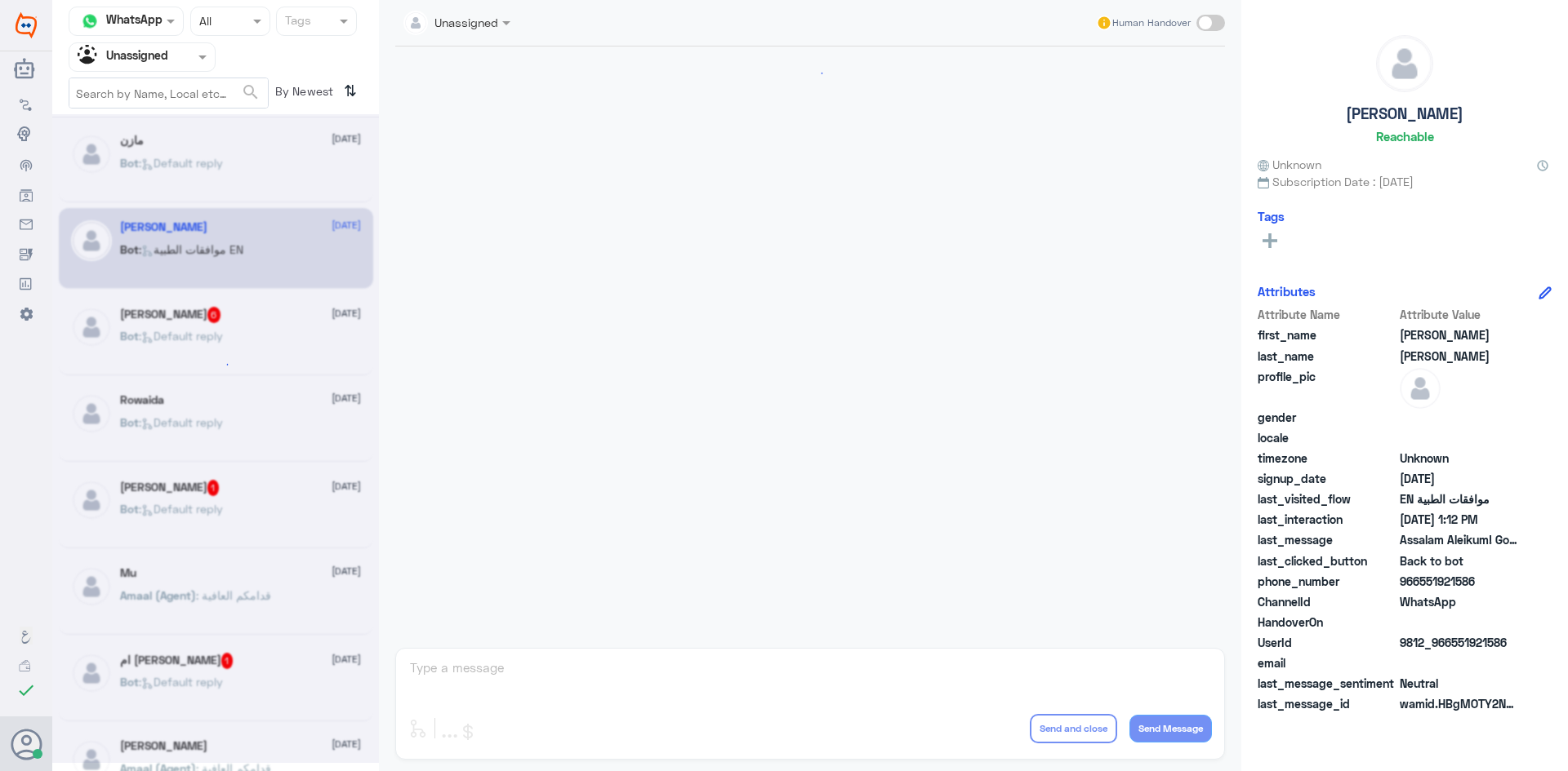
scroll to position [1034, 0]
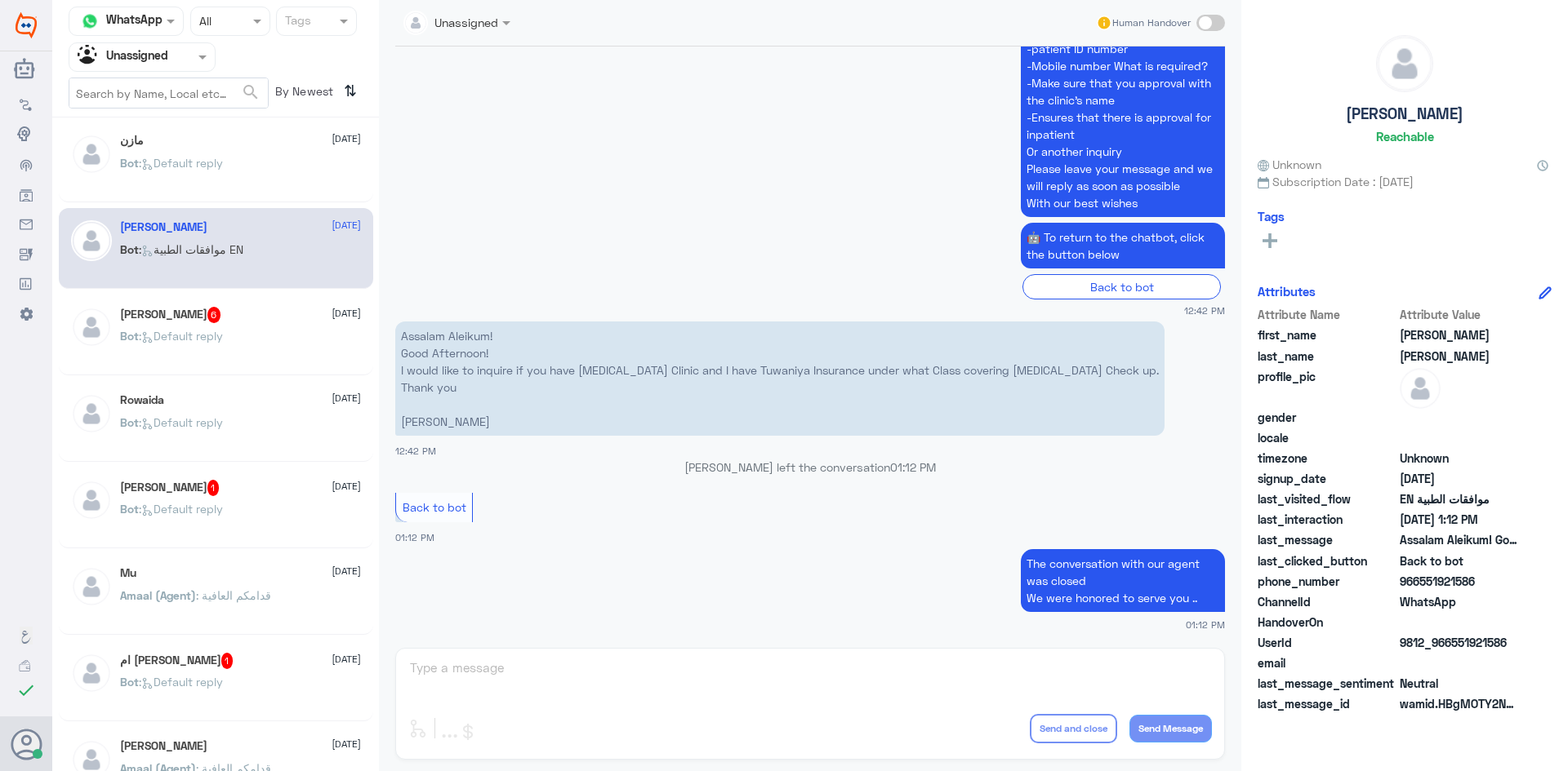
click at [261, 182] on div "Bot : Default reply" at bounding box center [241, 177] width 241 height 37
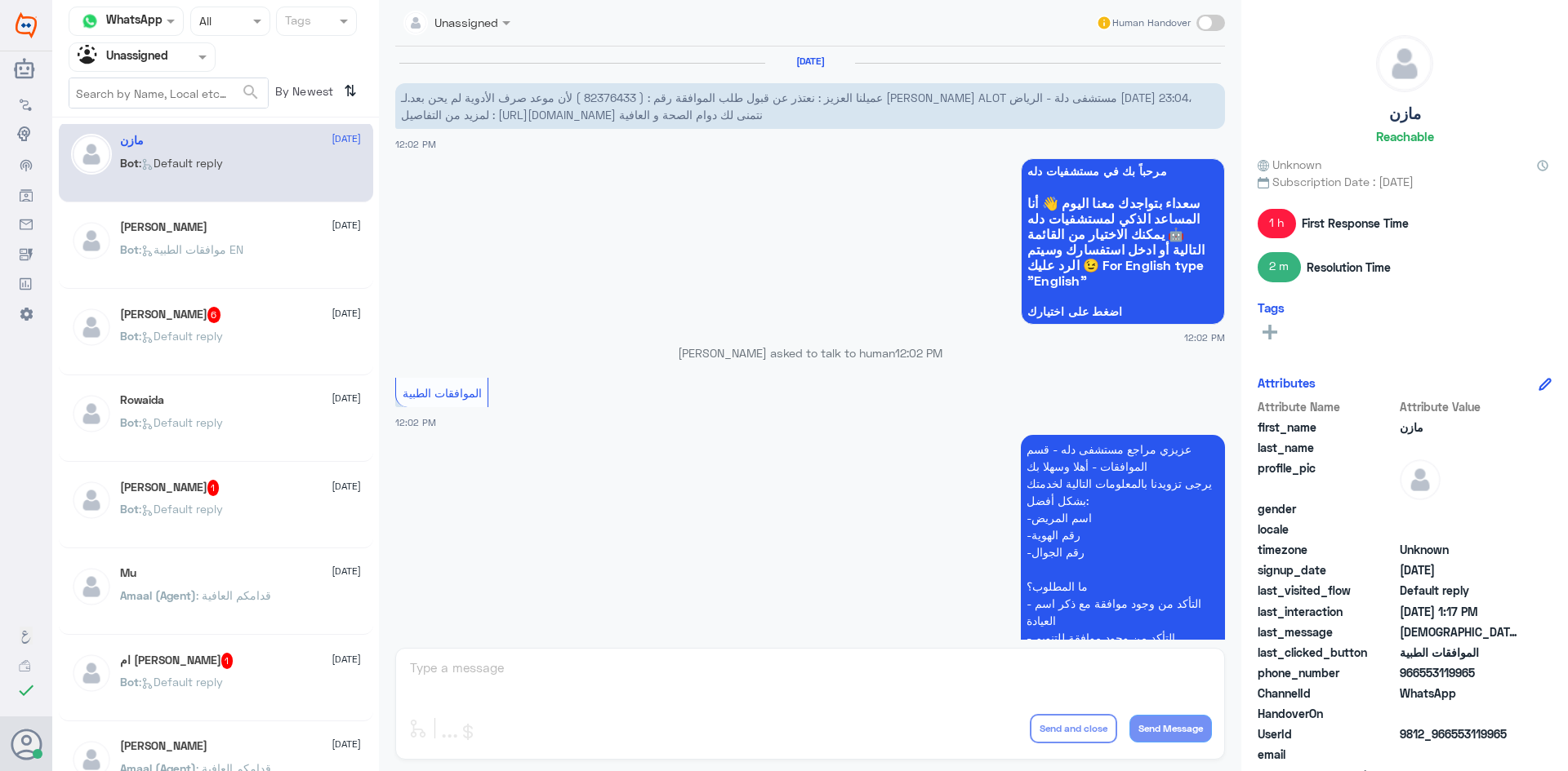
scroll to position [1279, 0]
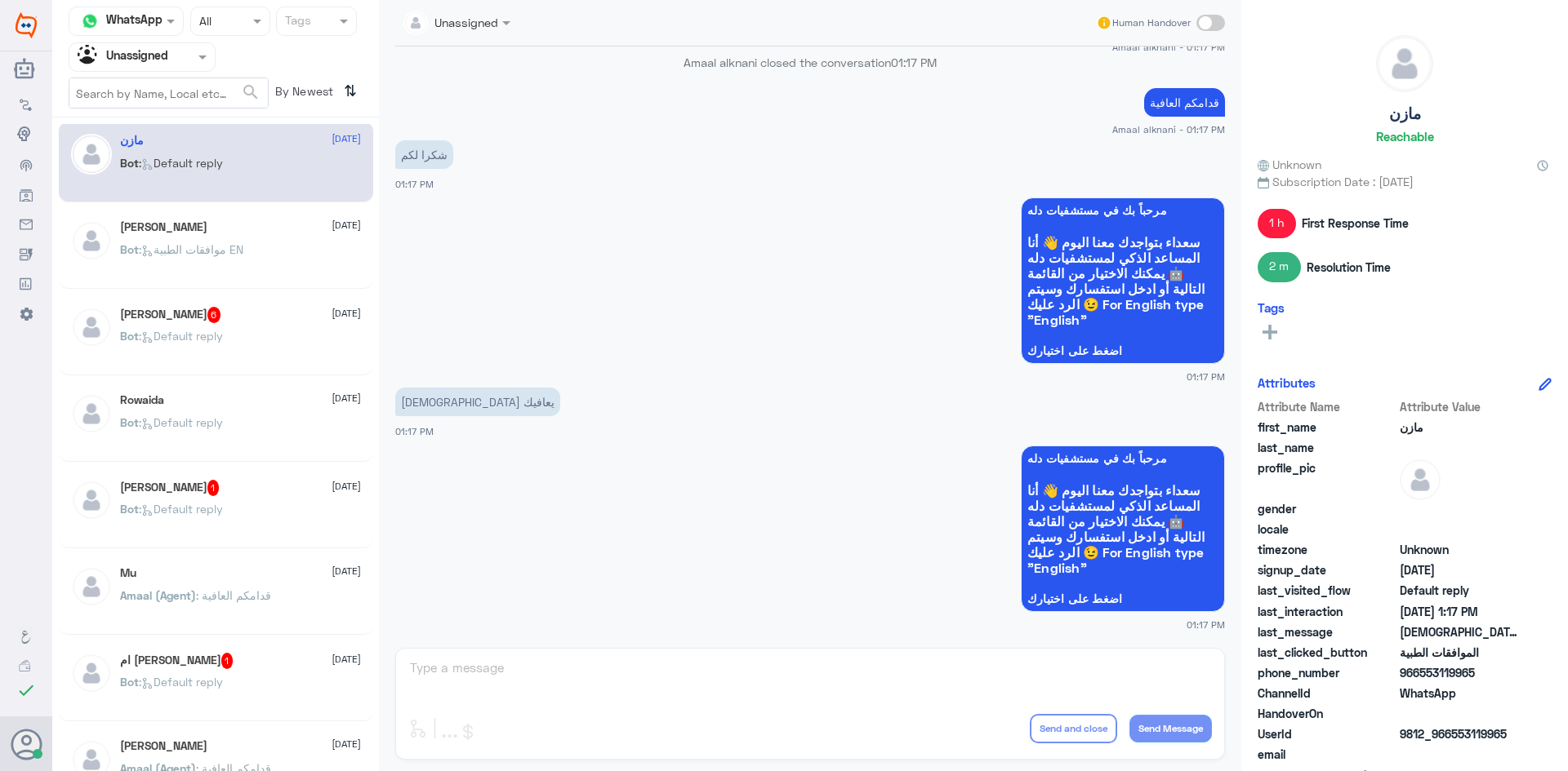
click at [256, 332] on div "Bot : Default reply" at bounding box center [241, 350] width 241 height 37
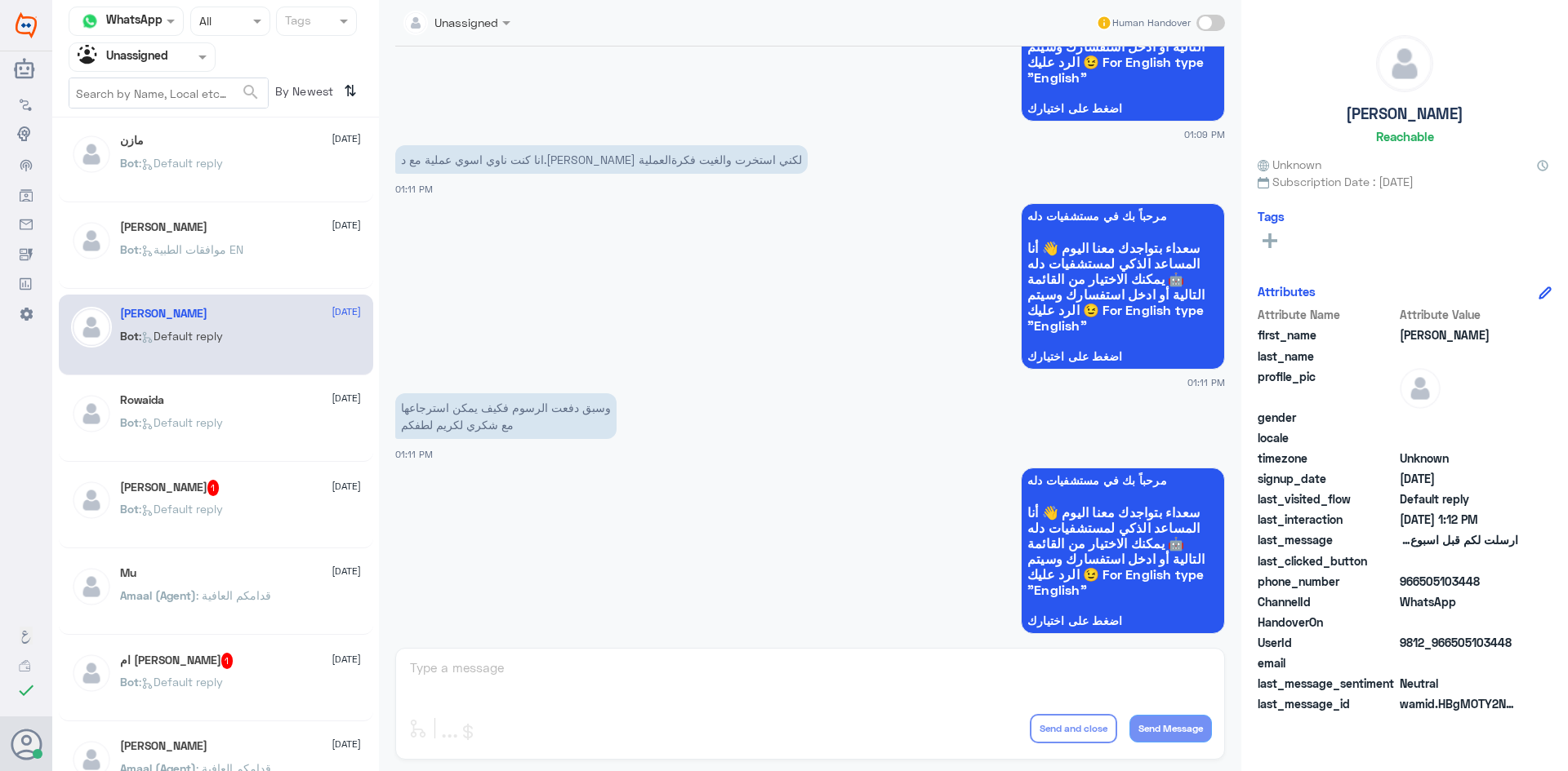
scroll to position [667, 0]
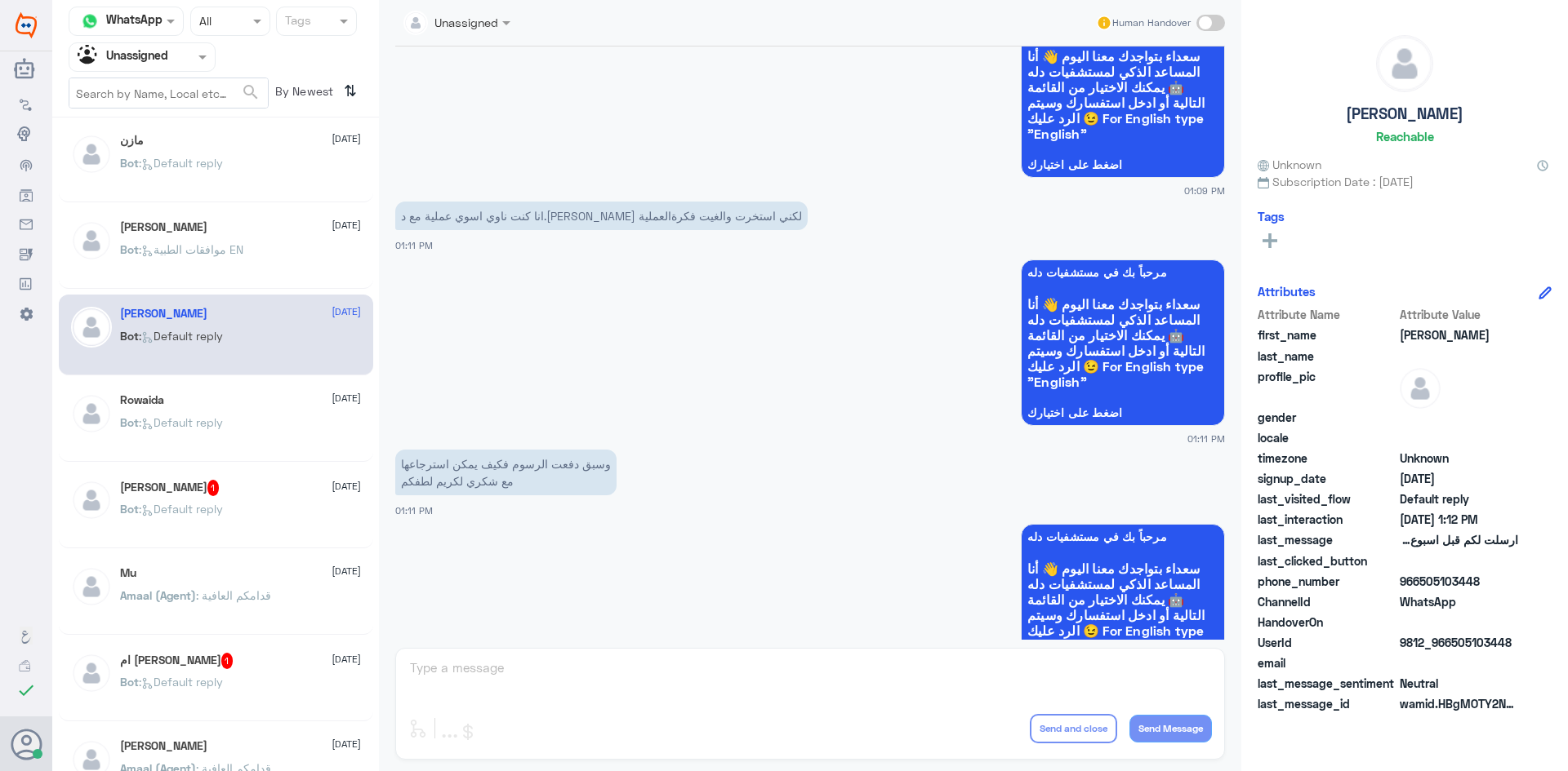
click at [255, 491] on div "Abdulrhman 1 10 August" at bounding box center [241, 488] width 241 height 16
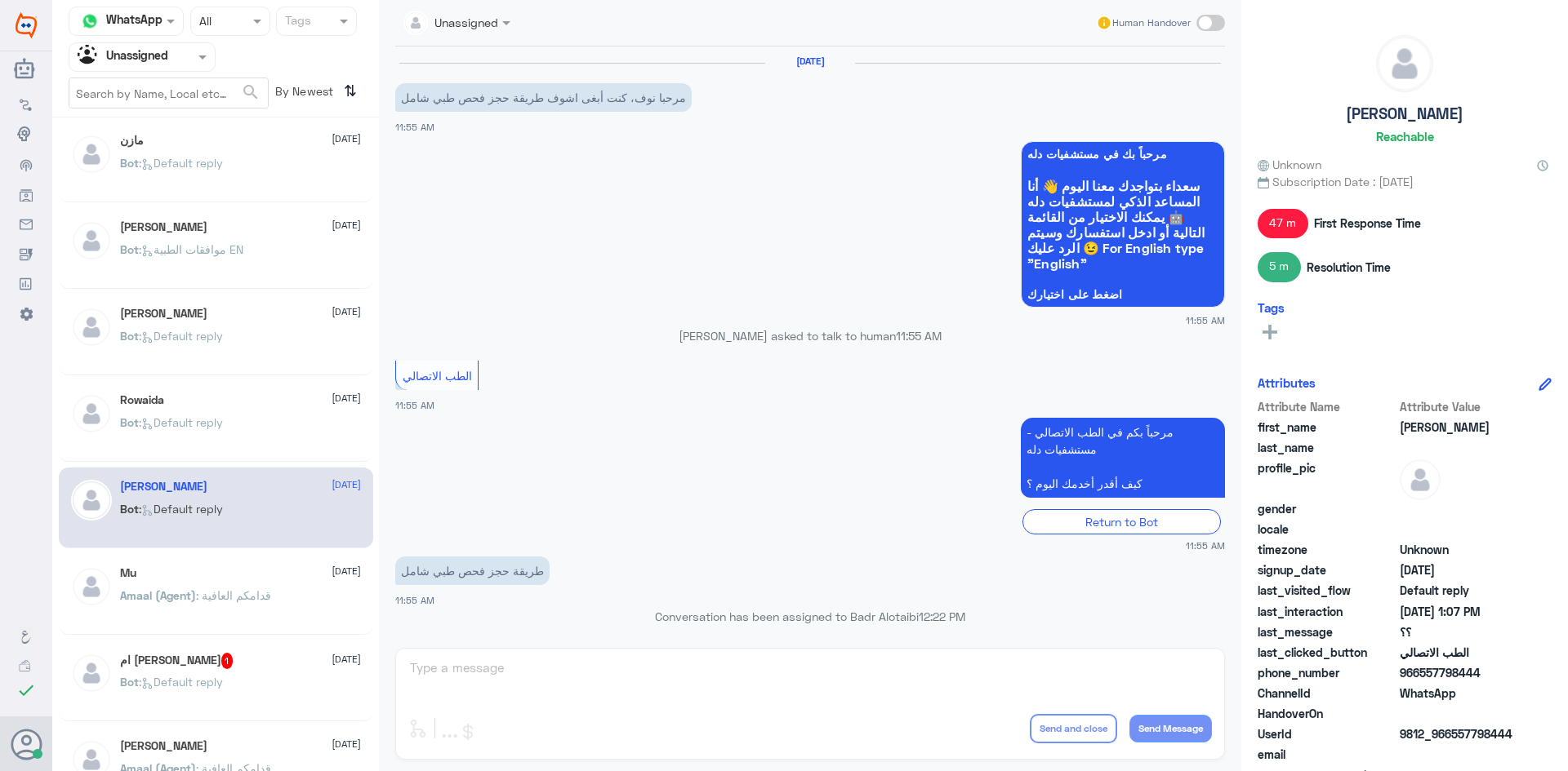
scroll to position [806, 0]
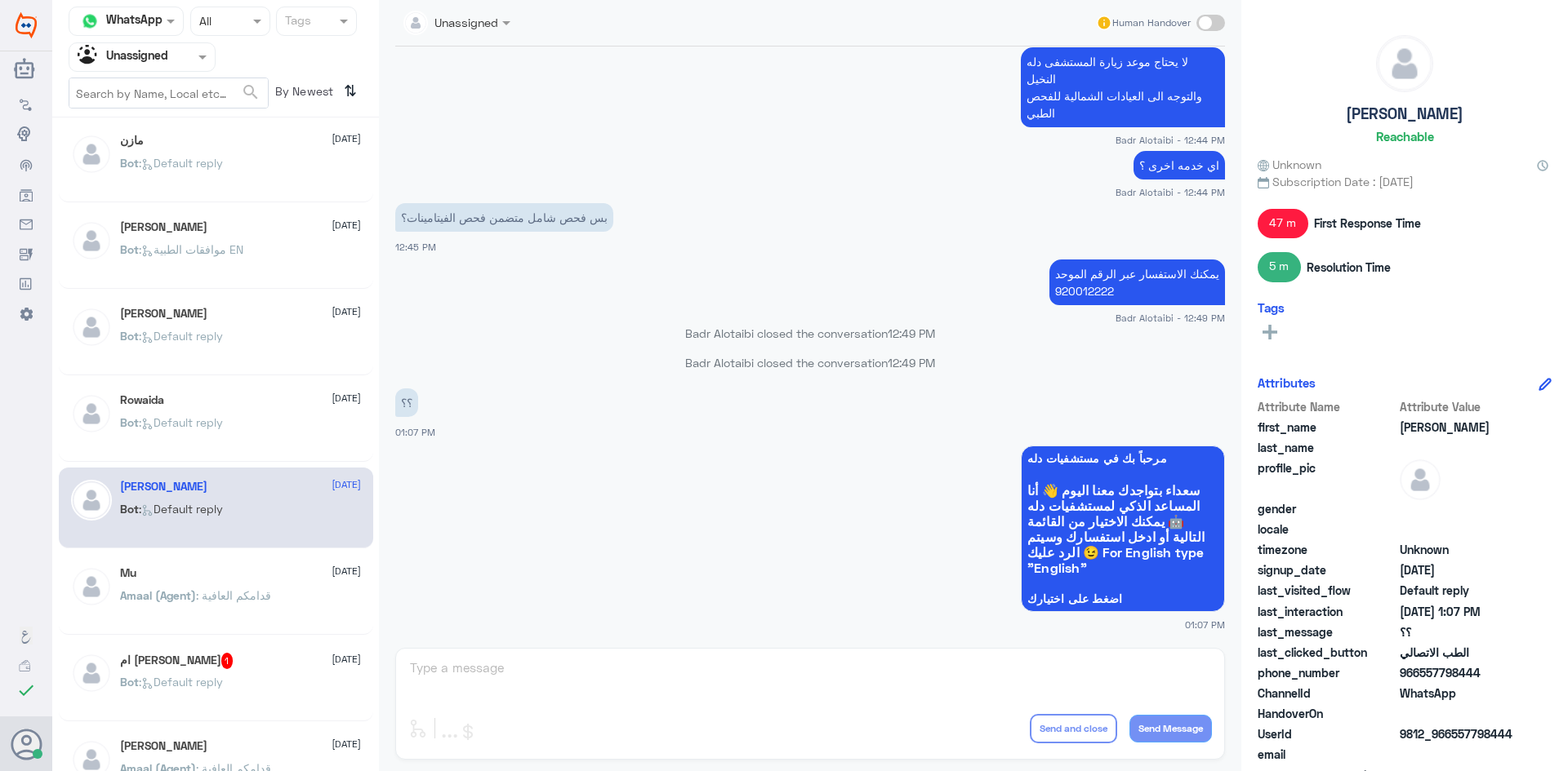
click at [284, 699] on div "Bot : Default reply" at bounding box center [241, 695] width 241 height 37
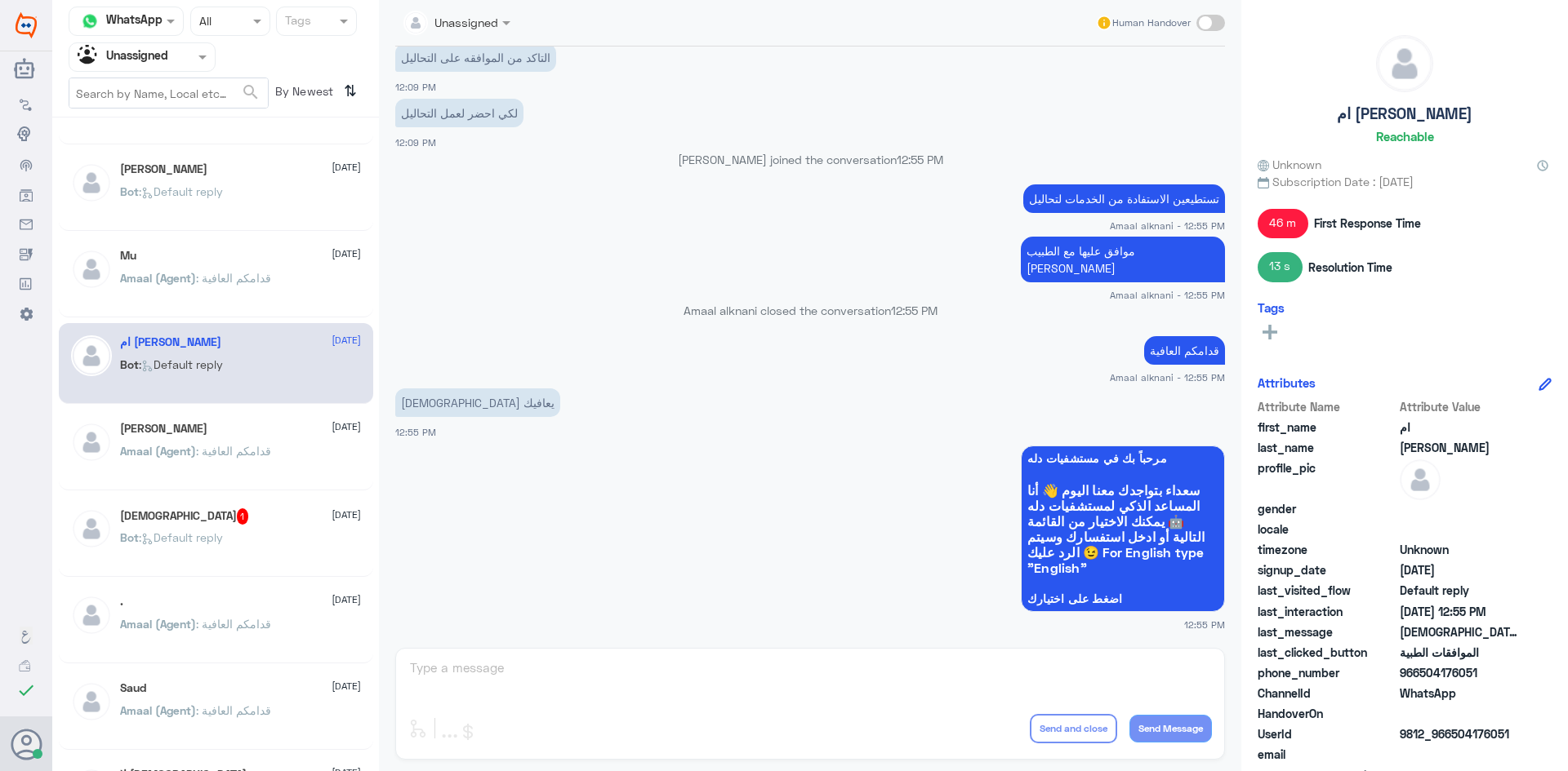
scroll to position [335, 0]
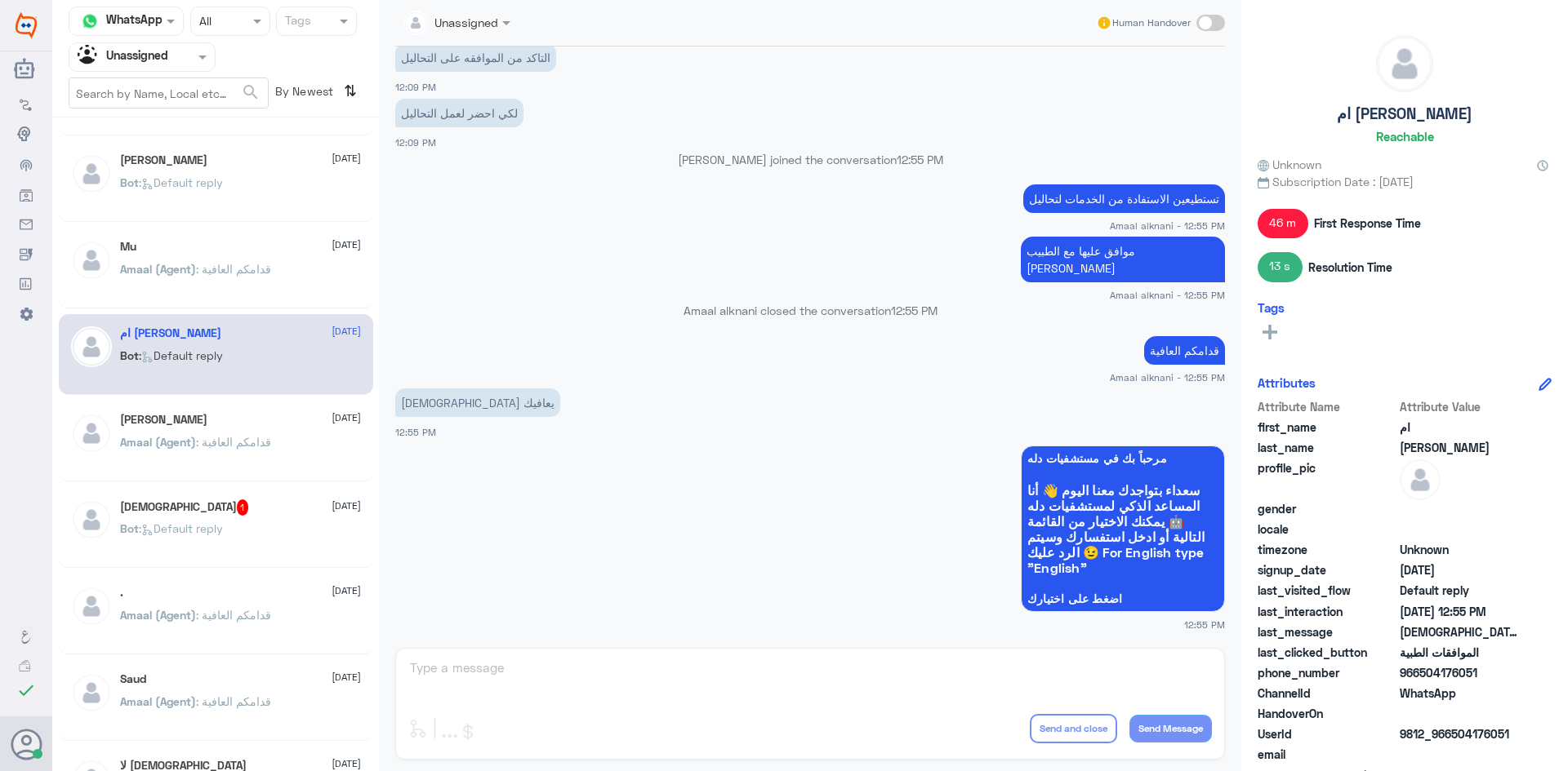
click at [258, 534] on div "Bot : Default reply" at bounding box center [241, 542] width 241 height 37
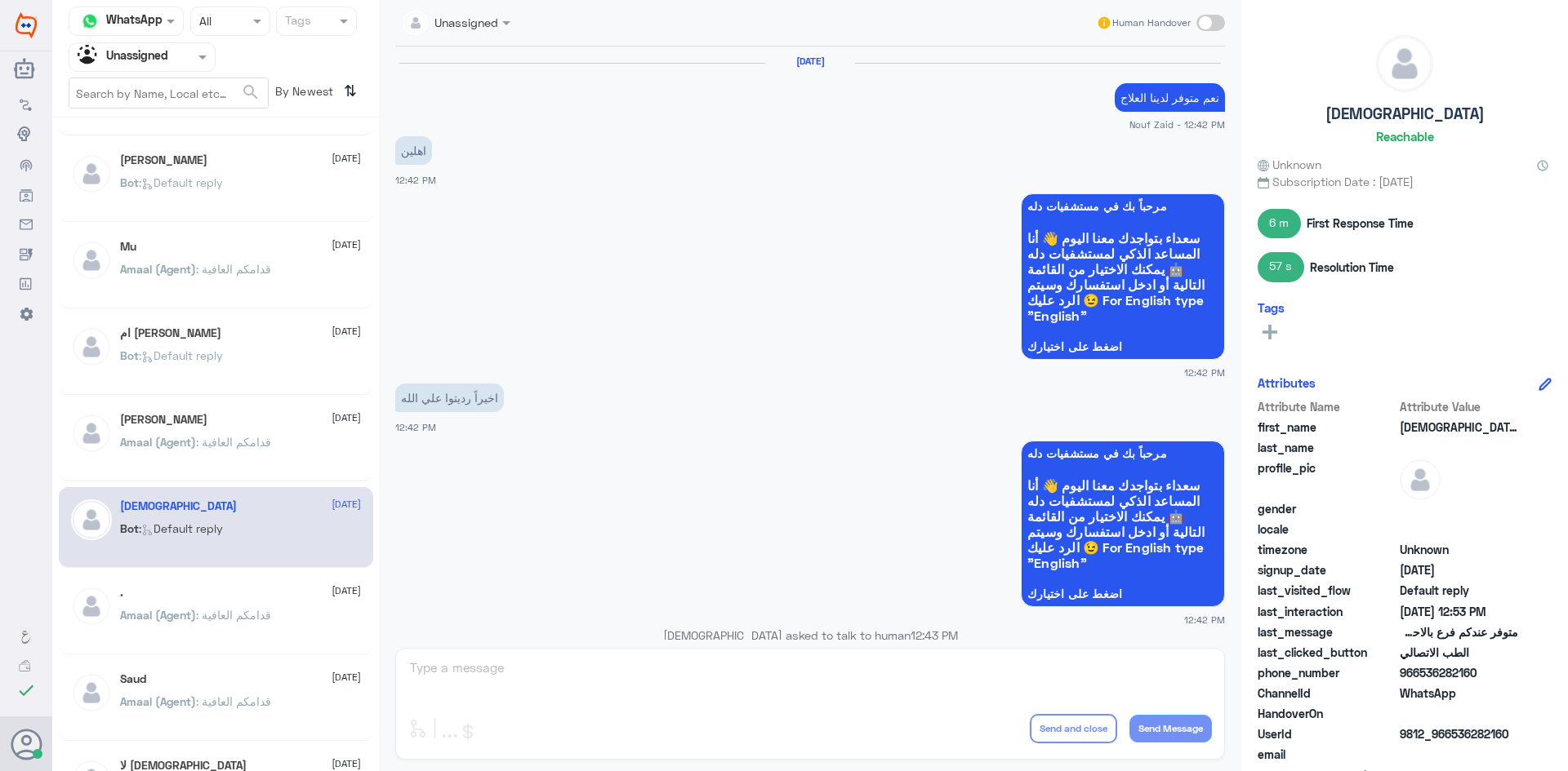
scroll to position [937, 0]
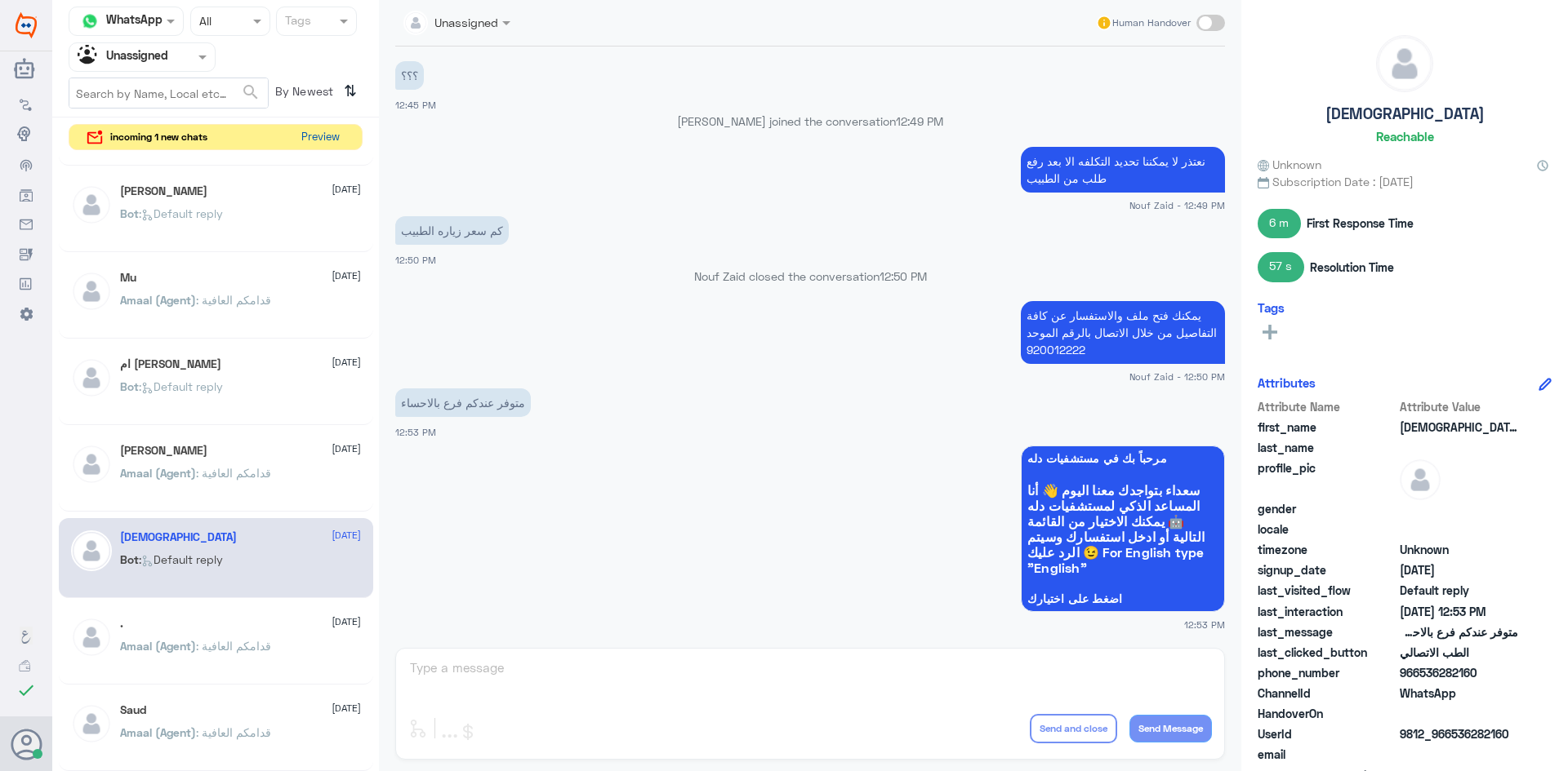
click at [305, 136] on button "Preview" at bounding box center [320, 138] width 50 height 25
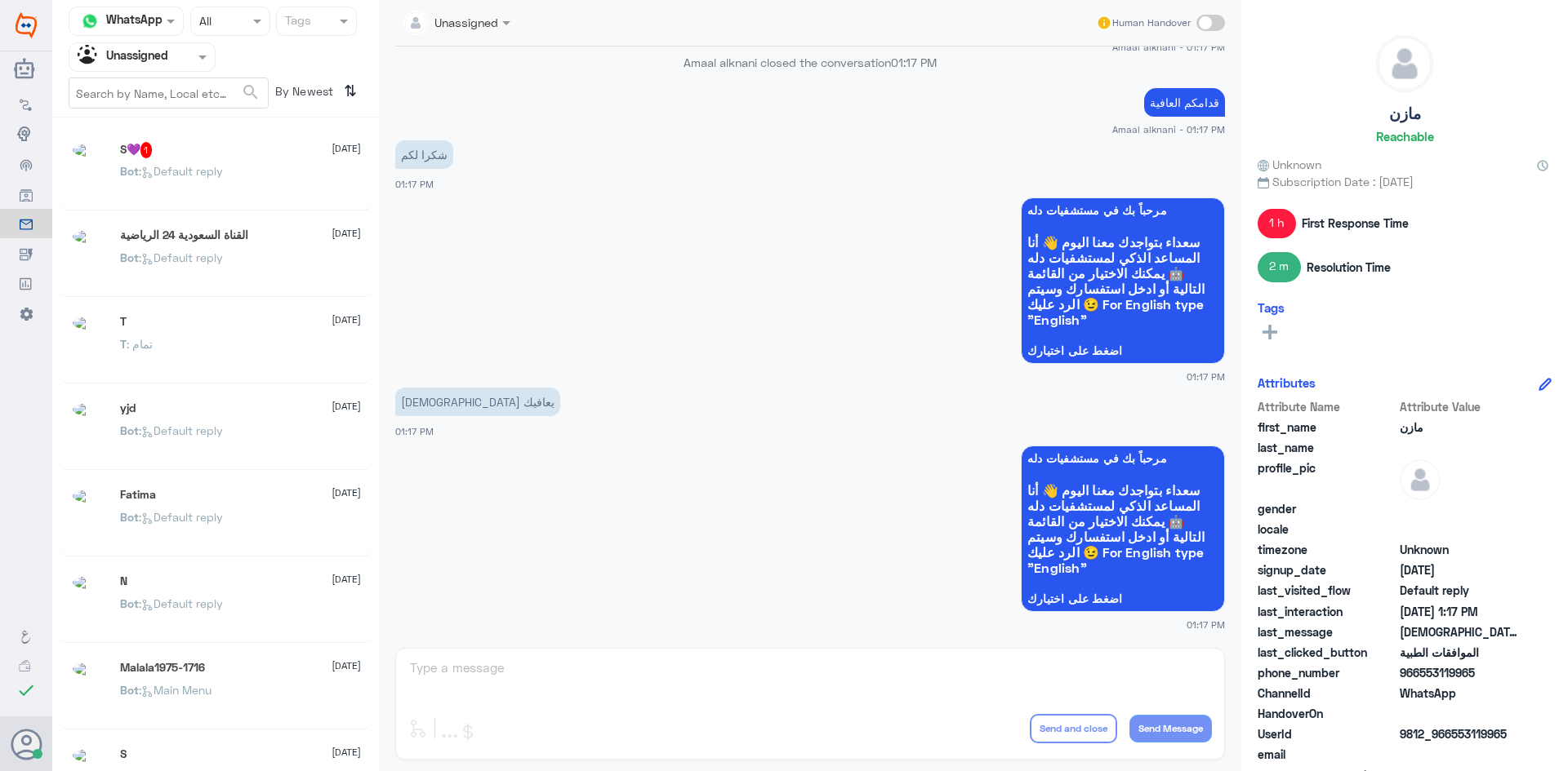
scroll to position [8, 0]
click at [260, 167] on div "Bot : Default reply" at bounding box center [241, 177] width 241 height 37
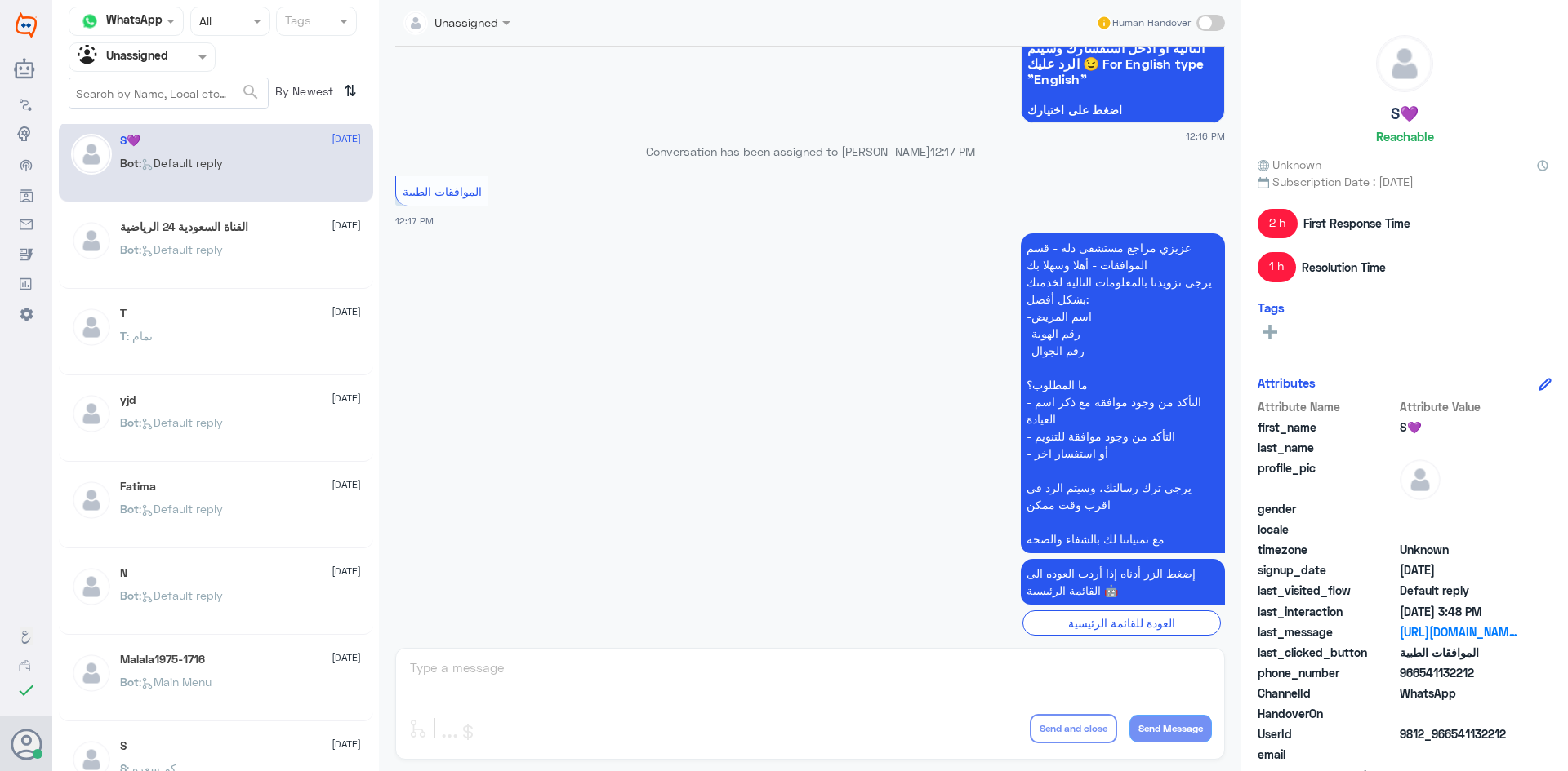
scroll to position [161, 0]
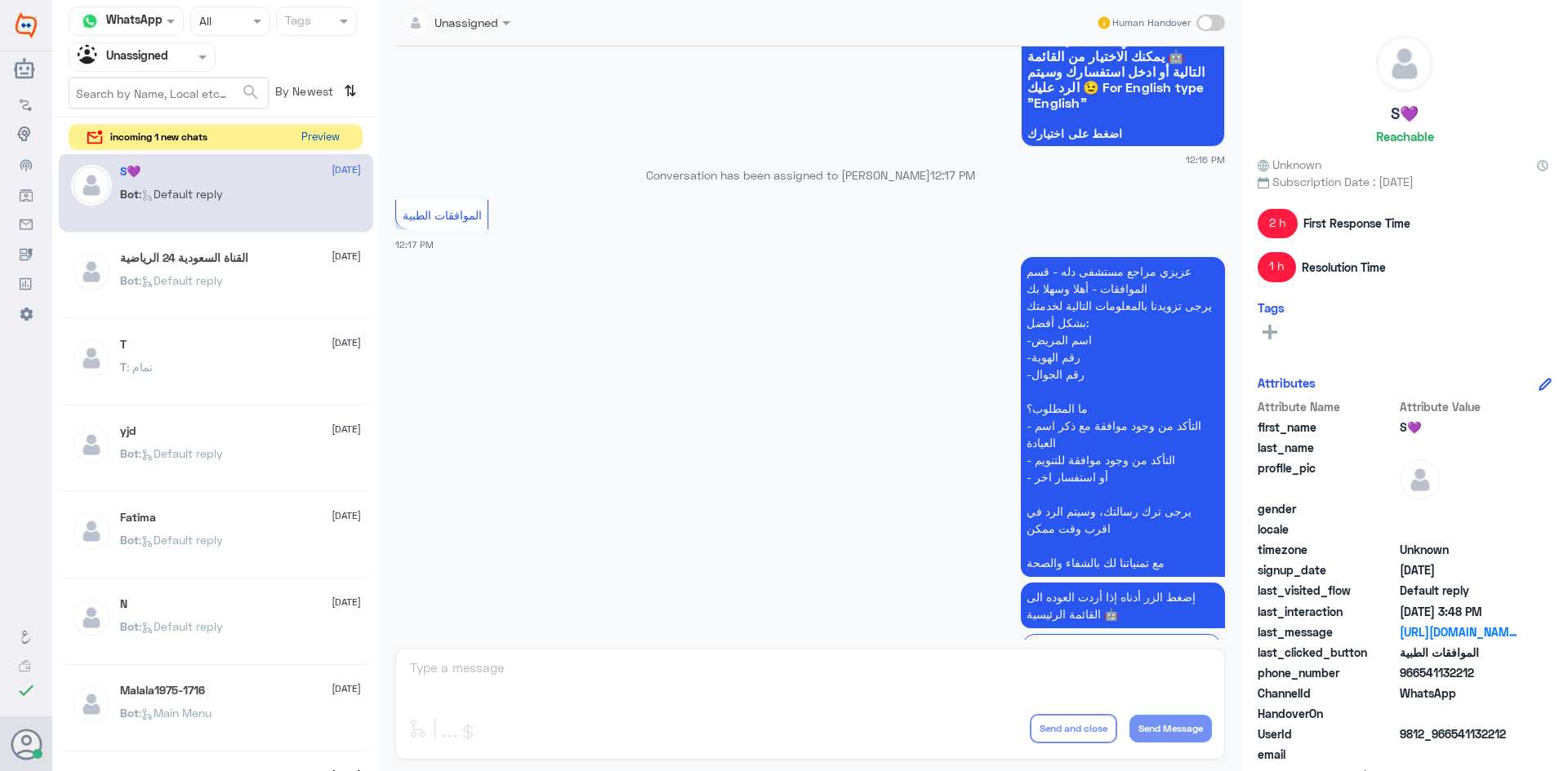
click at [324, 140] on button "Preview" at bounding box center [320, 138] width 50 height 25
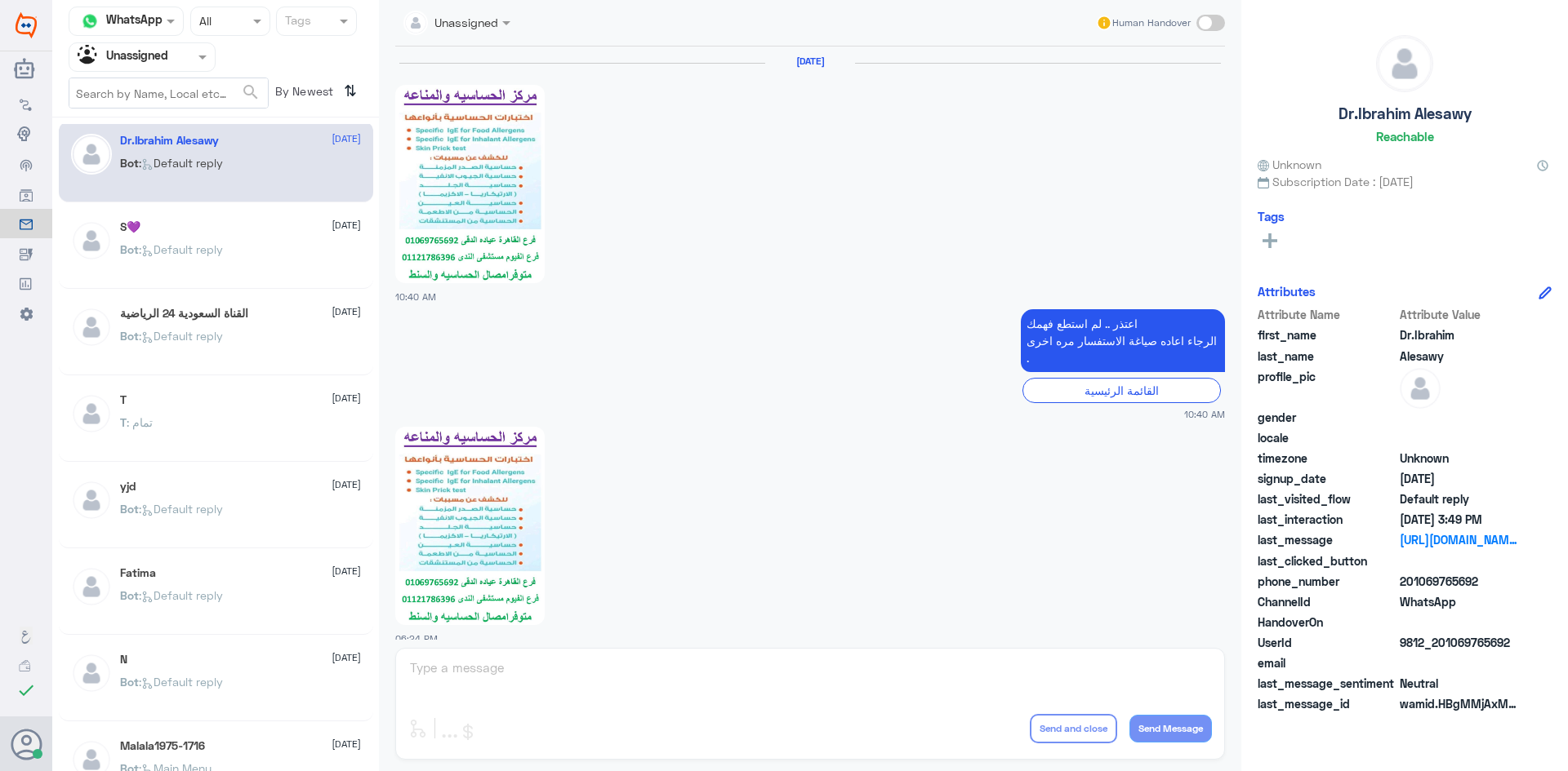
scroll to position [932, 0]
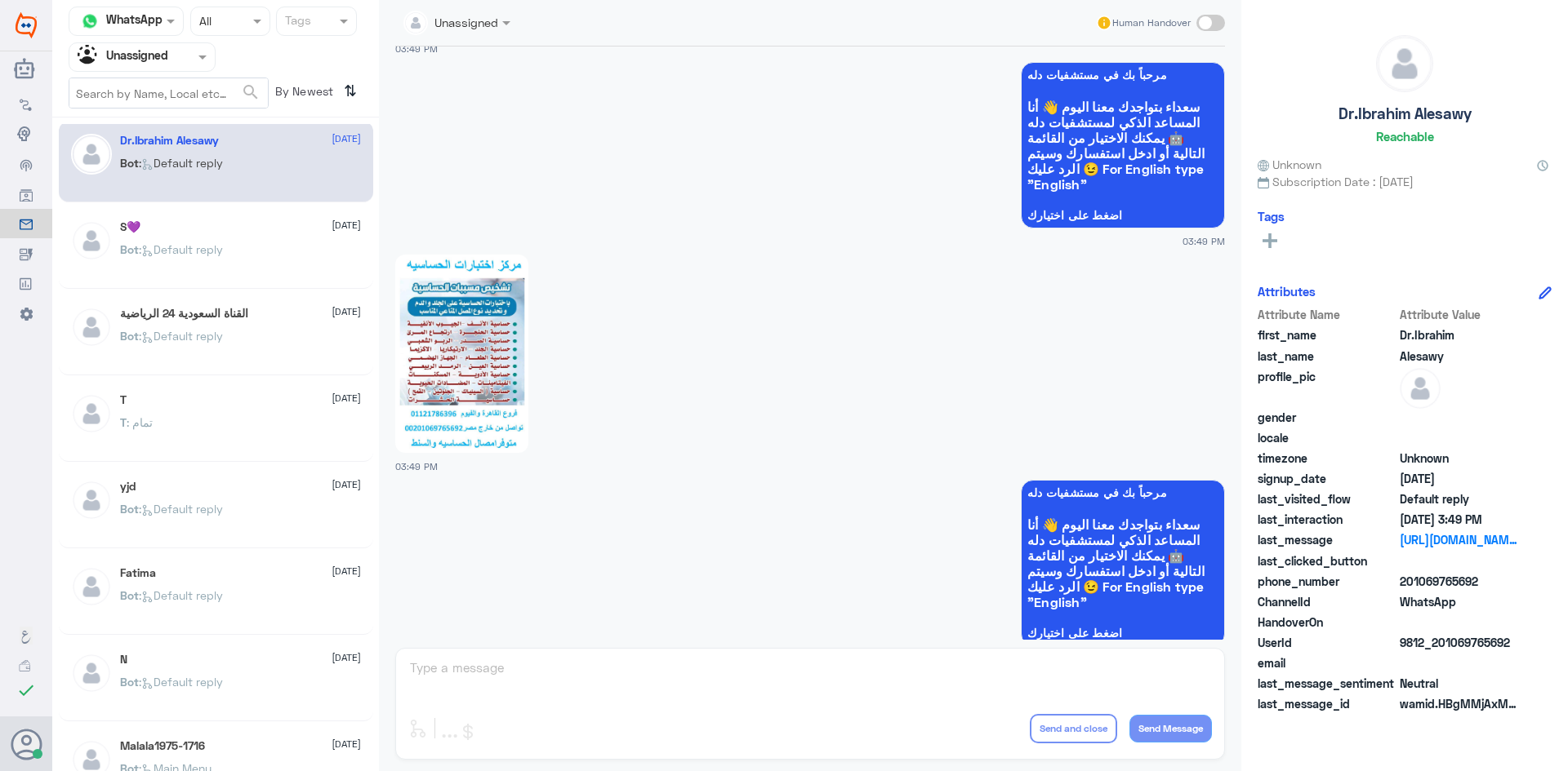
click at [199, 62] on span at bounding box center [204, 57] width 20 height 17
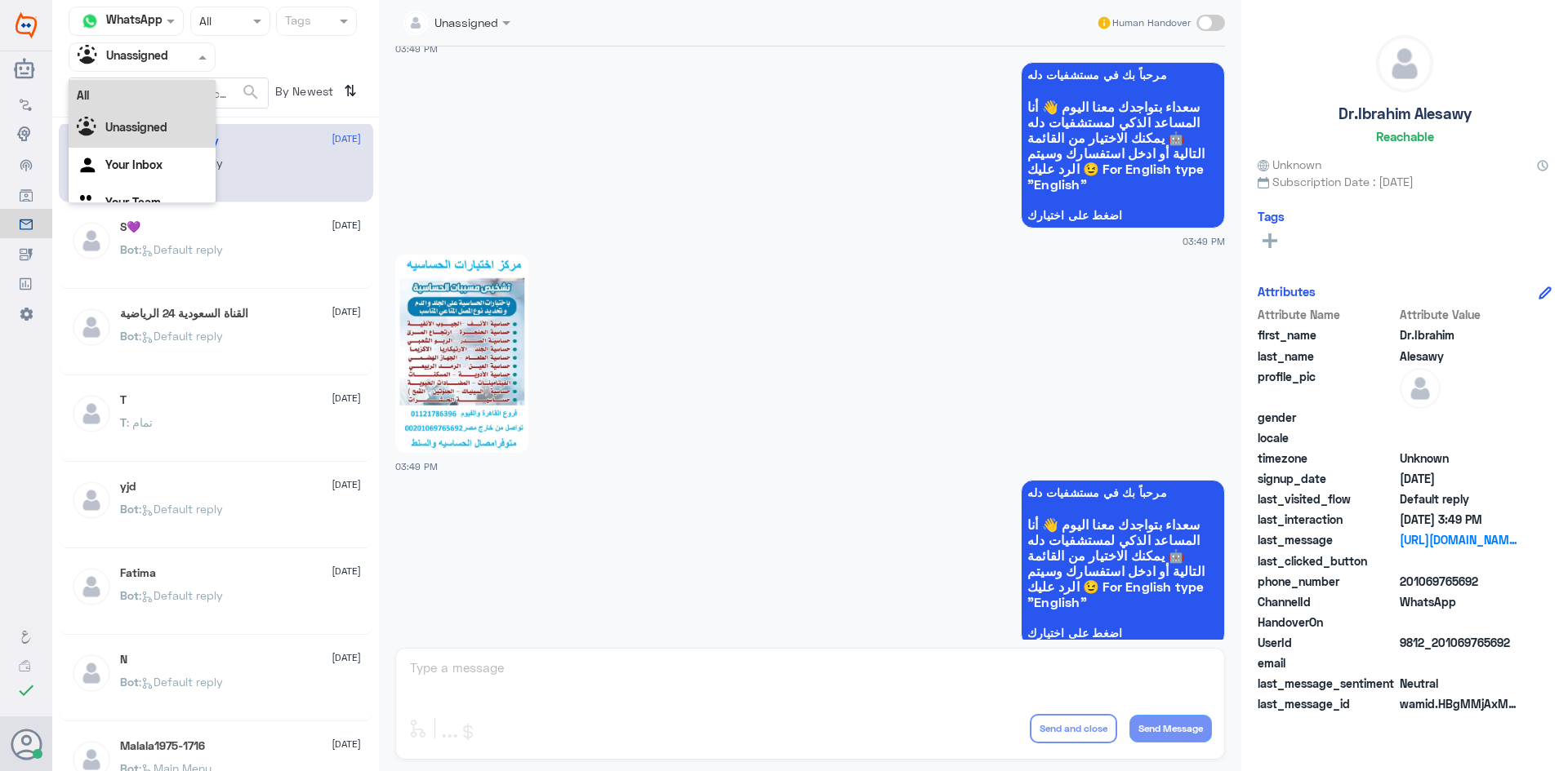
click at [182, 101] on div "All" at bounding box center [142, 94] width 147 height 30
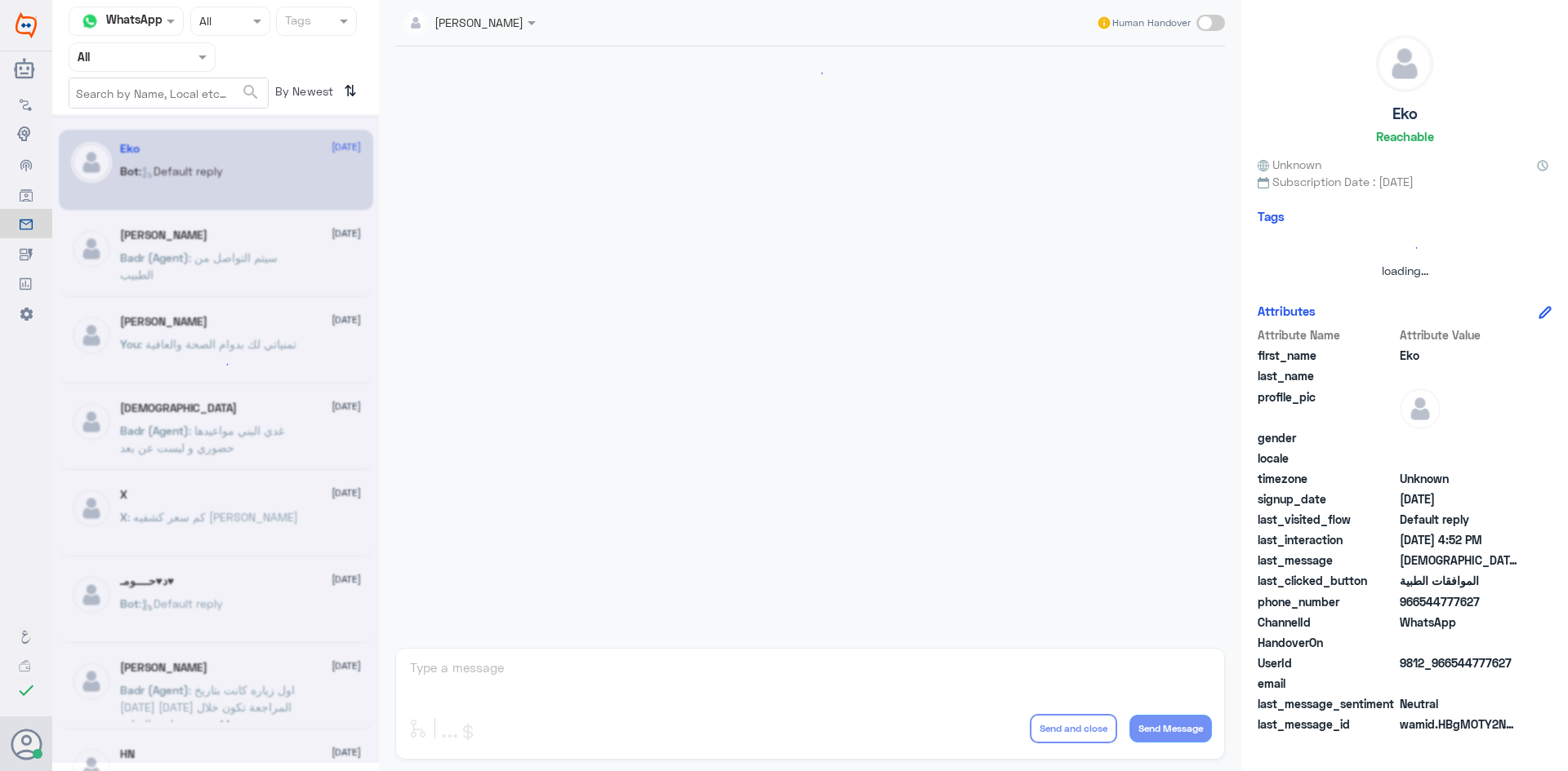
scroll to position [1558, 0]
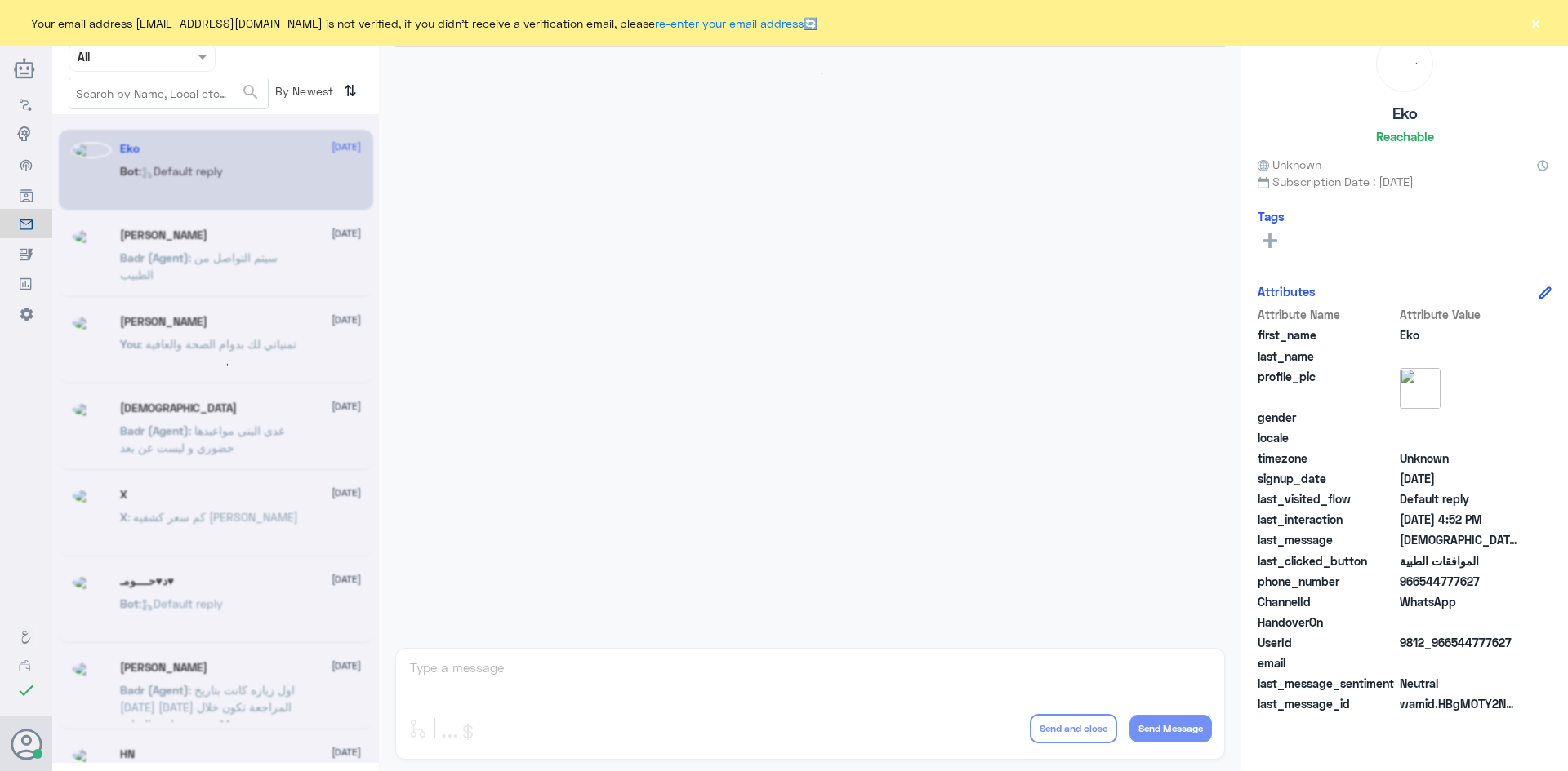
scroll to position [1558, 0]
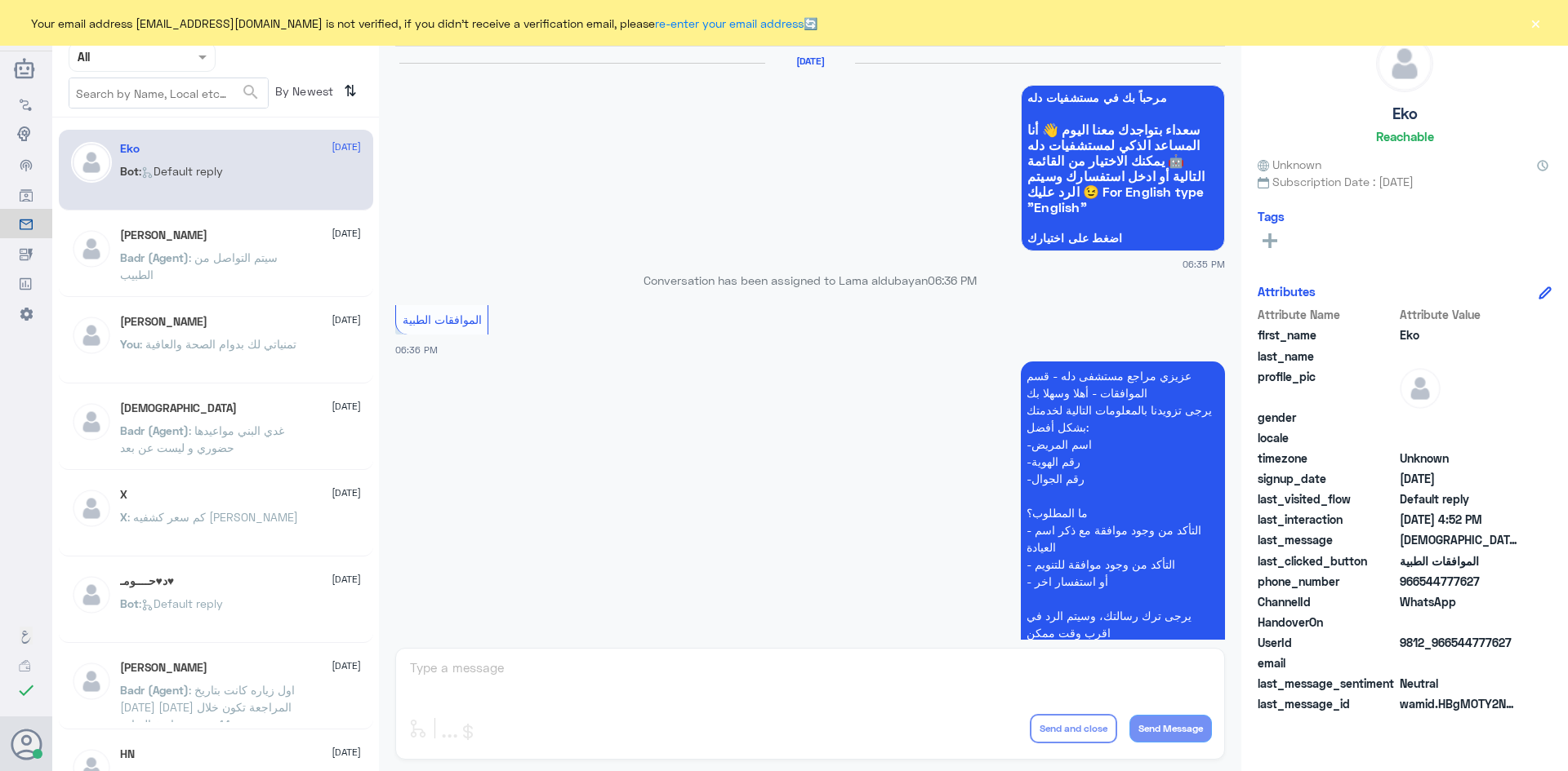
scroll to position [1558, 0]
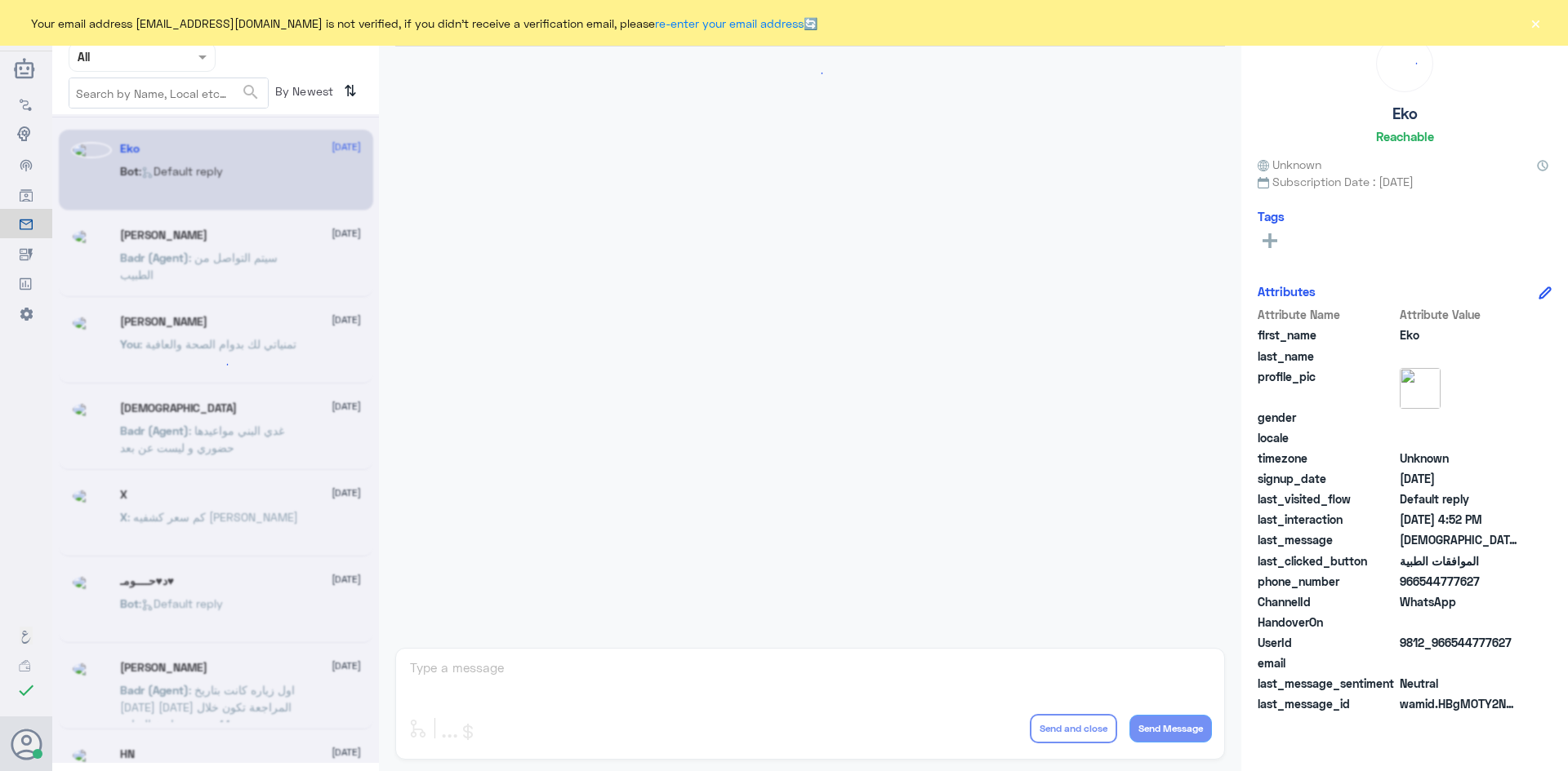
scroll to position [1558, 0]
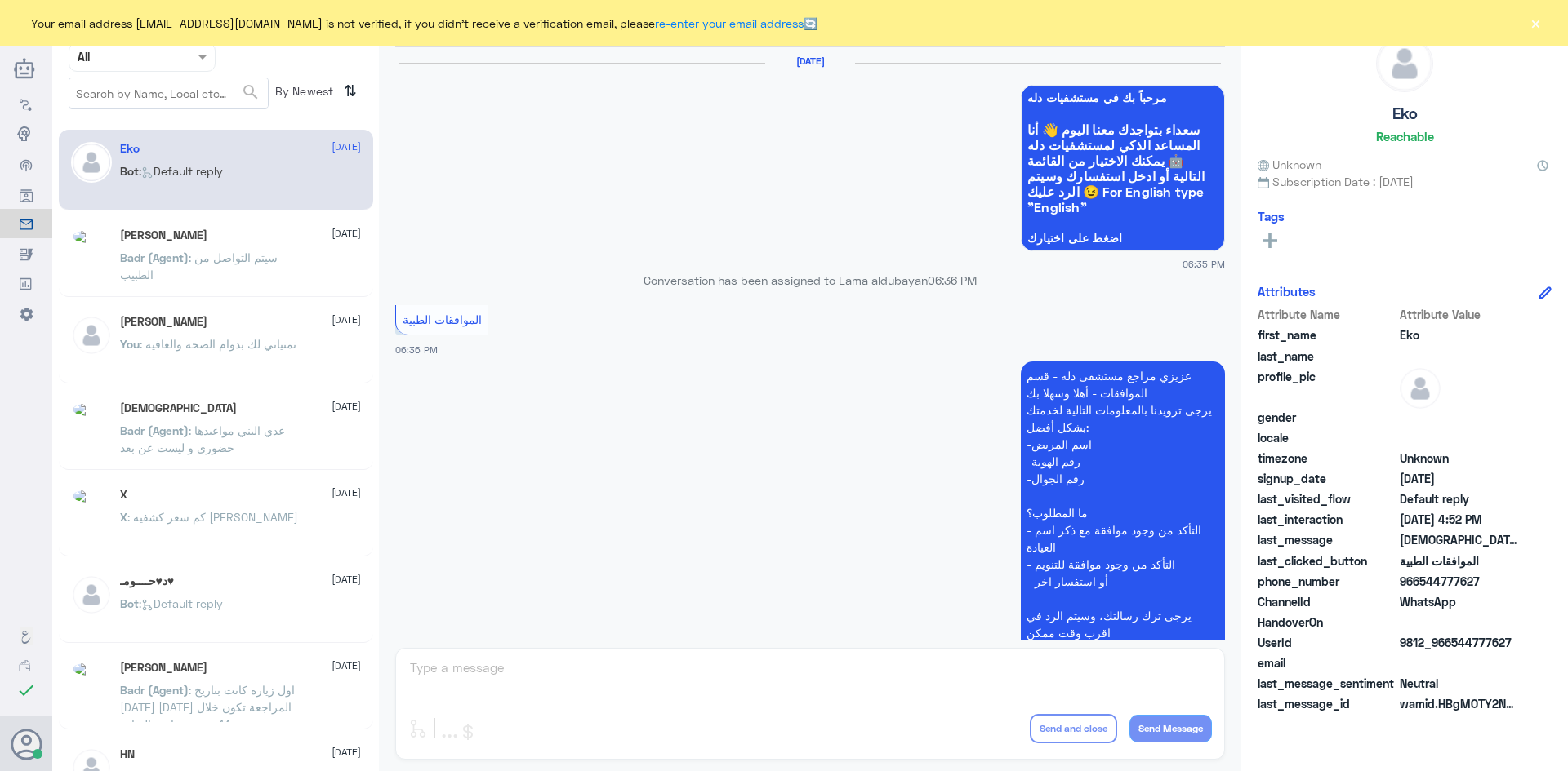
scroll to position [1558, 0]
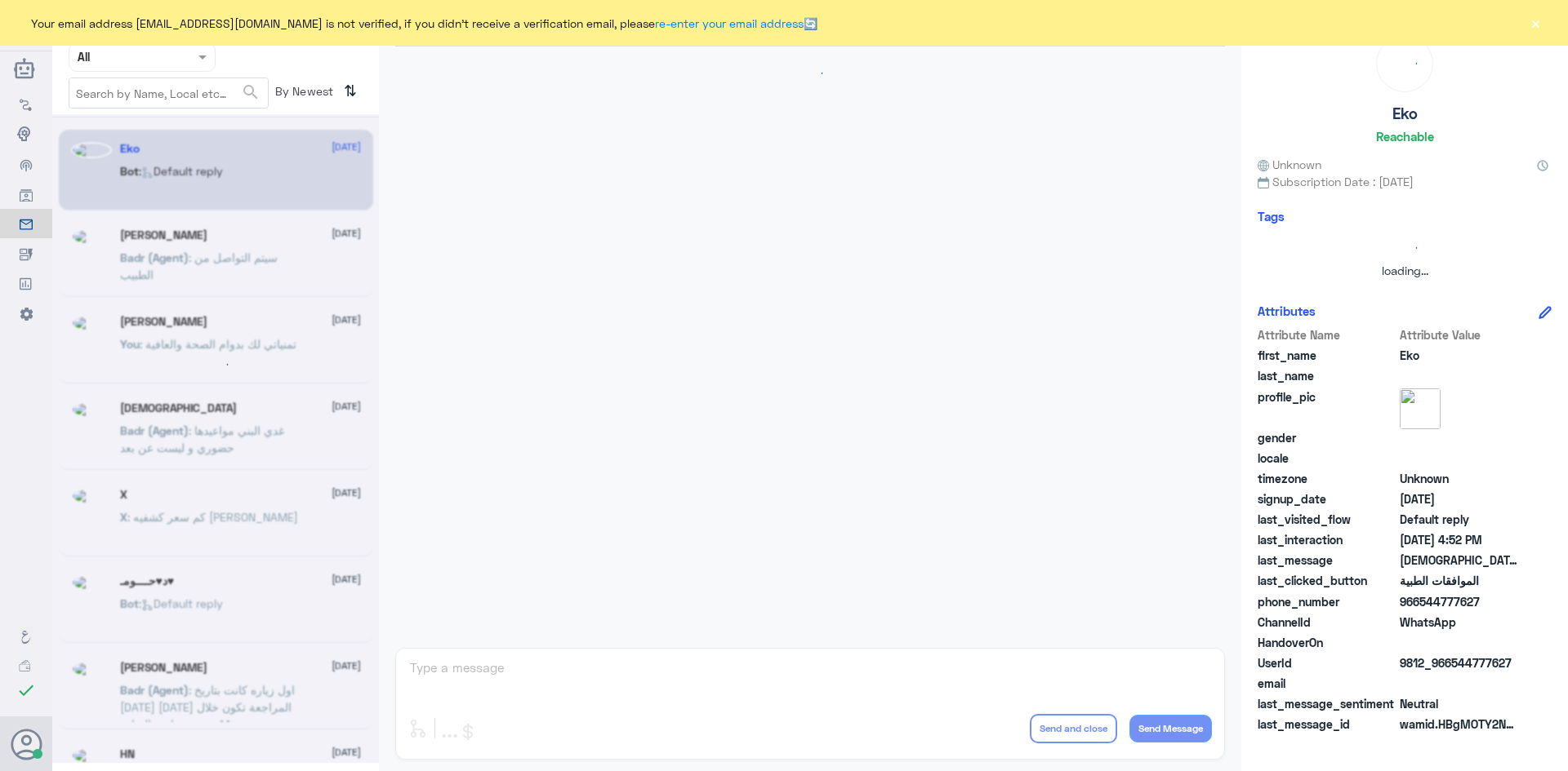
scroll to position [1558, 0]
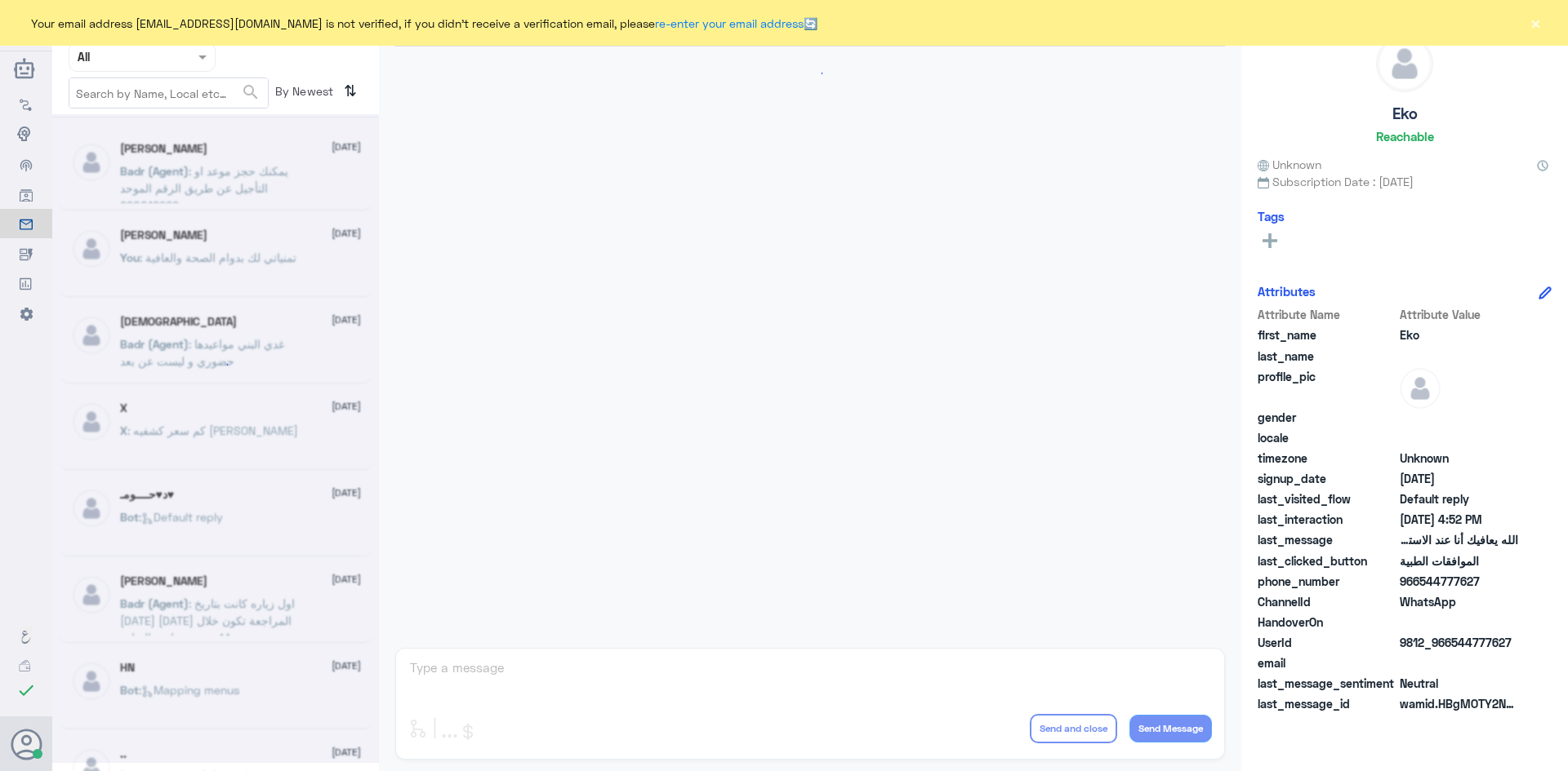
scroll to position [1558, 0]
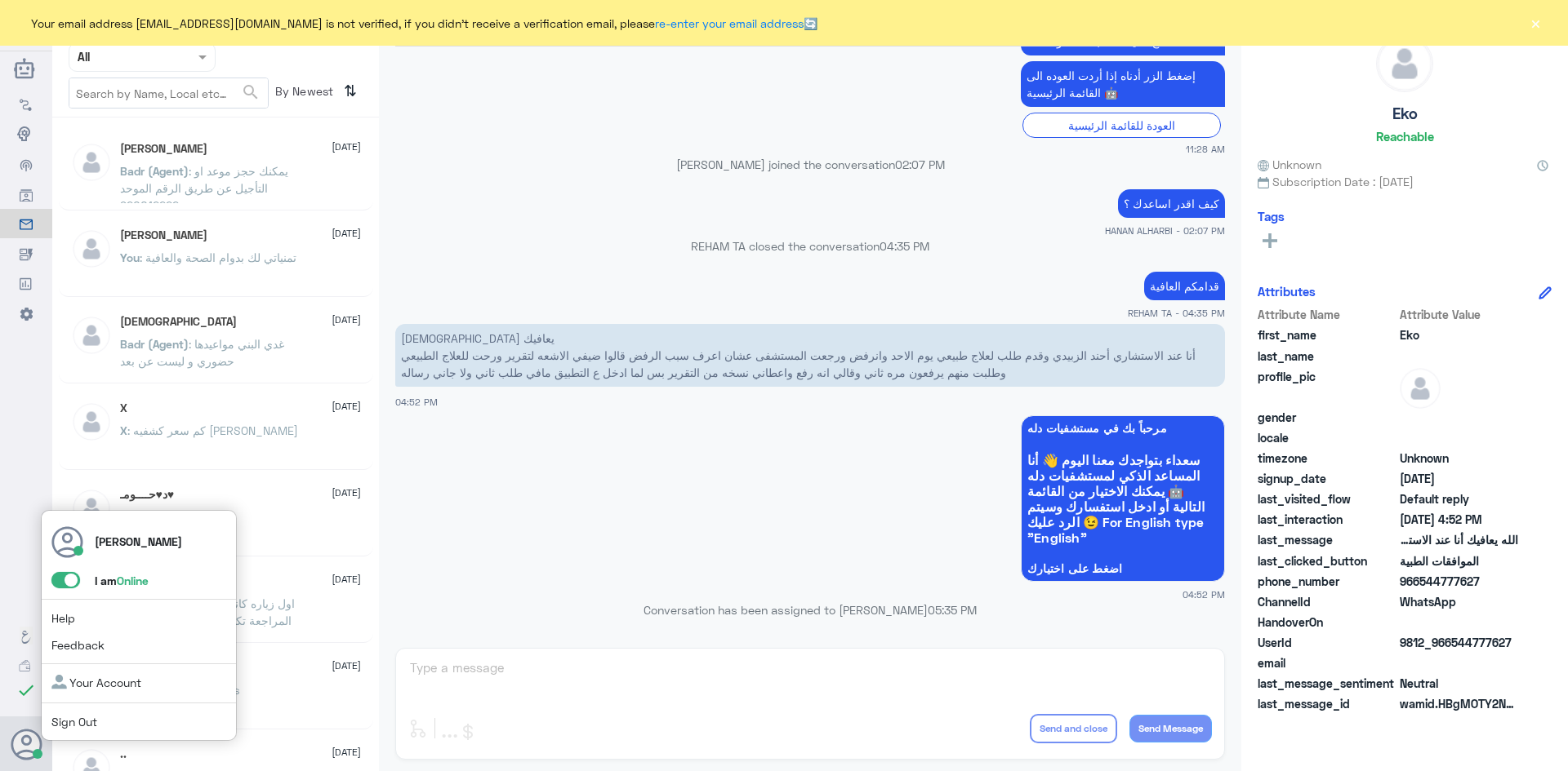
click at [58, 579] on span at bounding box center [65, 580] width 28 height 16
click at [0, 0] on input "checkbox" at bounding box center [0, 0] width 0 height 0
